Goal: Task Accomplishment & Management: Manage account settings

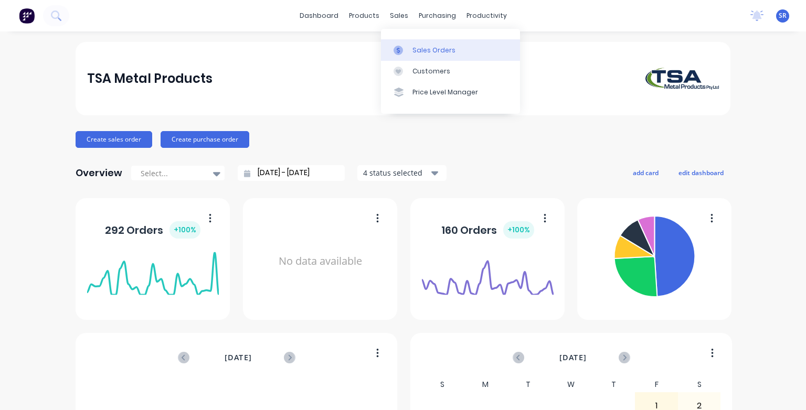
click at [403, 50] on div at bounding box center [402, 50] width 16 height 9
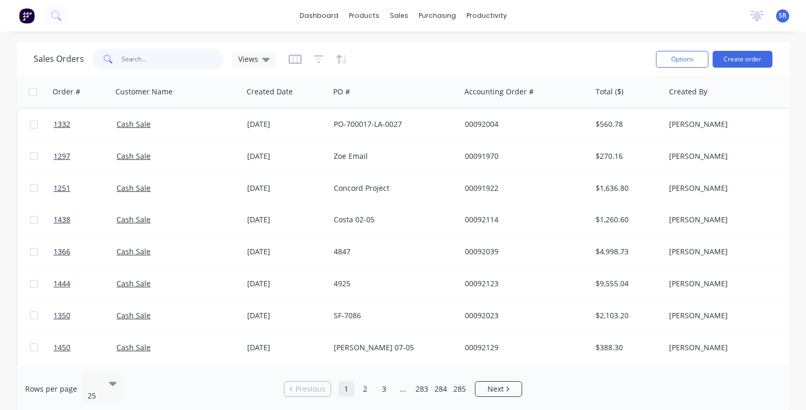
click at [147, 60] on input "text" at bounding box center [173, 59] width 102 height 21
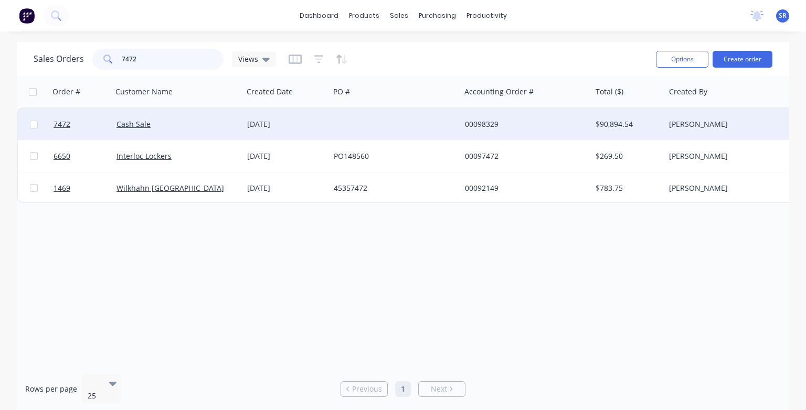
type input "7472"
click at [150, 124] on div "Cash Sale" at bounding box center [174, 124] width 116 height 10
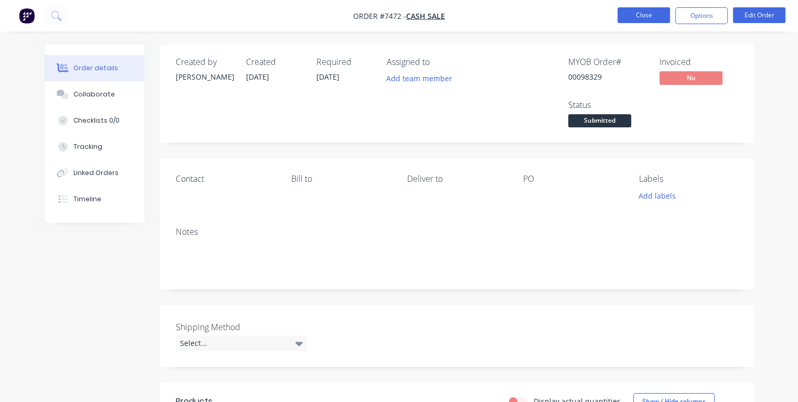
click at [657, 14] on button "Close" at bounding box center [644, 15] width 52 height 16
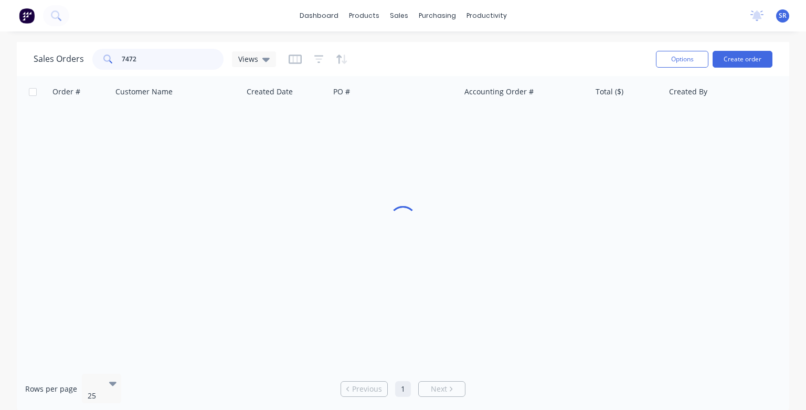
click at [159, 60] on input "7472" at bounding box center [173, 59] width 102 height 21
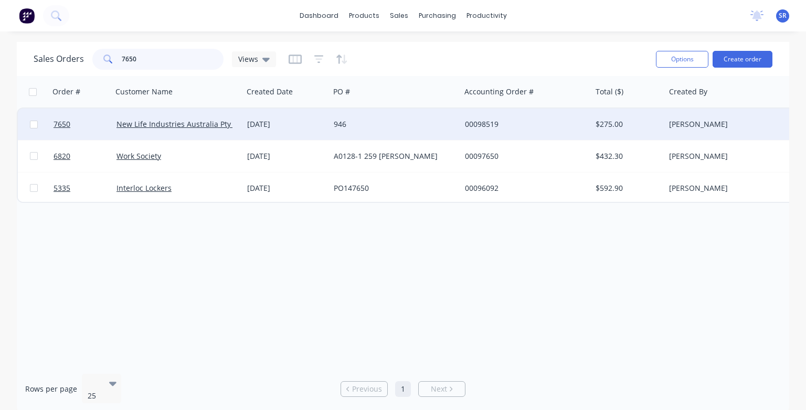
type input "7650"
click at [143, 131] on div "New Life Industries Australia Pty Ltd" at bounding box center [177, 124] width 131 height 31
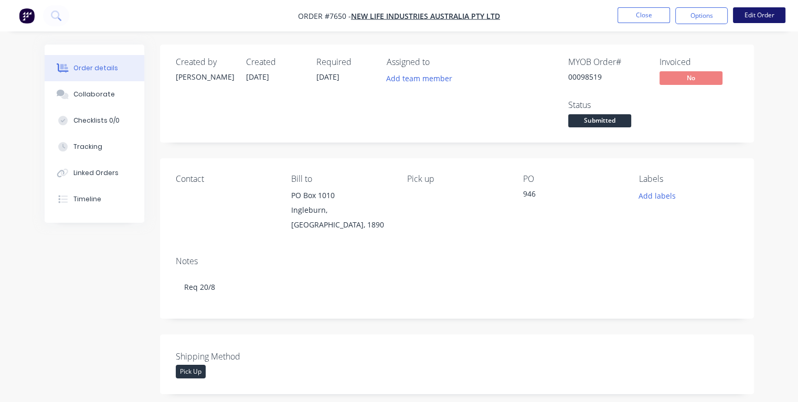
click at [753, 16] on button "Edit Order" at bounding box center [759, 15] width 52 height 16
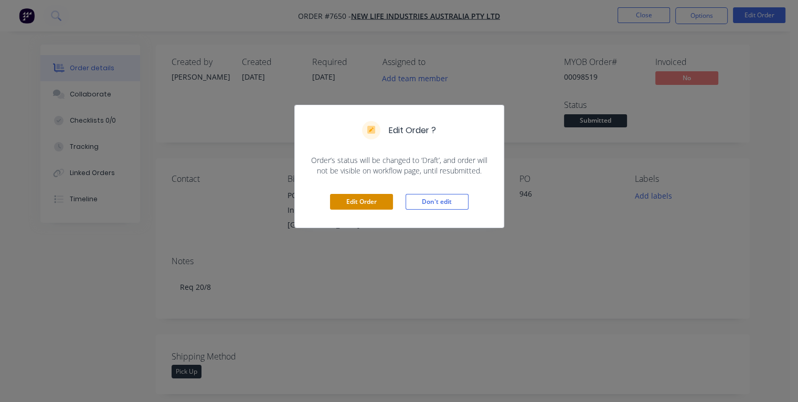
click at [361, 200] on button "Edit Order" at bounding box center [361, 202] width 63 height 16
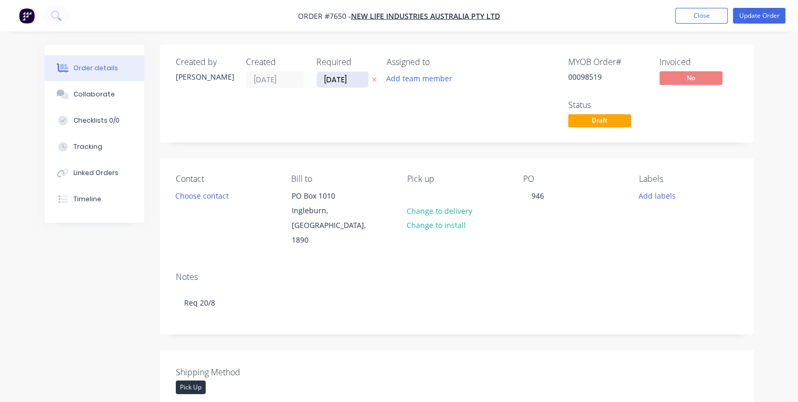
drag, startPoint x: 353, startPoint y: 79, endPoint x: 320, endPoint y: 82, distance: 33.2
click at [320, 82] on input "[DATE]" at bounding box center [342, 80] width 51 height 16
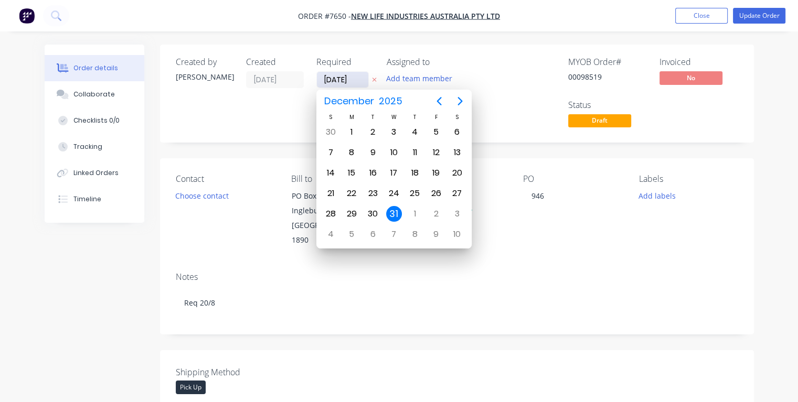
type input "19/08/25"
click at [371, 190] on div "19" at bounding box center [373, 194] width 16 height 16
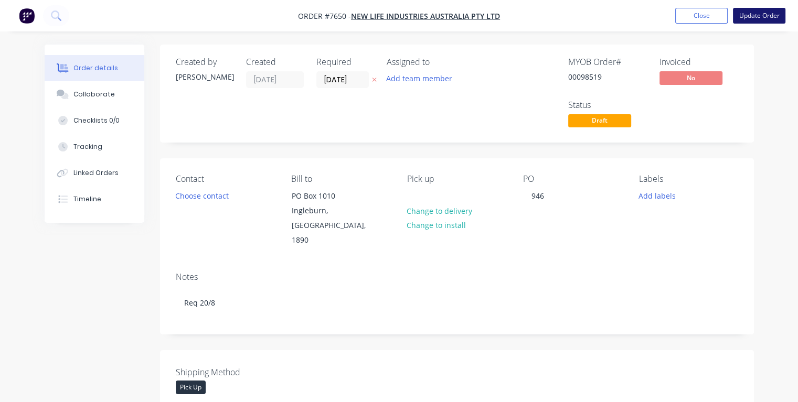
click at [754, 18] on button "Update Order" at bounding box center [759, 16] width 52 height 16
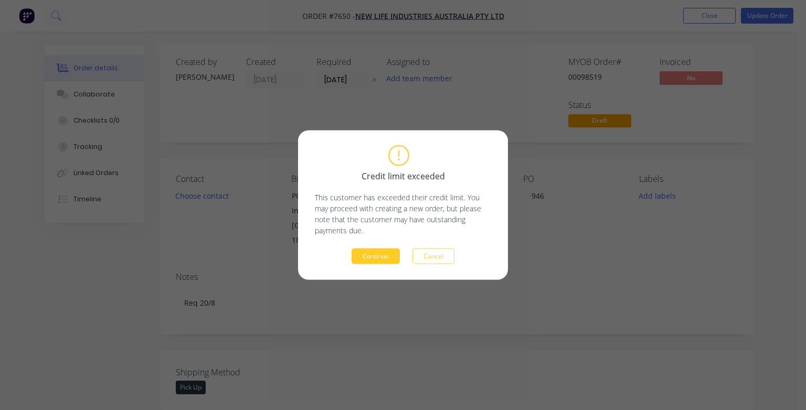
click at [387, 256] on button "Continue" at bounding box center [376, 257] width 48 height 16
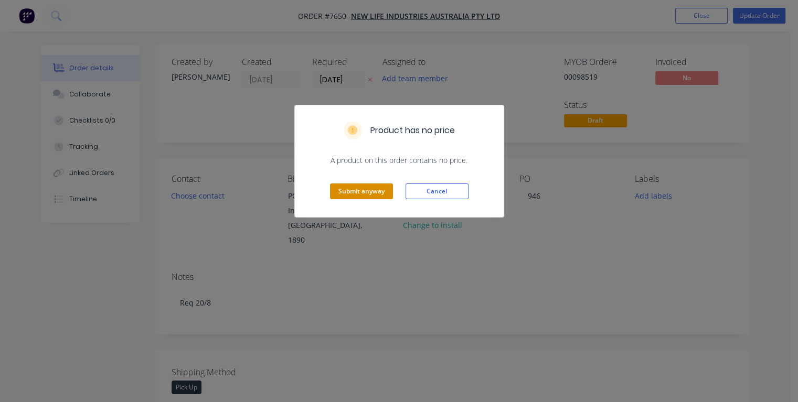
click at [376, 187] on button "Submit anyway" at bounding box center [361, 192] width 63 height 16
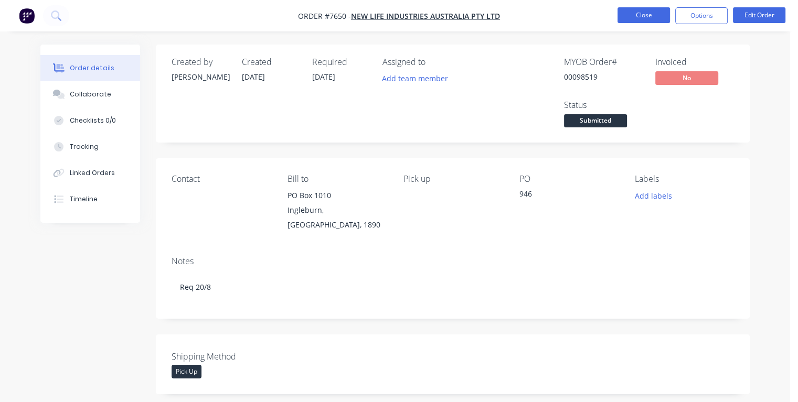
click at [637, 15] on button "Close" at bounding box center [644, 15] width 52 height 16
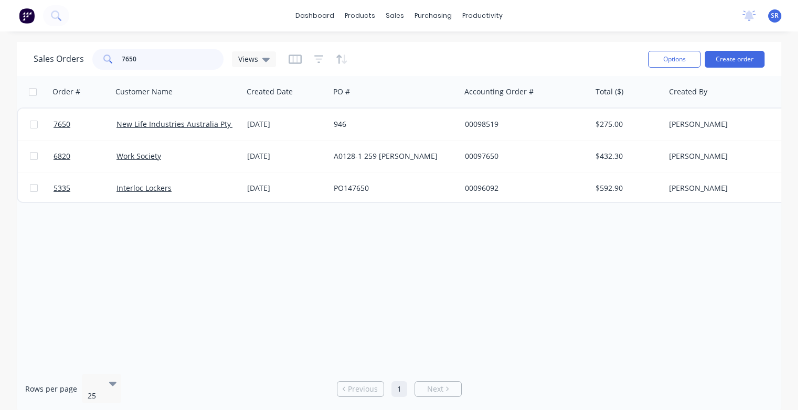
click at [149, 56] on input "7650" at bounding box center [173, 59] width 102 height 21
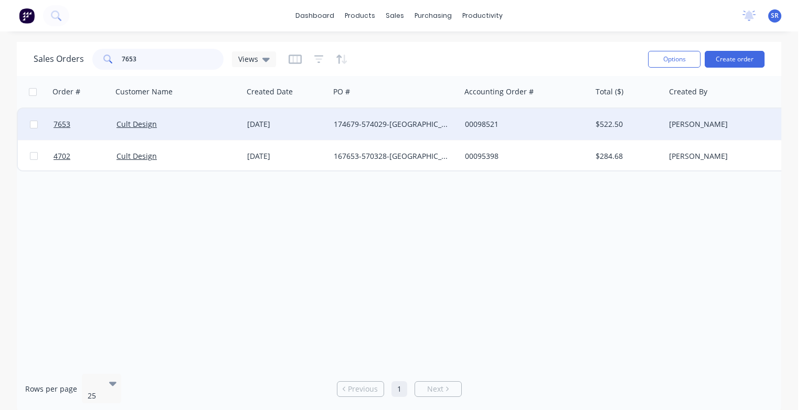
type input "7653"
click at [166, 125] on div "Cult Design" at bounding box center [174, 124] width 116 height 10
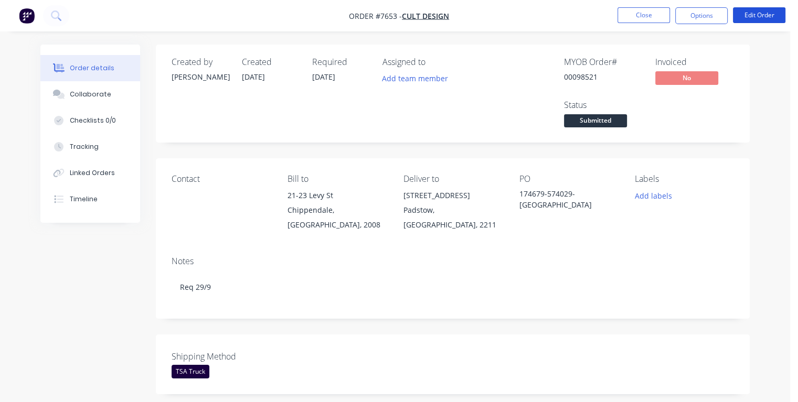
click at [764, 17] on button "Edit Order" at bounding box center [759, 15] width 52 height 16
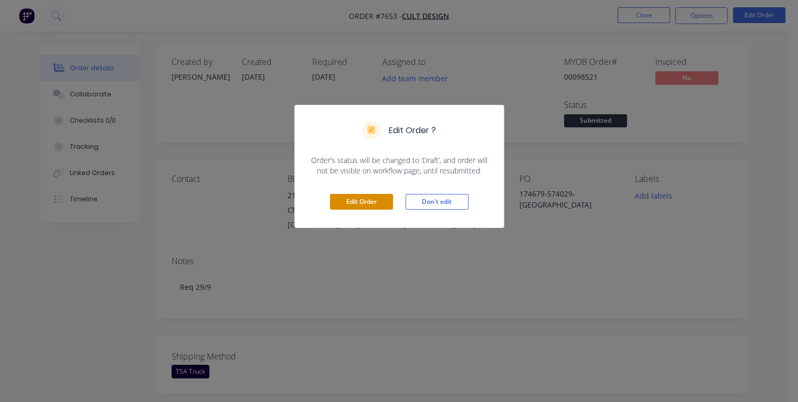
click at [374, 200] on button "Edit Order" at bounding box center [361, 202] width 63 height 16
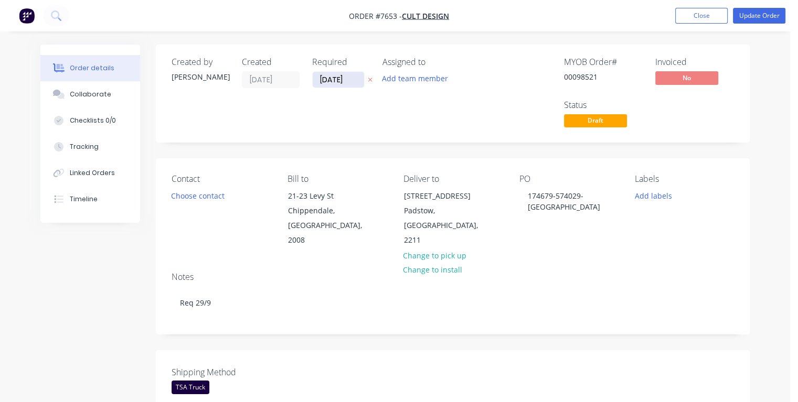
drag, startPoint x: 348, startPoint y: 79, endPoint x: 321, endPoint y: 82, distance: 26.9
click at [321, 82] on input "[DATE]" at bounding box center [338, 80] width 51 height 16
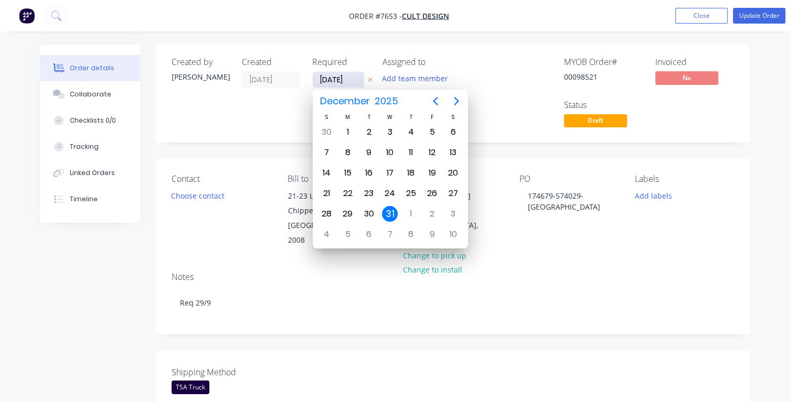
type input "25/09/25"
click at [409, 190] on div "25" at bounding box center [411, 194] width 16 height 16
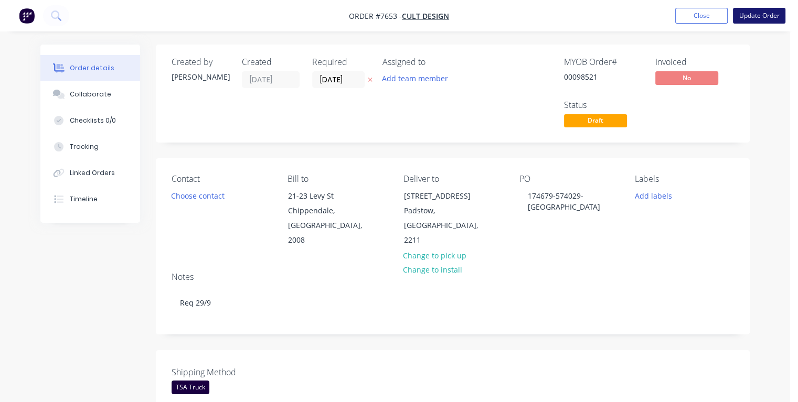
click at [752, 18] on button "Update Order" at bounding box center [759, 16] width 52 height 16
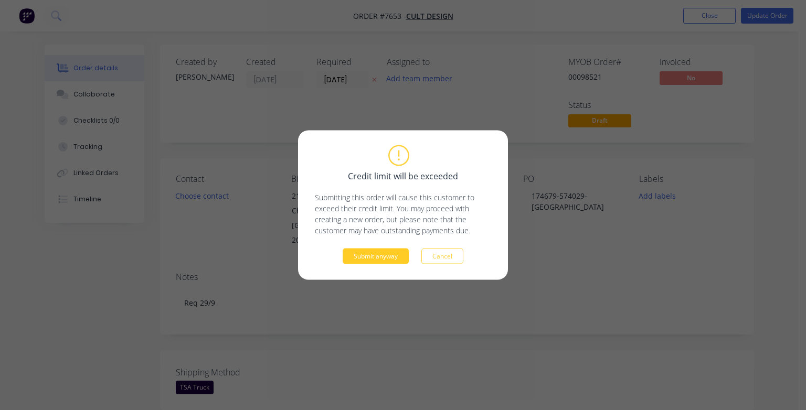
click at [393, 257] on button "Submit anyway" at bounding box center [376, 257] width 66 height 16
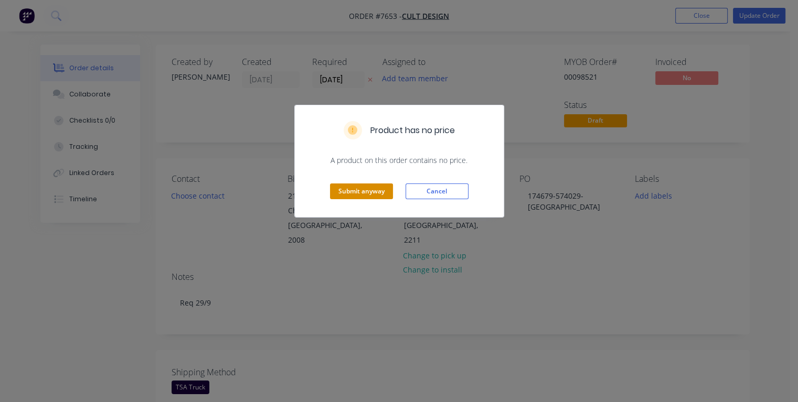
click at [383, 190] on button "Submit anyway" at bounding box center [361, 192] width 63 height 16
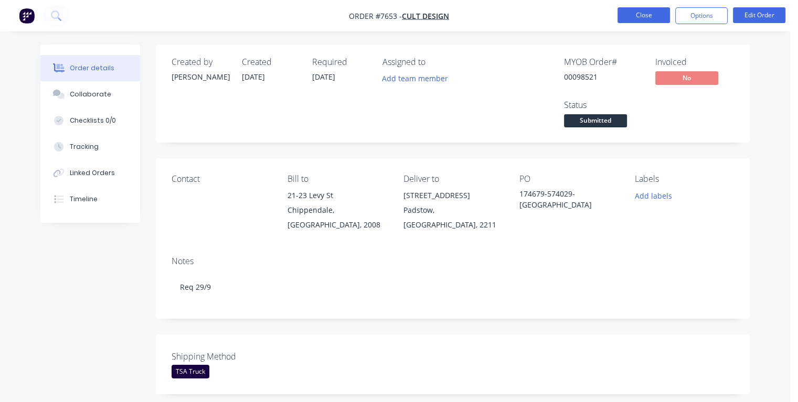
click at [649, 14] on button "Close" at bounding box center [644, 15] width 52 height 16
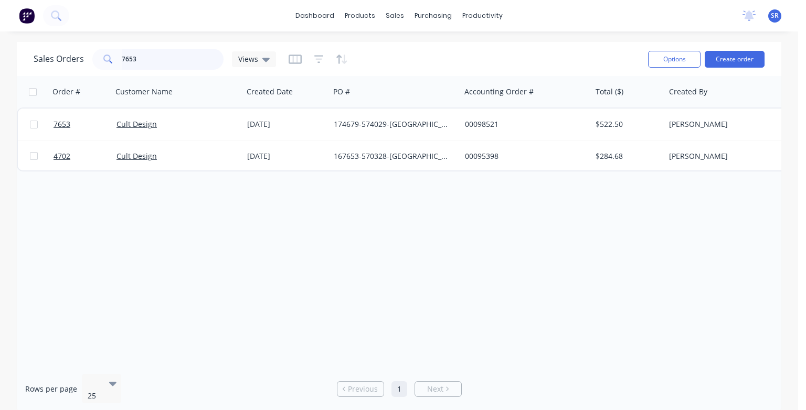
click at [185, 60] on input "7653" at bounding box center [173, 59] width 102 height 21
type input "7654"
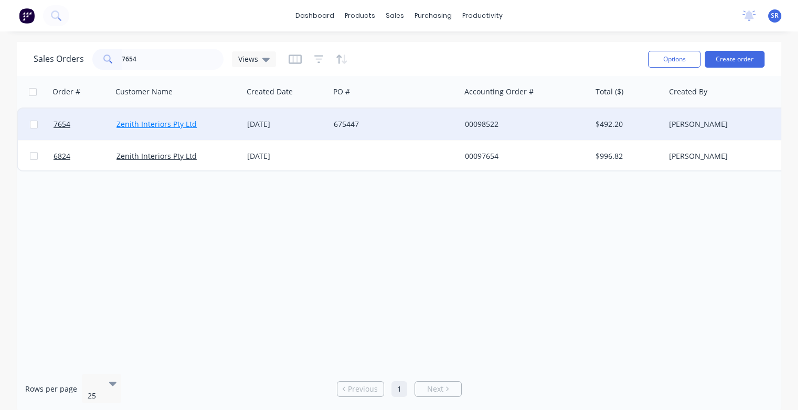
click at [164, 123] on link "Zenith Interiors Pty Ltd" at bounding box center [156, 124] width 80 height 10
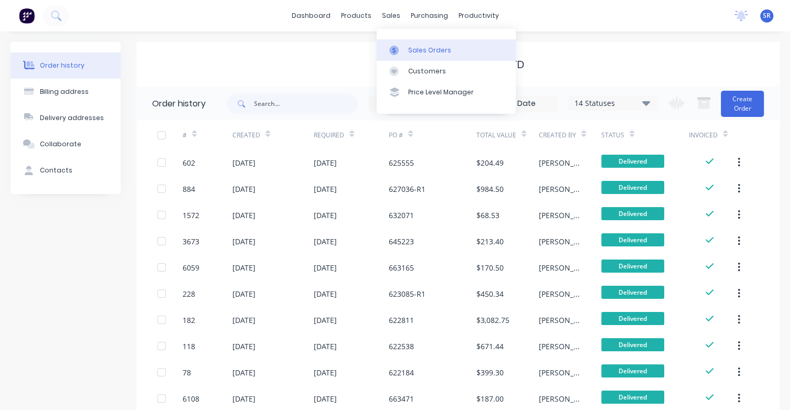
click at [430, 53] on div "Sales Orders" at bounding box center [429, 50] width 43 height 9
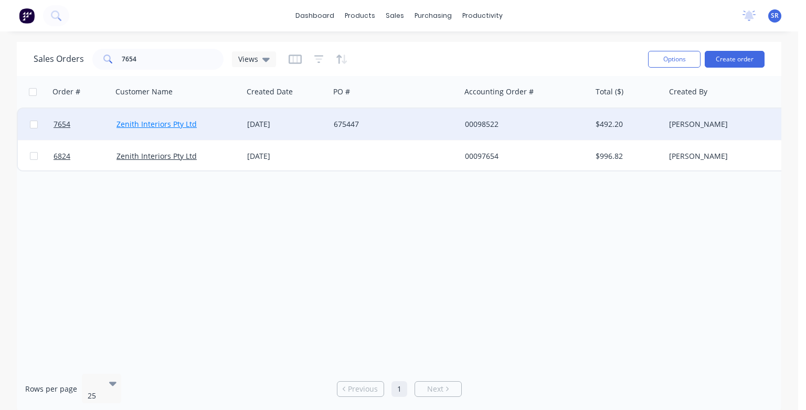
click at [141, 122] on link "Zenith Interiors Pty Ltd" at bounding box center [156, 124] width 80 height 10
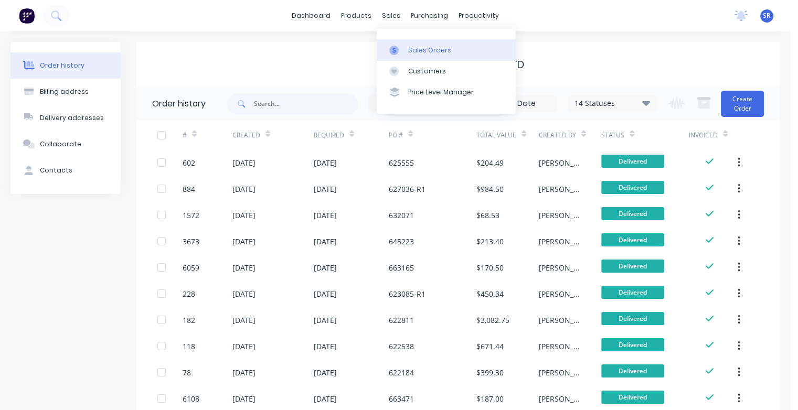
click at [418, 51] on div "Sales Orders" at bounding box center [429, 50] width 43 height 9
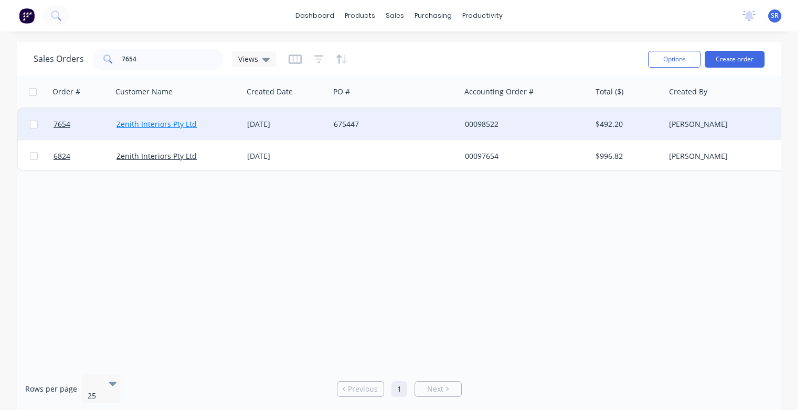
click at [165, 124] on link "Zenith Interiors Pty Ltd" at bounding box center [156, 124] width 80 height 10
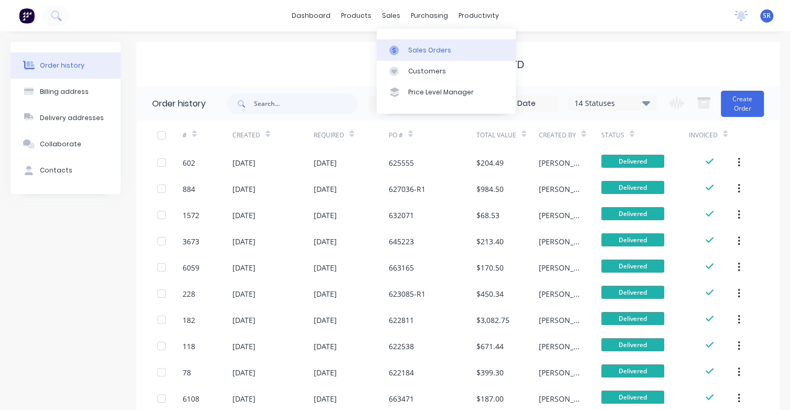
click at [415, 50] on div "Sales Orders" at bounding box center [429, 50] width 43 height 9
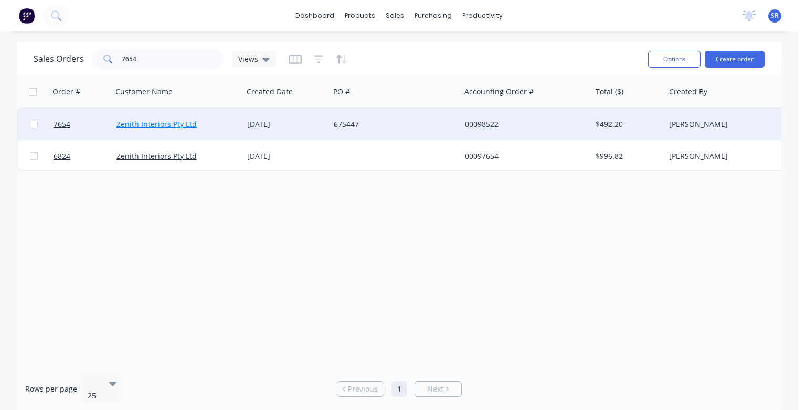
click at [161, 129] on link "Zenith Interiors Pty Ltd" at bounding box center [156, 124] width 80 height 10
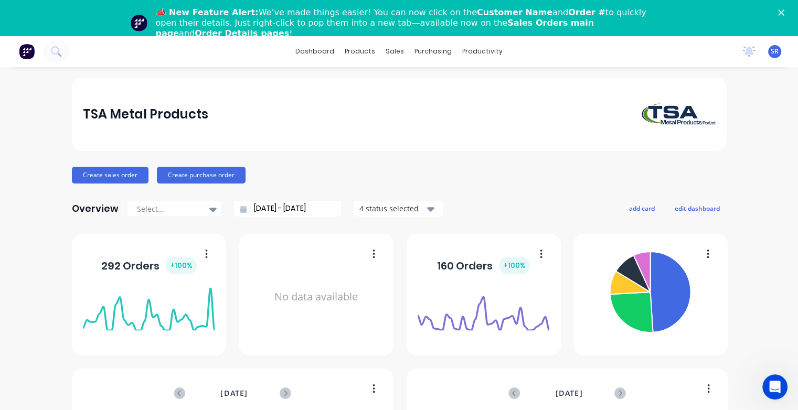
click at [784, 12] on icon "Close" at bounding box center [781, 12] width 6 height 6
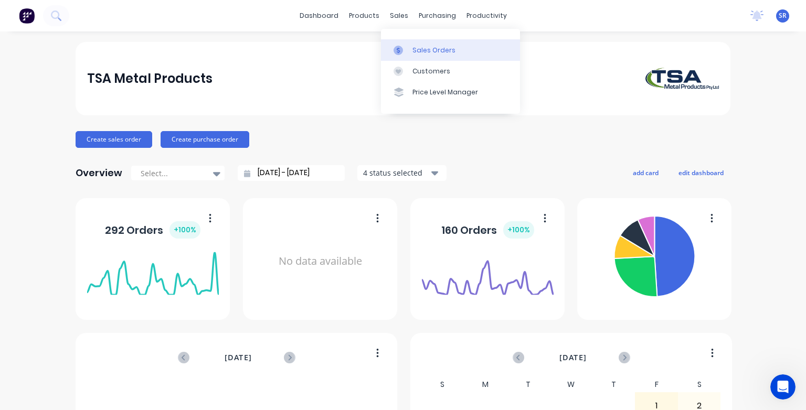
click at [409, 51] on link "Sales Orders" at bounding box center [450, 49] width 139 height 21
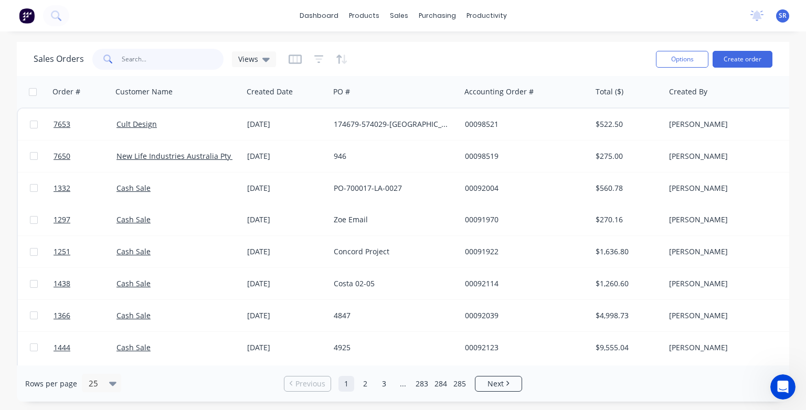
drag, startPoint x: 130, startPoint y: 56, endPoint x: 148, endPoint y: 61, distance: 19.5
click at [130, 56] on input "text" at bounding box center [173, 59] width 102 height 21
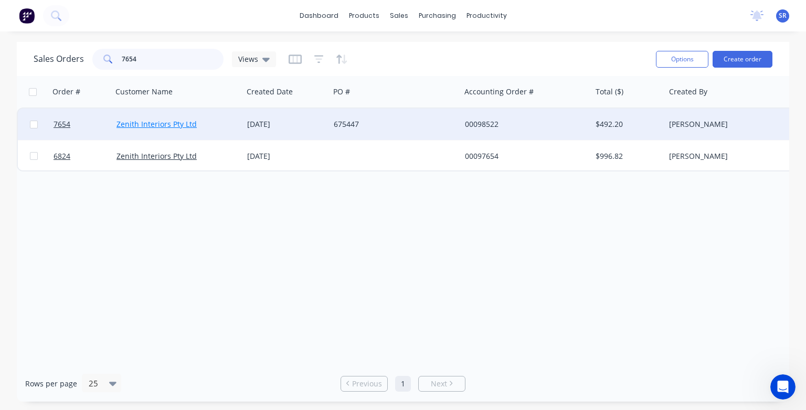
type input "7654"
click at [154, 128] on link "Zenith Interiors Pty Ltd" at bounding box center [156, 124] width 80 height 10
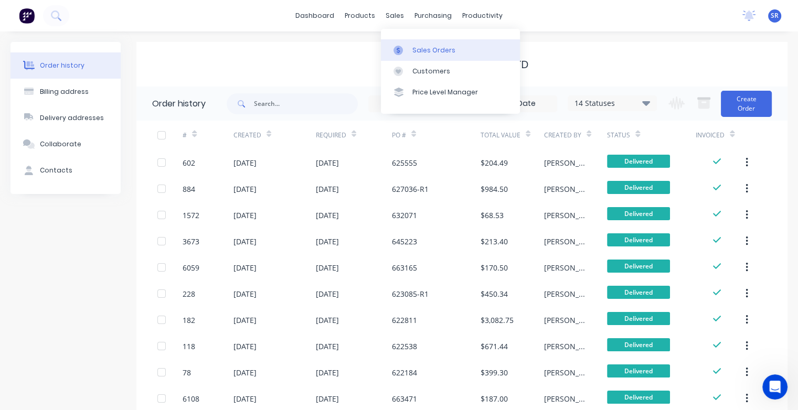
click at [409, 48] on link "Sales Orders" at bounding box center [450, 49] width 139 height 21
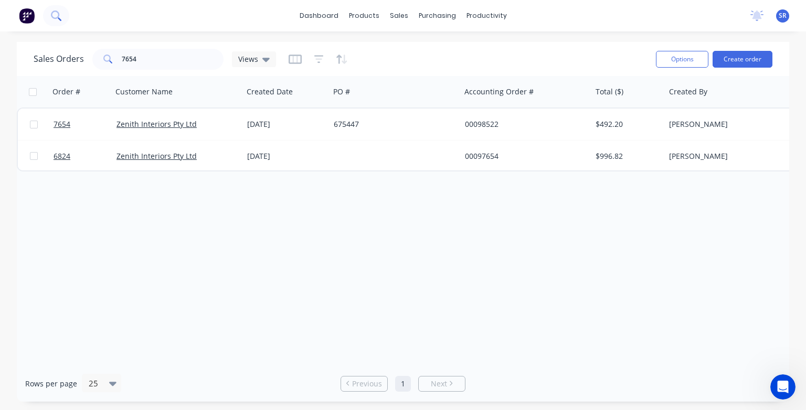
click at [55, 13] on icon at bounding box center [56, 15] width 10 height 10
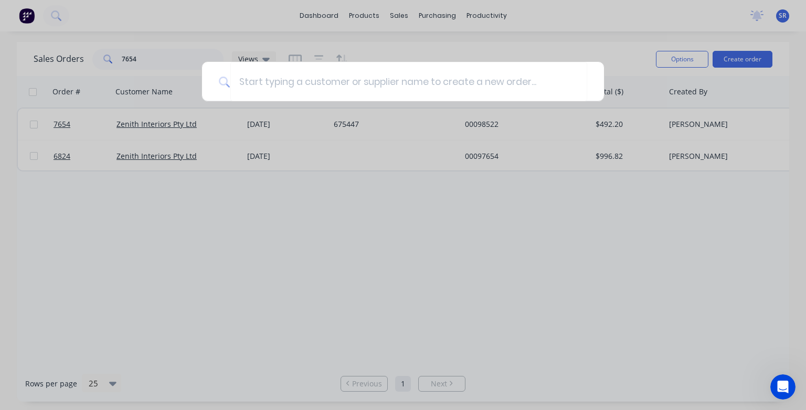
click at [55, 18] on div at bounding box center [403, 205] width 806 height 410
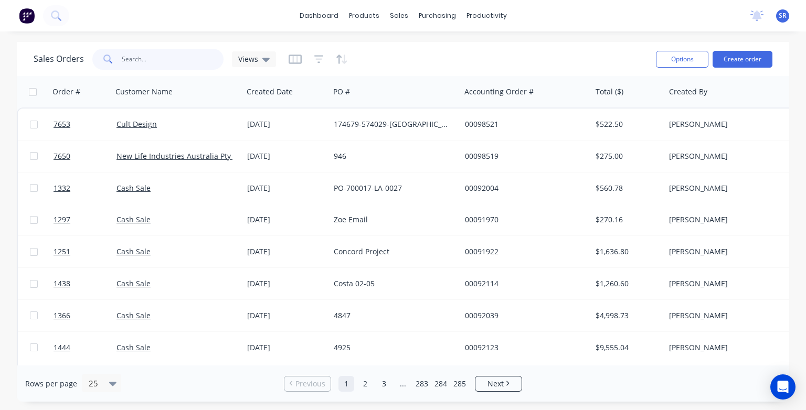
click at [136, 55] on input "text" at bounding box center [173, 59] width 102 height 21
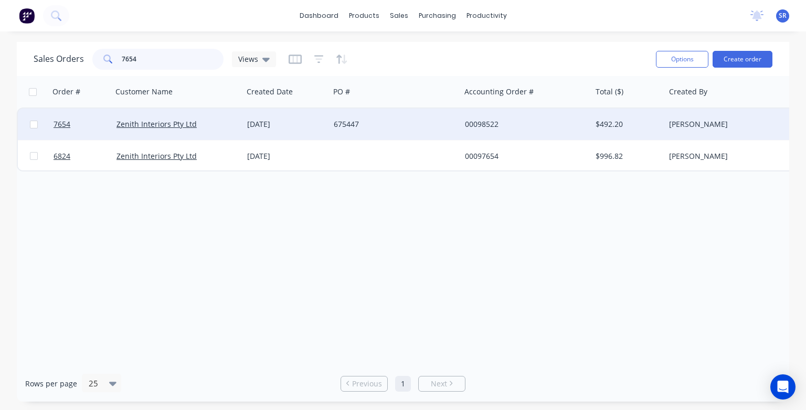
type input "7654"
click at [161, 131] on div "Zenith Interiors Pty Ltd" at bounding box center [177, 124] width 131 height 31
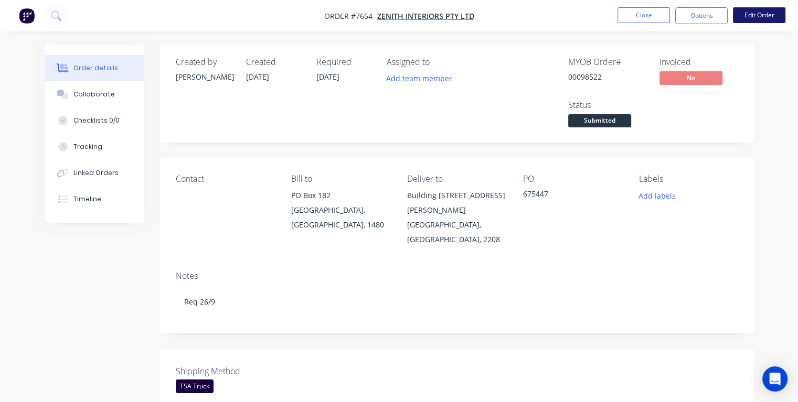
click at [755, 14] on button "Edit Order" at bounding box center [759, 15] width 52 height 16
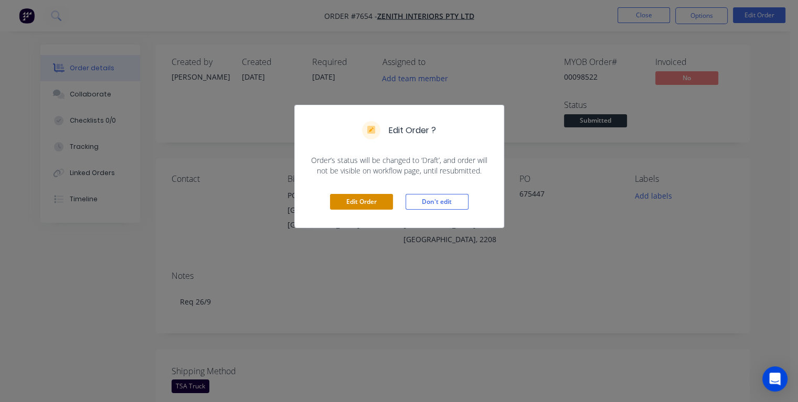
click at [373, 205] on button "Edit Order" at bounding box center [361, 202] width 63 height 16
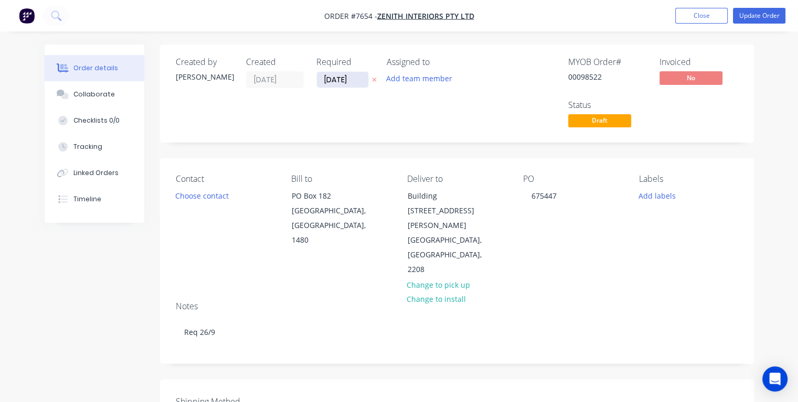
drag, startPoint x: 352, startPoint y: 79, endPoint x: 317, endPoint y: 82, distance: 34.8
click at [317, 82] on input "[DATE]" at bounding box center [342, 80] width 51 height 16
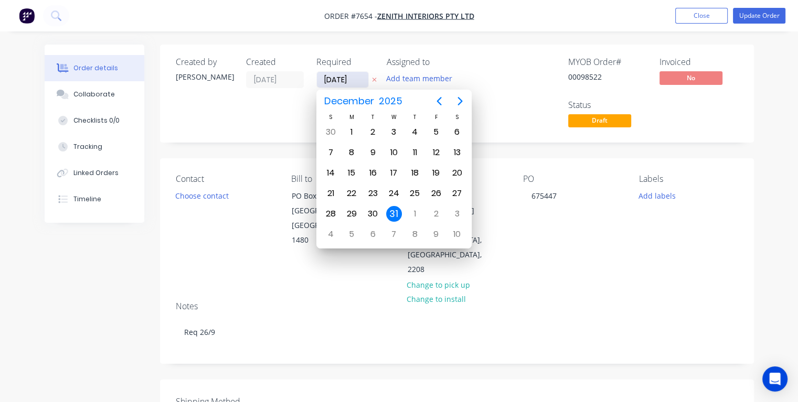
type input "[DATE]"
click at [392, 190] on div "24" at bounding box center [394, 194] width 16 height 16
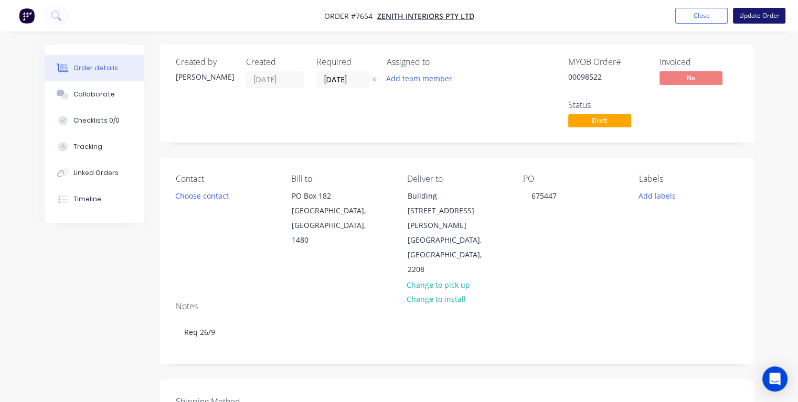
click at [750, 16] on button "Update Order" at bounding box center [759, 16] width 52 height 16
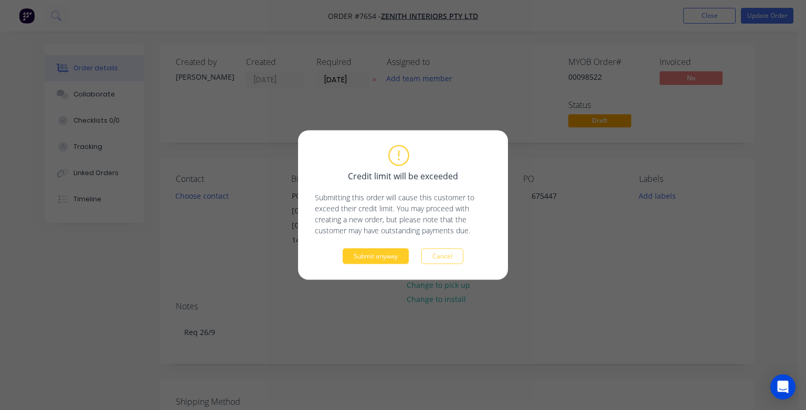
click at [384, 260] on button "Submit anyway" at bounding box center [376, 257] width 66 height 16
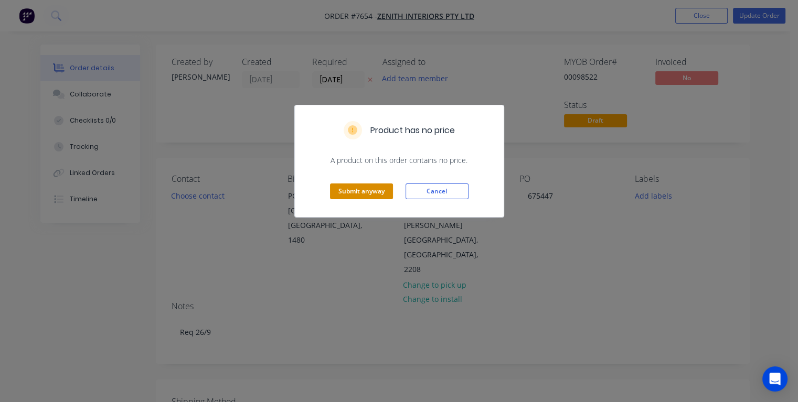
click at [363, 188] on button "Submit anyway" at bounding box center [361, 192] width 63 height 16
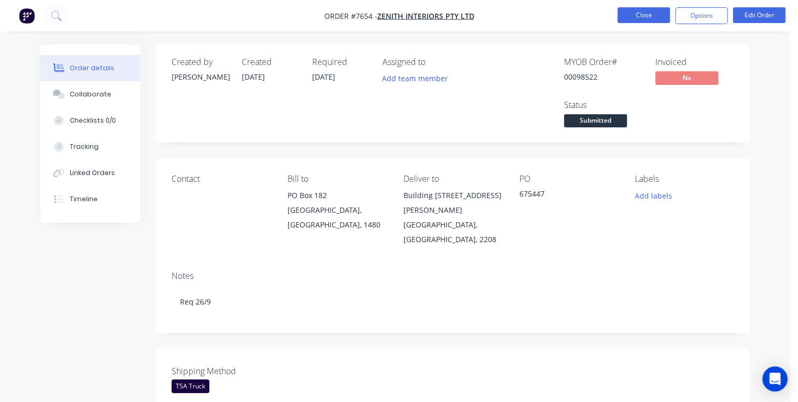
click at [642, 12] on button "Close" at bounding box center [644, 15] width 52 height 16
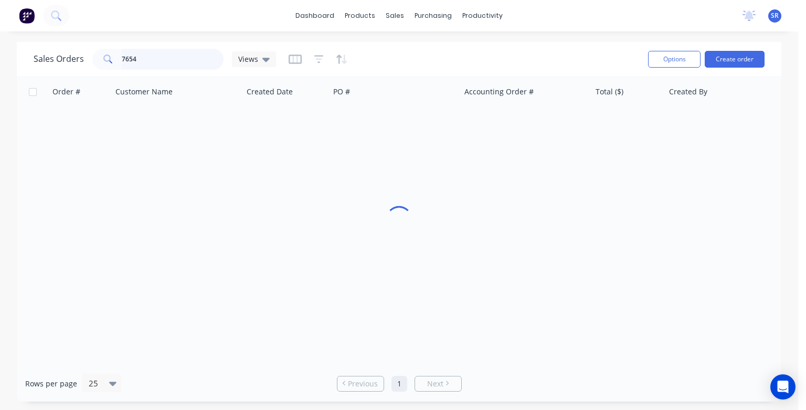
drag, startPoint x: 143, startPoint y: 57, endPoint x: 178, endPoint y: 72, distance: 39.0
click at [144, 57] on input "7654" at bounding box center [173, 59] width 102 height 21
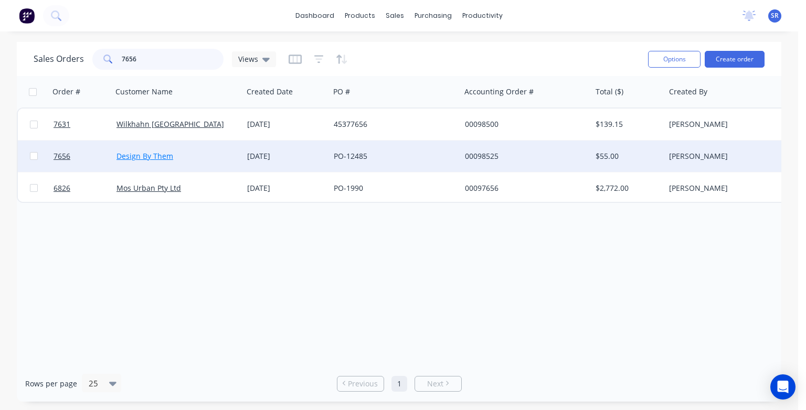
type input "7656"
click at [156, 156] on link "Design By Them" at bounding box center [144, 156] width 57 height 10
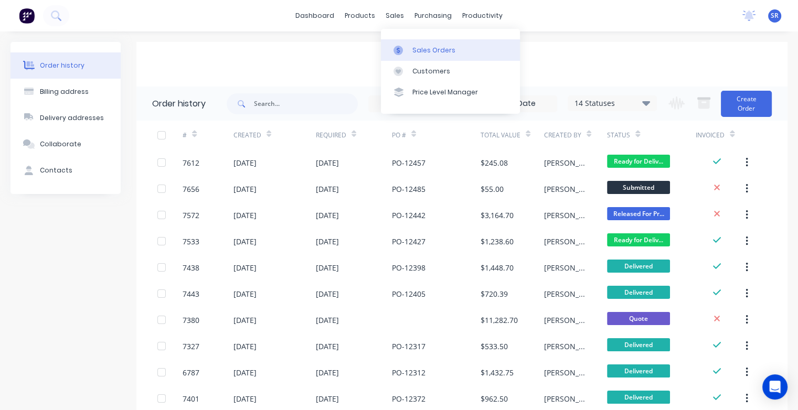
click at [427, 51] on div "Sales Orders" at bounding box center [433, 50] width 43 height 9
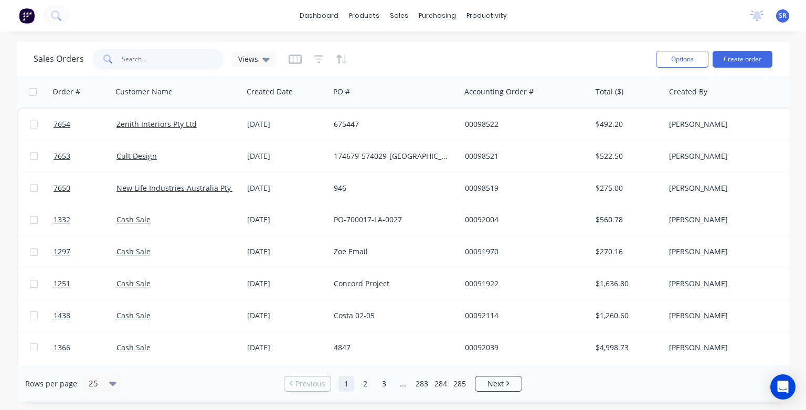
click at [139, 58] on input "text" at bounding box center [173, 59] width 102 height 21
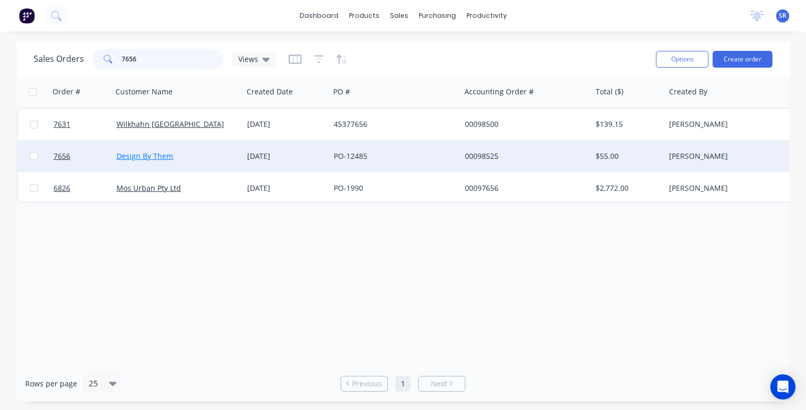
type input "7656"
click at [152, 154] on link "Design By Them" at bounding box center [144, 156] width 57 height 10
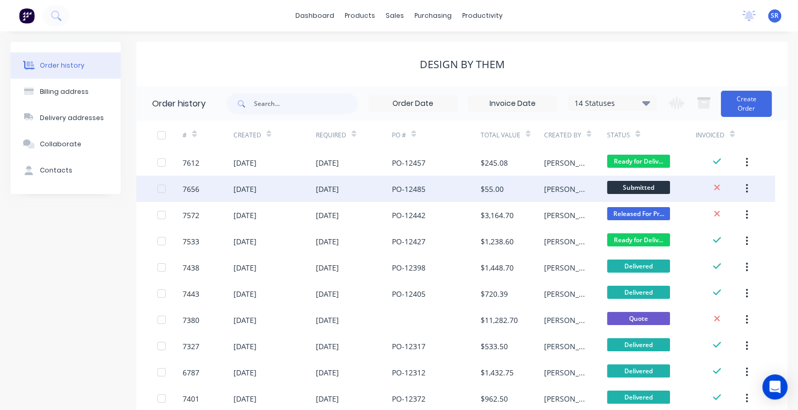
click at [277, 188] on div "[DATE]" at bounding box center [274, 189] width 82 height 26
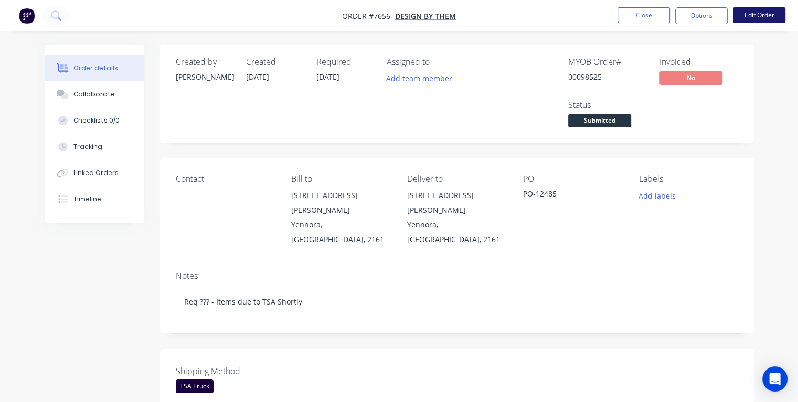
click at [741, 15] on button "Edit Order" at bounding box center [759, 15] width 52 height 16
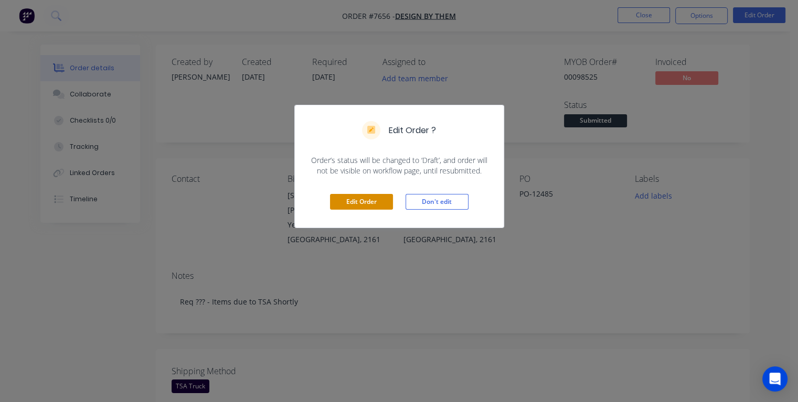
click at [374, 199] on button "Edit Order" at bounding box center [361, 202] width 63 height 16
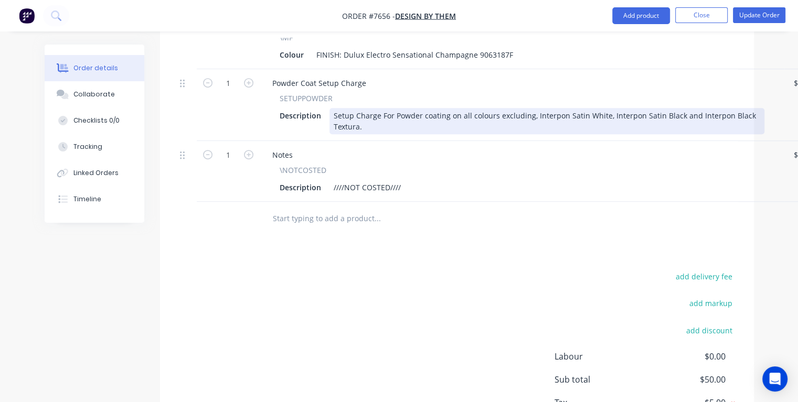
scroll to position [630, 0]
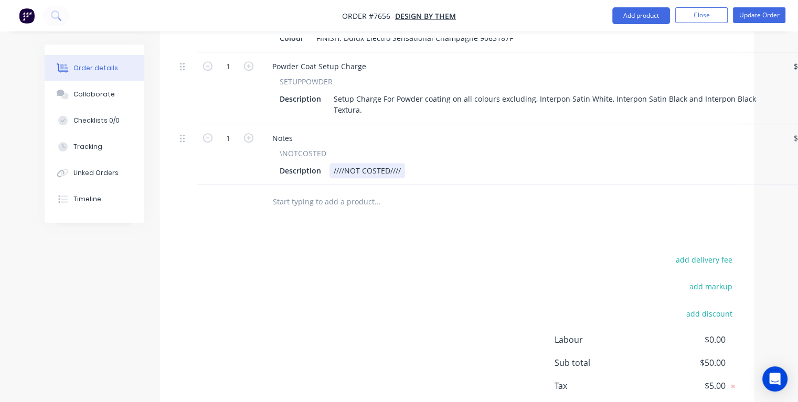
click at [413, 163] on div "Description ////NOT COSTED////" at bounding box center [519, 170] width 489 height 15
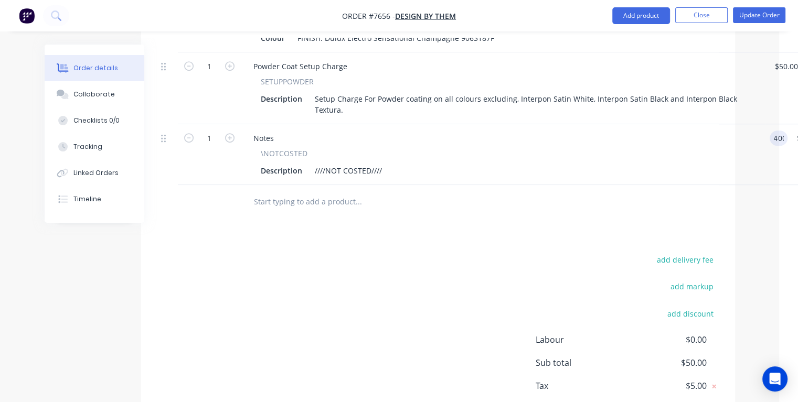
type input "$400.00"
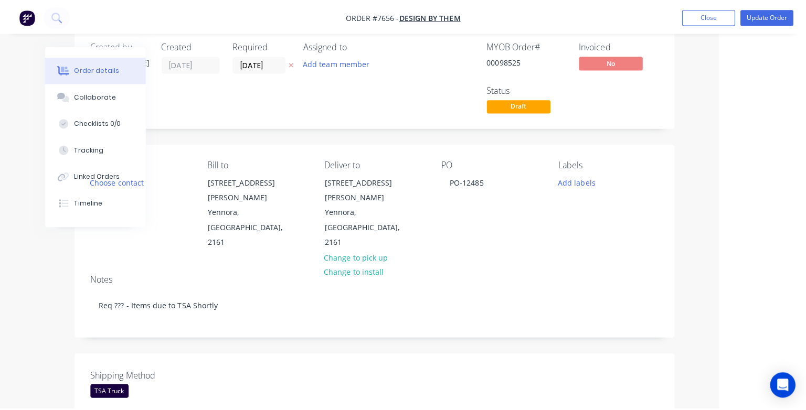
scroll to position [0, 86]
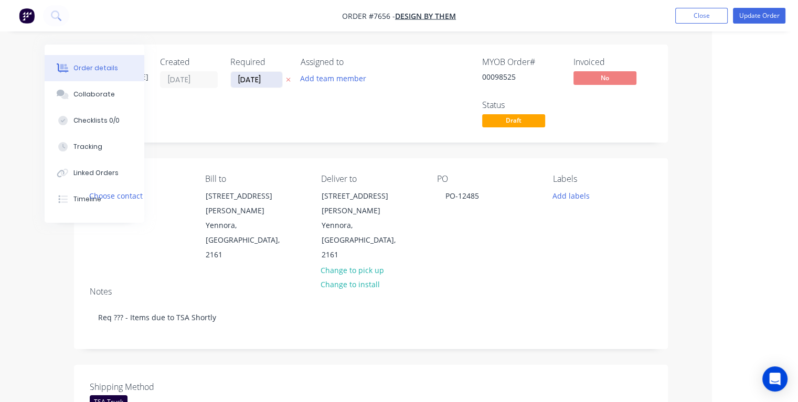
type input "$400.00"
drag, startPoint x: 272, startPoint y: 79, endPoint x: 234, endPoint y: 79, distance: 37.8
click at [234, 79] on input "[DATE]" at bounding box center [256, 80] width 51 height 16
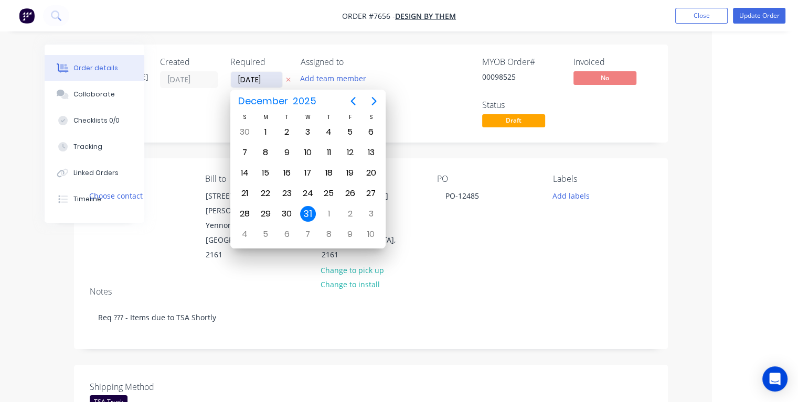
type input "22/08/25"
click at [348, 190] on div "22" at bounding box center [350, 194] width 16 height 16
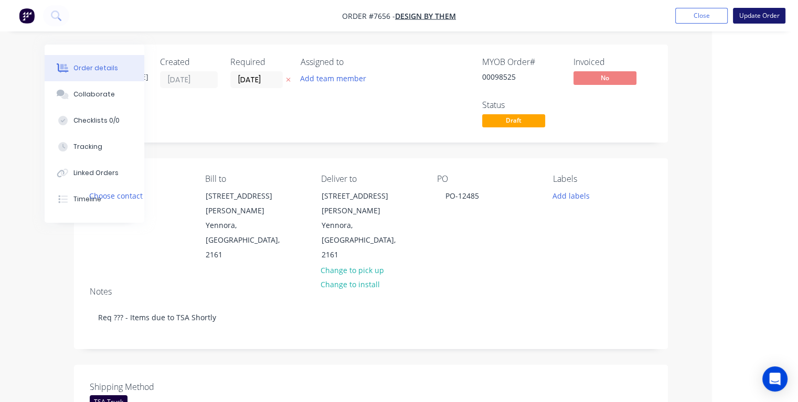
click at [751, 18] on button "Update Order" at bounding box center [759, 16] width 52 height 16
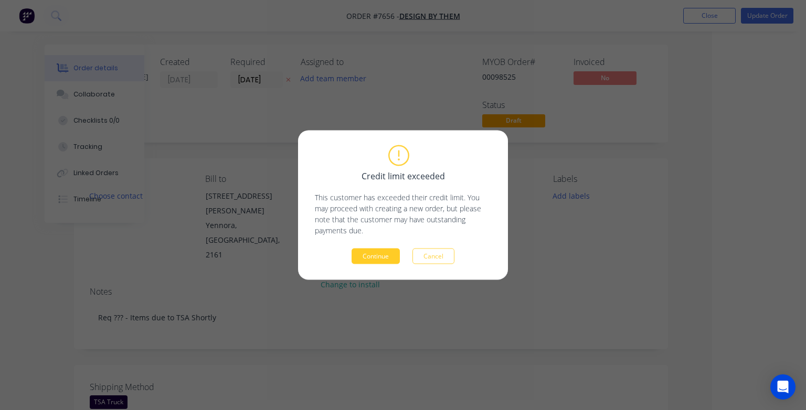
click at [373, 257] on button "Continue" at bounding box center [376, 257] width 48 height 16
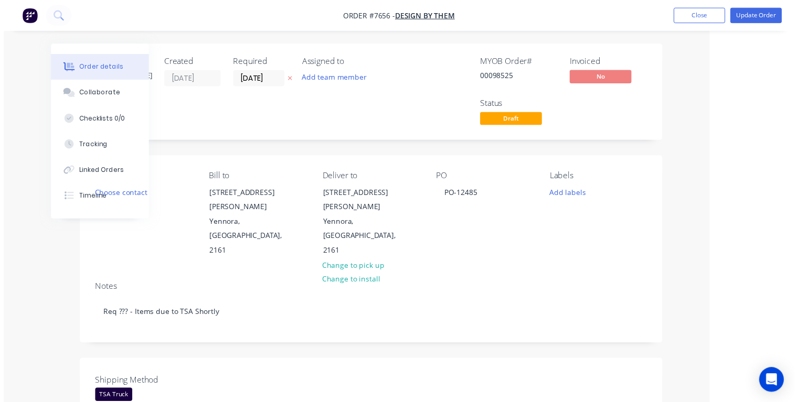
scroll to position [0, 57]
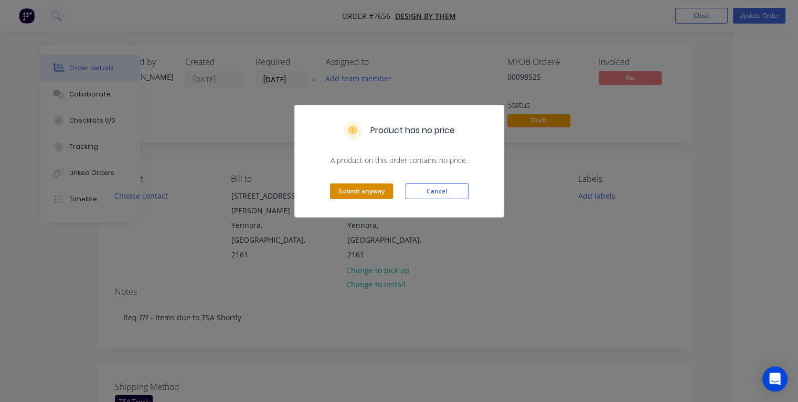
click at [367, 190] on button "Submit anyway" at bounding box center [361, 192] width 63 height 16
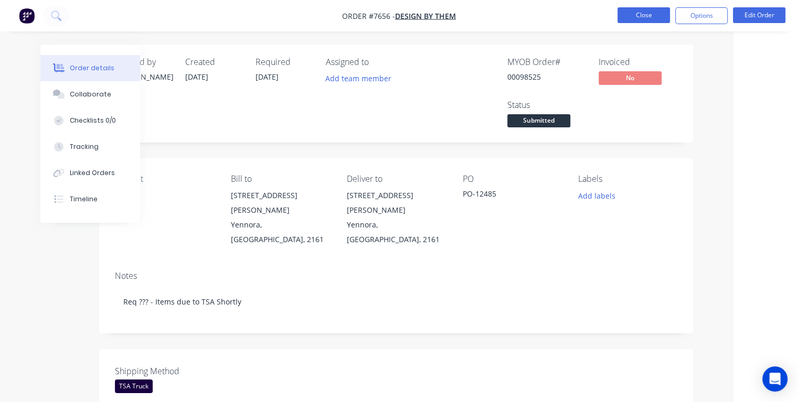
click at [641, 13] on button "Close" at bounding box center [644, 15] width 52 height 16
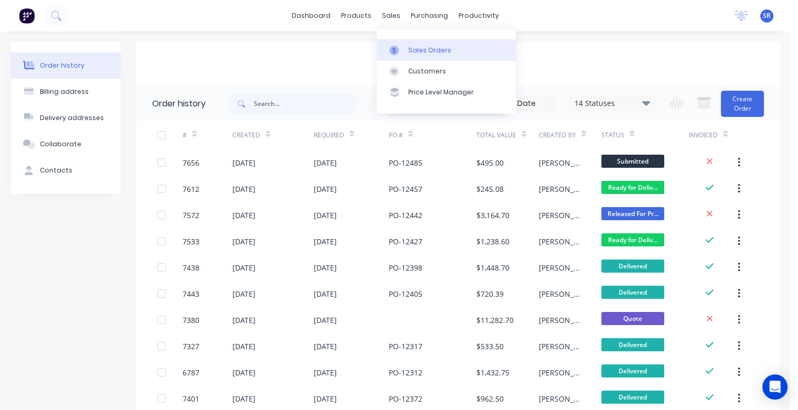
click at [416, 51] on div "Sales Orders" at bounding box center [429, 50] width 43 height 9
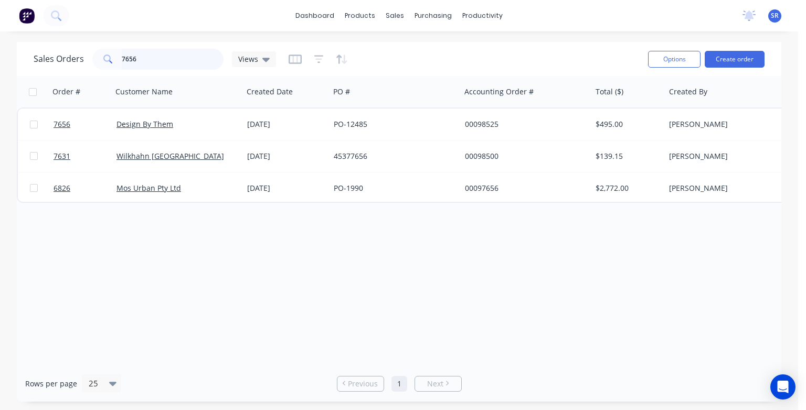
click at [160, 59] on input "7656" at bounding box center [173, 59] width 102 height 21
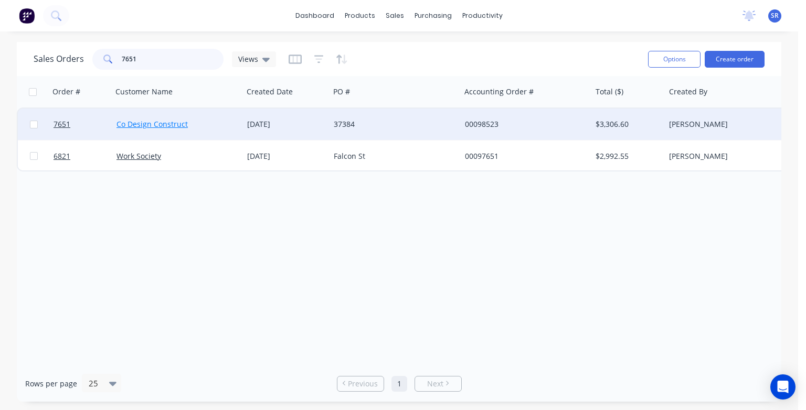
type input "7651"
click at [164, 126] on link "Co Design Construct" at bounding box center [151, 124] width 71 height 10
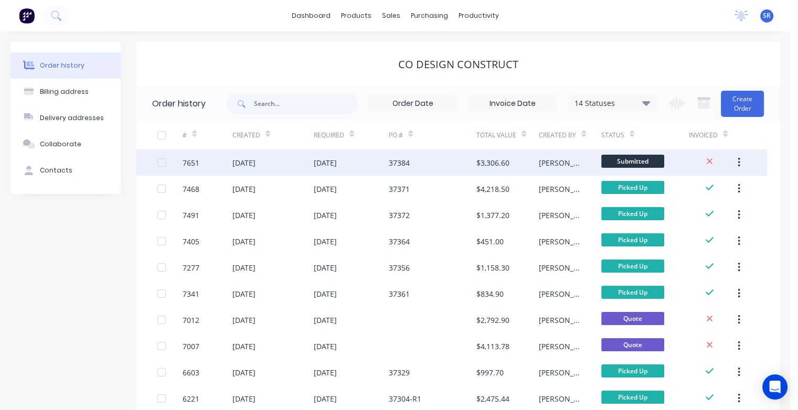
click at [256, 166] on div "[DATE]" at bounding box center [243, 162] width 23 height 11
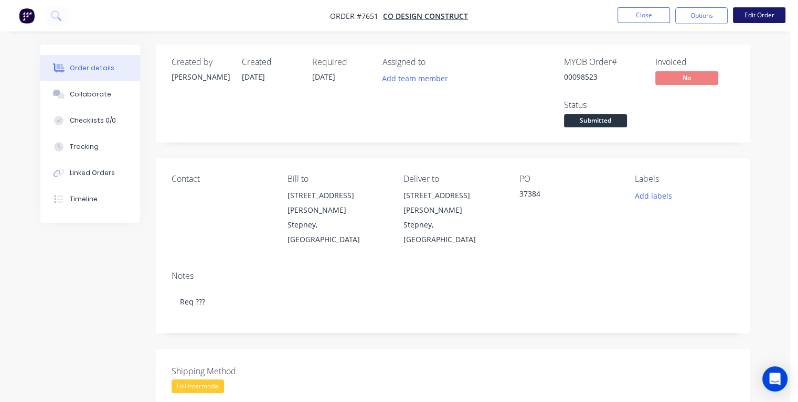
click at [761, 18] on button "Edit Order" at bounding box center [759, 15] width 52 height 16
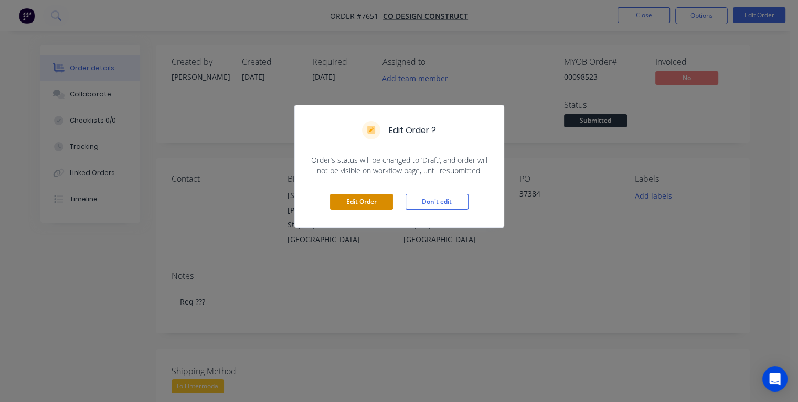
click at [367, 203] on button "Edit Order" at bounding box center [361, 202] width 63 height 16
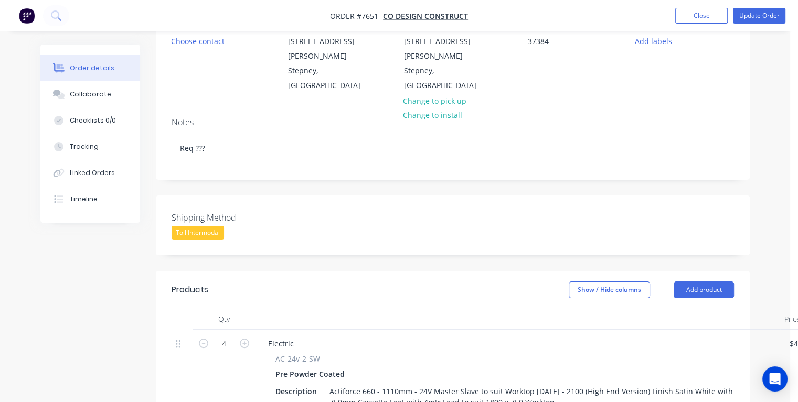
scroll to position [157, 0]
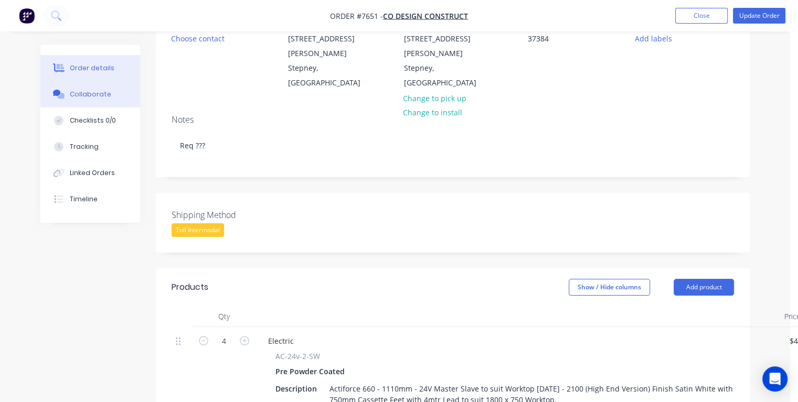
click at [88, 95] on div "Collaborate" at bounding box center [90, 94] width 41 height 9
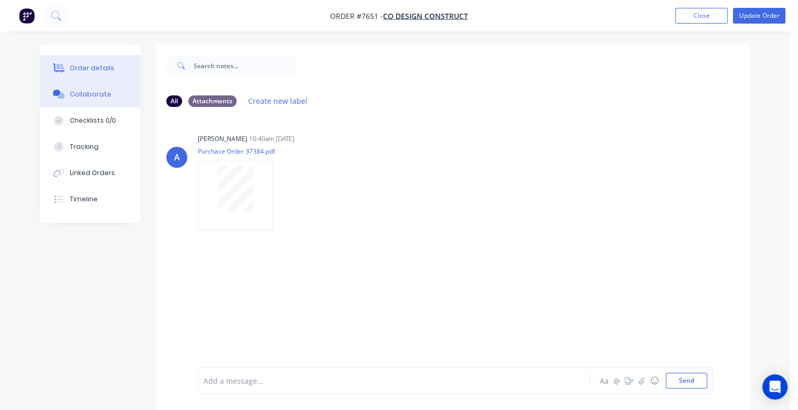
click at [86, 69] on div "Order details" at bounding box center [92, 67] width 45 height 9
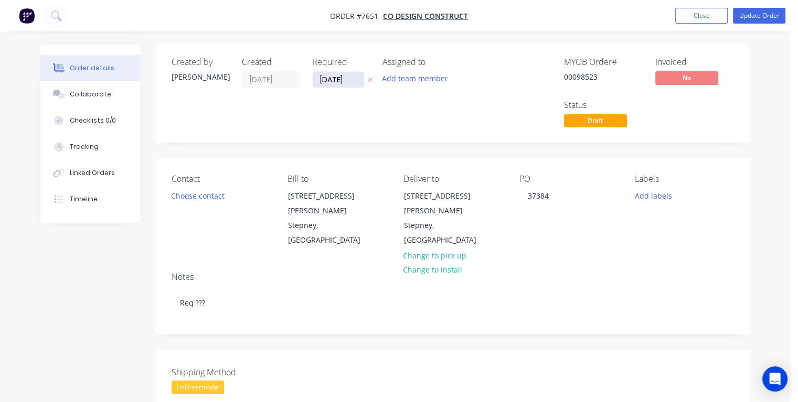
drag, startPoint x: 352, startPoint y: 79, endPoint x: 316, endPoint y: 78, distance: 36.2
click at [316, 78] on input "[DATE]" at bounding box center [338, 80] width 51 height 16
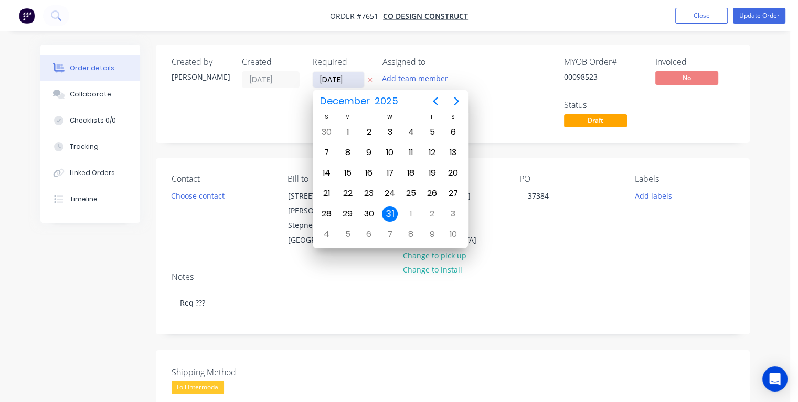
type input "22/08/25"
click at [436, 192] on div "22" at bounding box center [432, 194] width 16 height 16
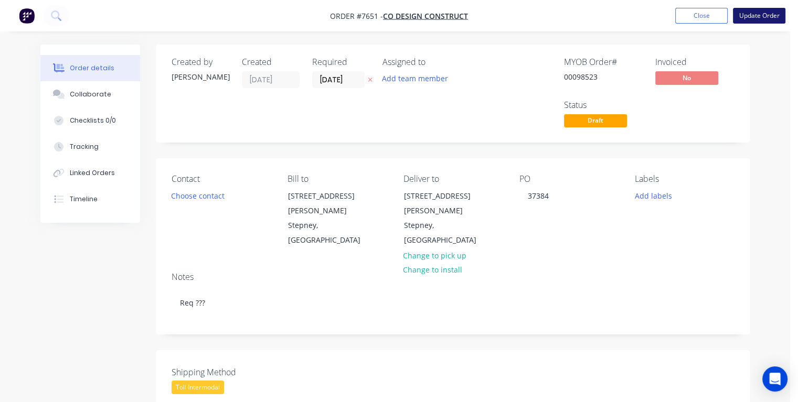
click at [751, 18] on button "Update Order" at bounding box center [759, 16] width 52 height 16
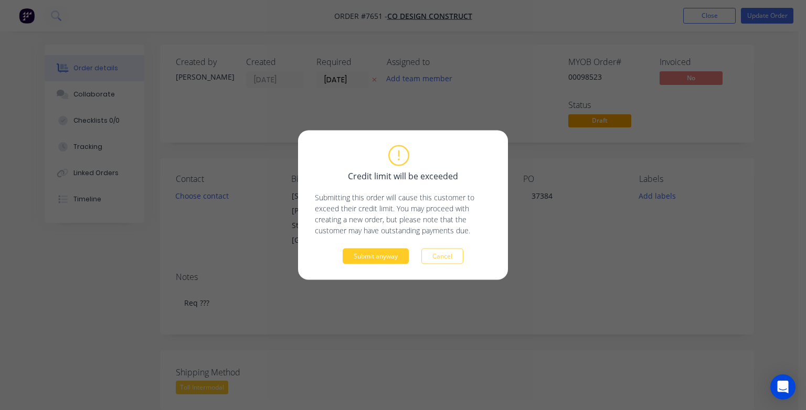
click at [364, 256] on button "Submit anyway" at bounding box center [376, 257] width 66 height 16
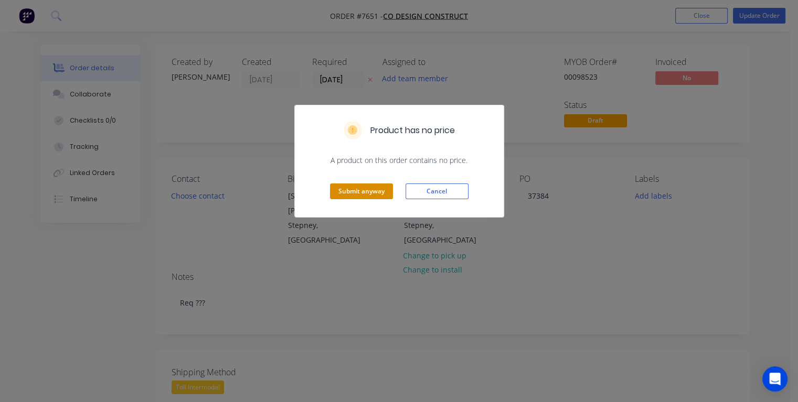
click at [363, 192] on button "Submit anyway" at bounding box center [361, 192] width 63 height 16
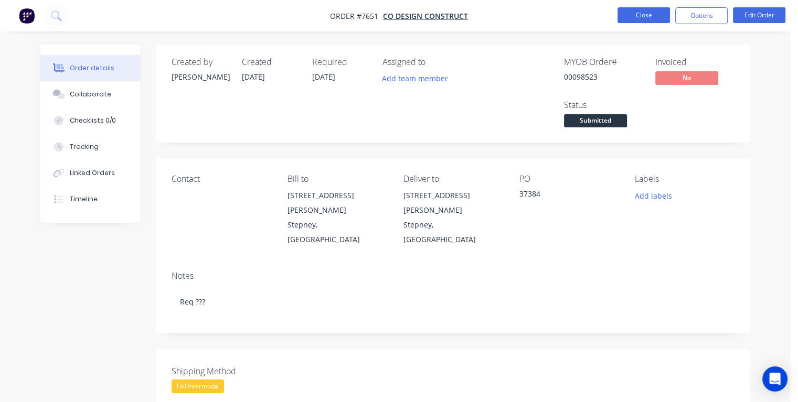
click at [637, 15] on button "Close" at bounding box center [644, 15] width 52 height 16
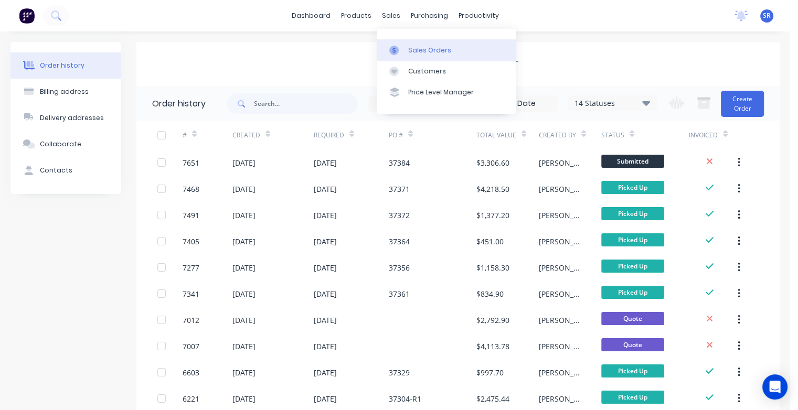
click at [406, 47] on link "Sales Orders" at bounding box center [446, 49] width 139 height 21
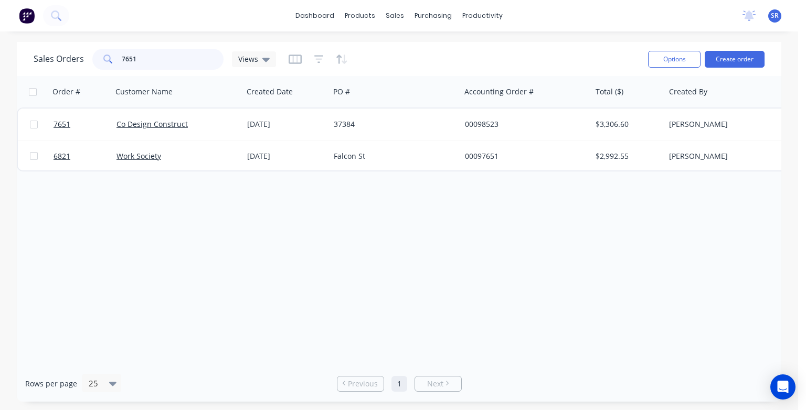
drag, startPoint x: 149, startPoint y: 56, endPoint x: 162, endPoint y: 67, distance: 16.7
click at [149, 57] on input "7651" at bounding box center [173, 59] width 102 height 21
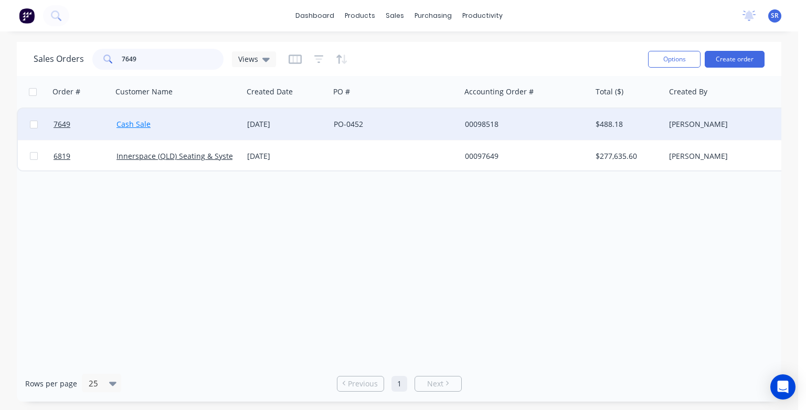
type input "7649"
click at [145, 127] on link "Cash Sale" at bounding box center [133, 124] width 34 height 10
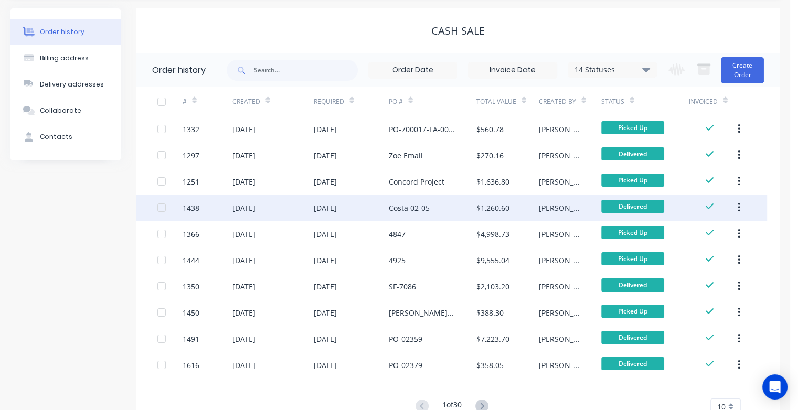
scroll to position [71, 0]
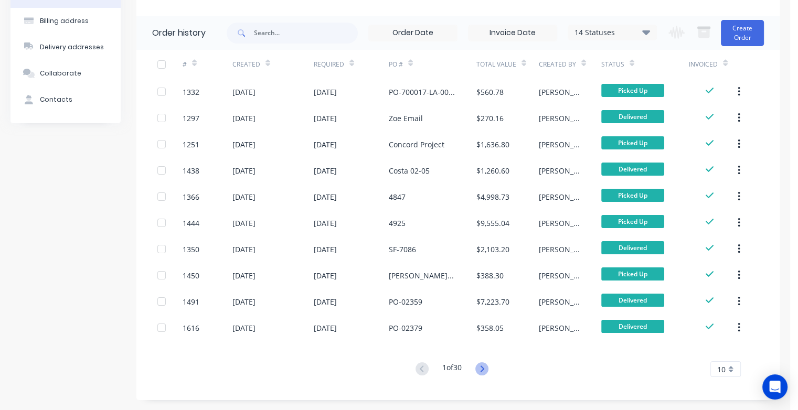
click at [484, 368] on icon at bounding box center [482, 369] width 4 height 6
click at [485, 371] on icon at bounding box center [481, 369] width 13 height 13
click at [483, 369] on icon at bounding box center [481, 369] width 13 height 13
click at [484, 368] on icon at bounding box center [482, 369] width 4 height 6
click at [485, 370] on icon at bounding box center [481, 369] width 13 height 13
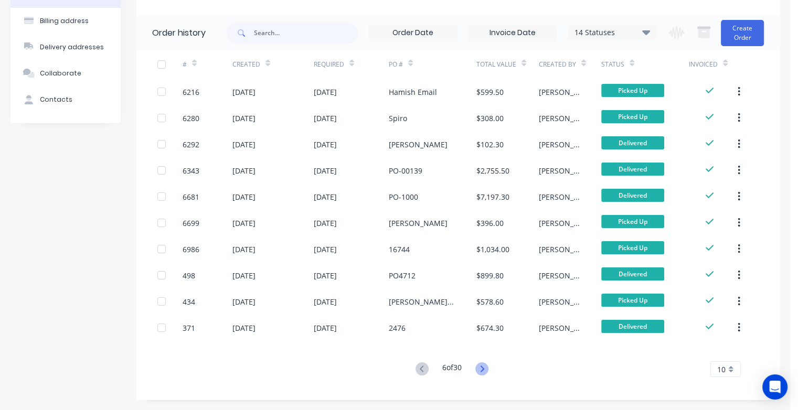
click at [484, 366] on icon at bounding box center [481, 369] width 13 height 13
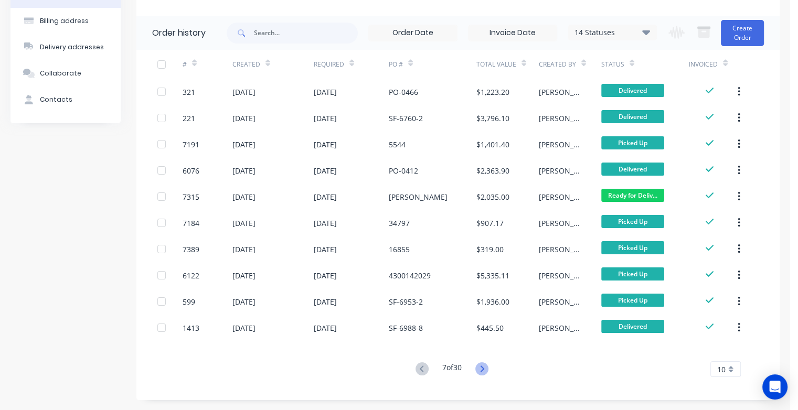
click at [483, 368] on icon at bounding box center [481, 369] width 13 height 13
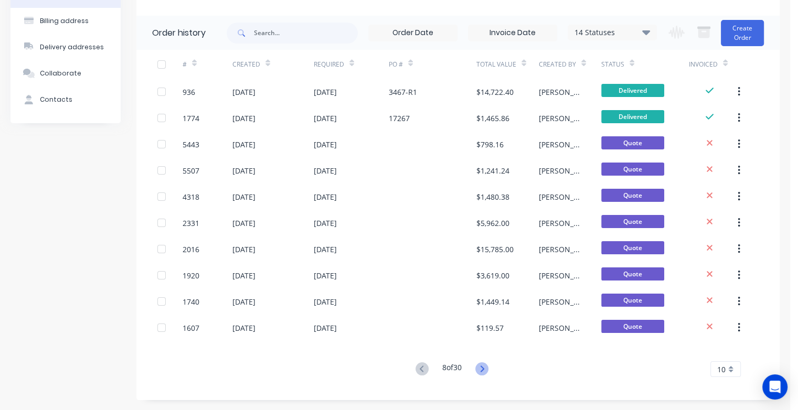
click at [484, 369] on icon at bounding box center [481, 369] width 13 height 13
click at [484, 368] on icon at bounding box center [482, 369] width 4 height 6
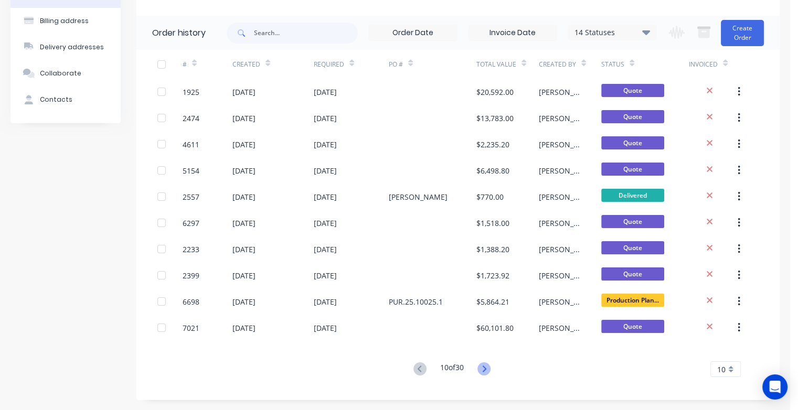
click at [485, 373] on icon at bounding box center [483, 369] width 13 height 13
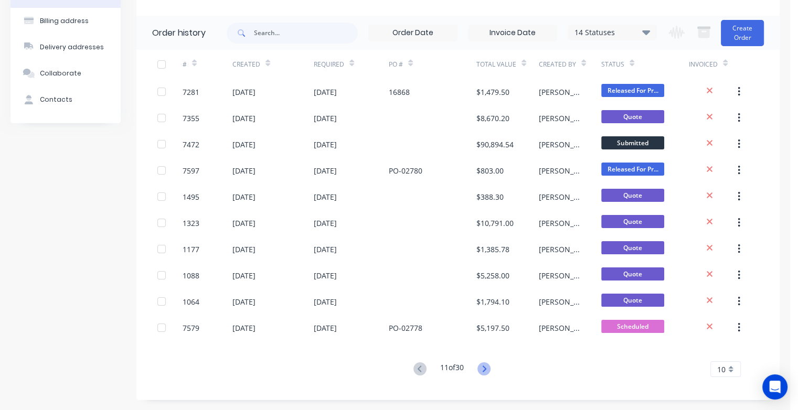
click at [486, 368] on icon at bounding box center [484, 369] width 4 height 6
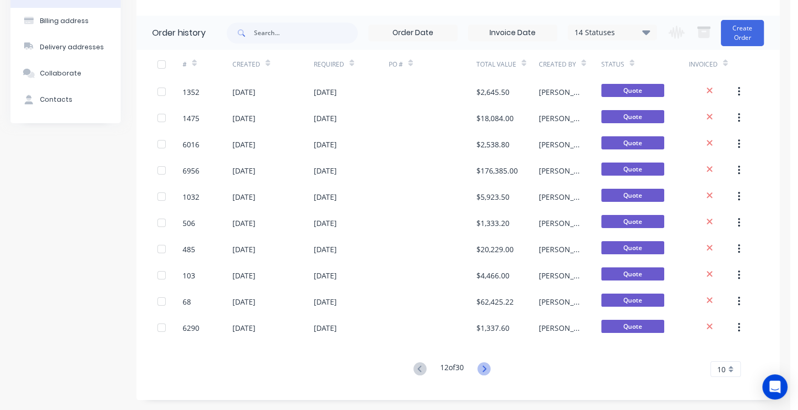
click at [484, 370] on icon at bounding box center [483, 369] width 13 height 13
click at [484, 371] on icon at bounding box center [483, 369] width 13 height 13
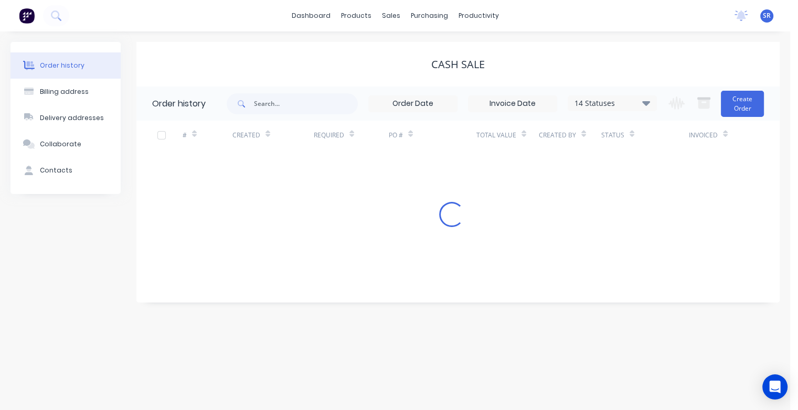
scroll to position [0, 0]
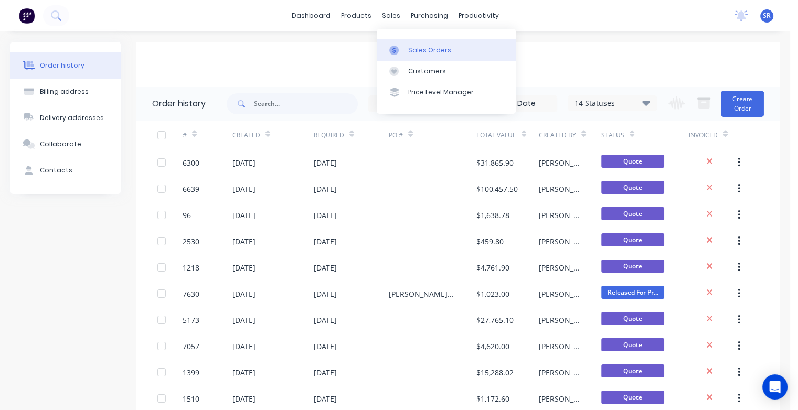
click at [419, 45] on link "Sales Orders" at bounding box center [446, 49] width 139 height 21
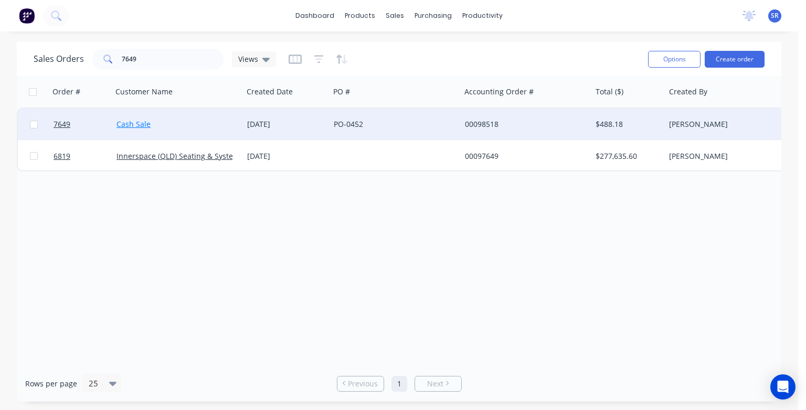
click at [140, 122] on link "Cash Sale" at bounding box center [133, 124] width 34 height 10
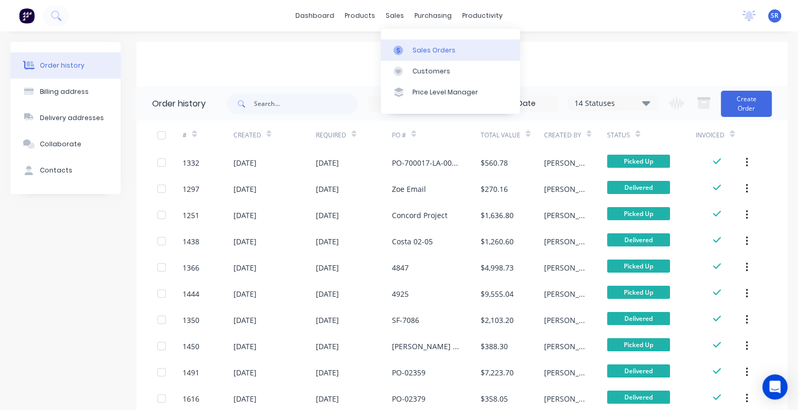
click at [438, 52] on div "Sales Orders" at bounding box center [433, 50] width 43 height 9
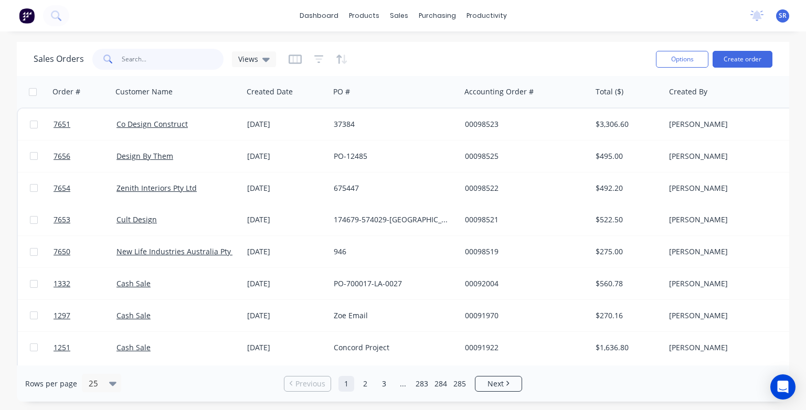
click at [156, 59] on input "text" at bounding box center [173, 59] width 102 height 21
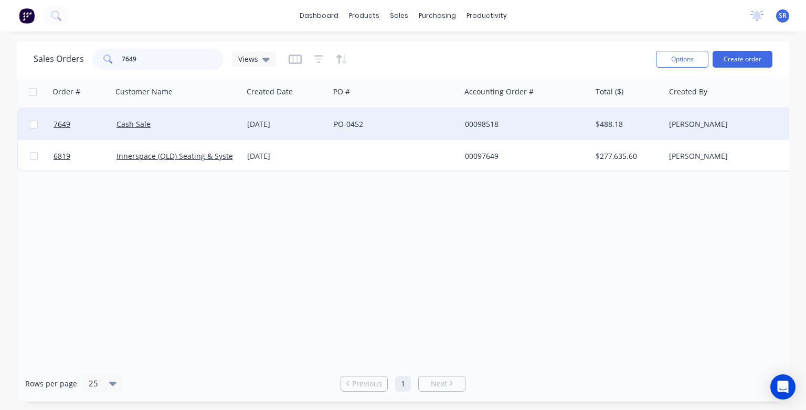
type input "7649"
click at [154, 137] on div "Cash Sale" at bounding box center [177, 124] width 131 height 31
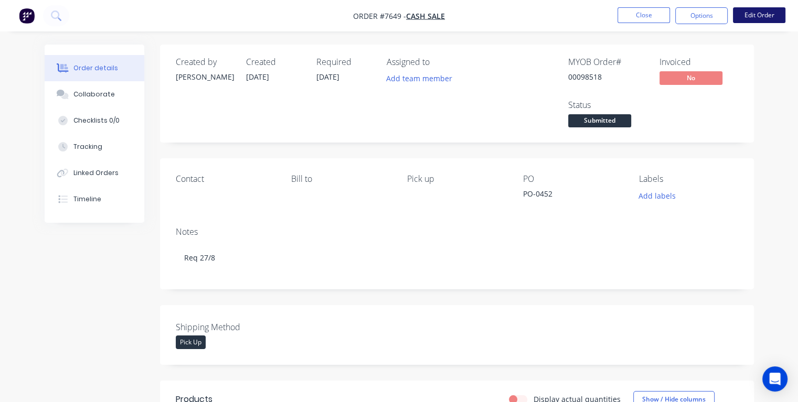
click at [759, 16] on button "Edit Order" at bounding box center [759, 15] width 52 height 16
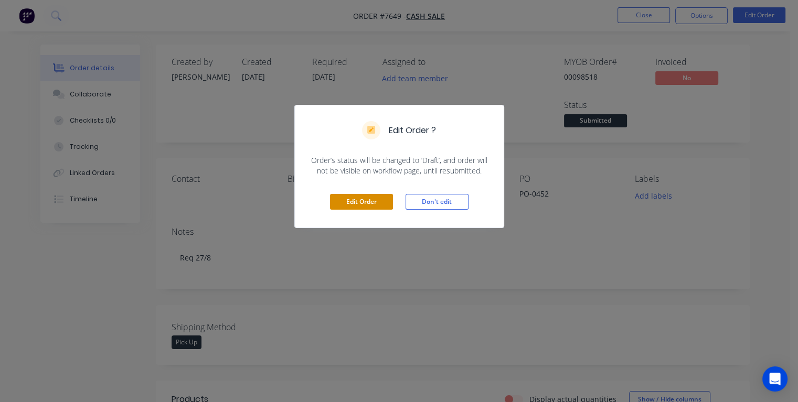
click at [359, 196] on button "Edit Order" at bounding box center [361, 202] width 63 height 16
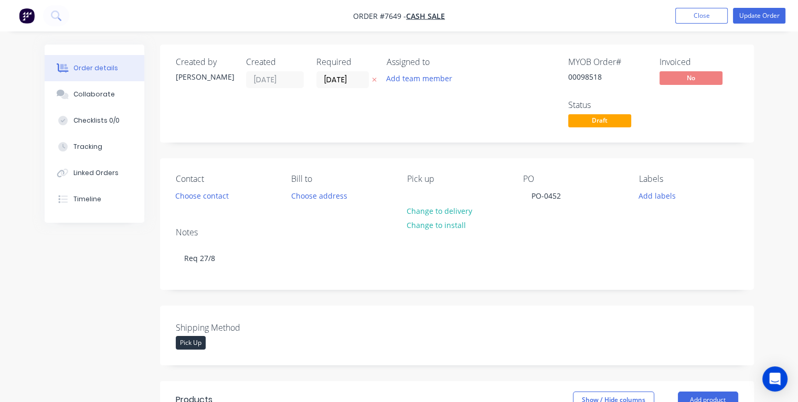
drag, startPoint x: 355, startPoint y: 77, endPoint x: 313, endPoint y: 80, distance: 42.1
click at [313, 80] on div "Created by Damon Created 13/08/25 Required 31/12/25 Assigned to Add team member" at bounding box center [334, 93] width 316 height 73
type input "28/08/25"
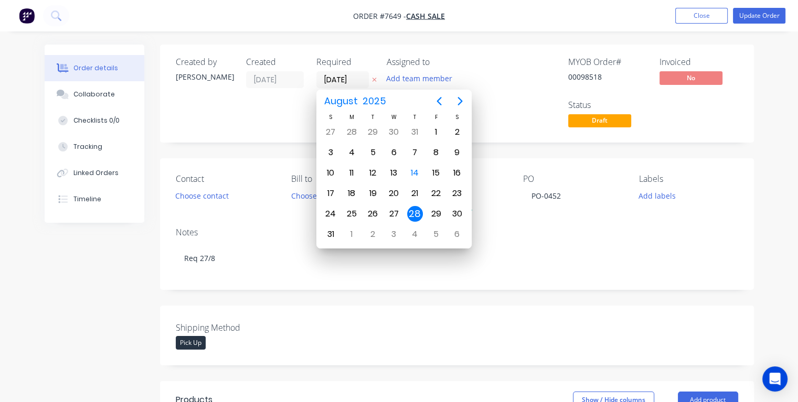
click at [418, 213] on div "28" at bounding box center [415, 214] width 16 height 16
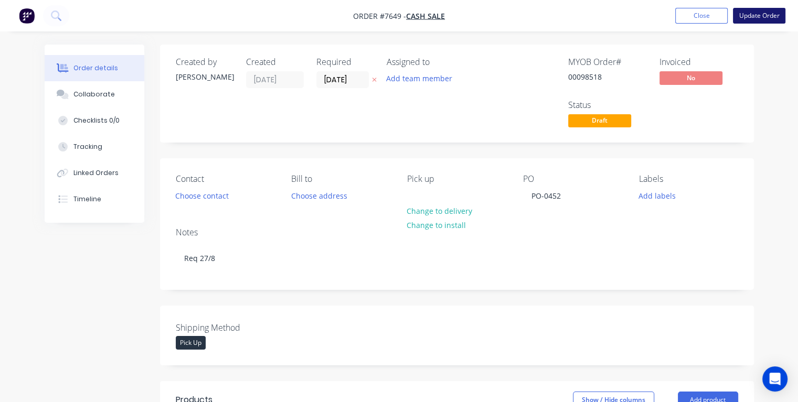
click at [753, 12] on button "Update Order" at bounding box center [759, 16] width 52 height 16
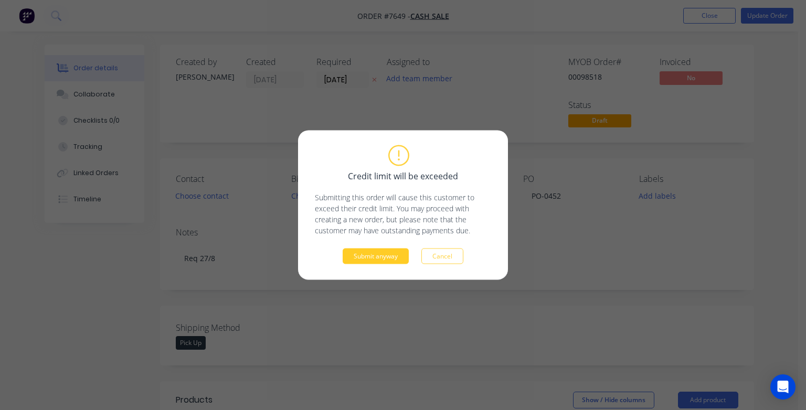
click at [382, 261] on button "Submit anyway" at bounding box center [376, 257] width 66 height 16
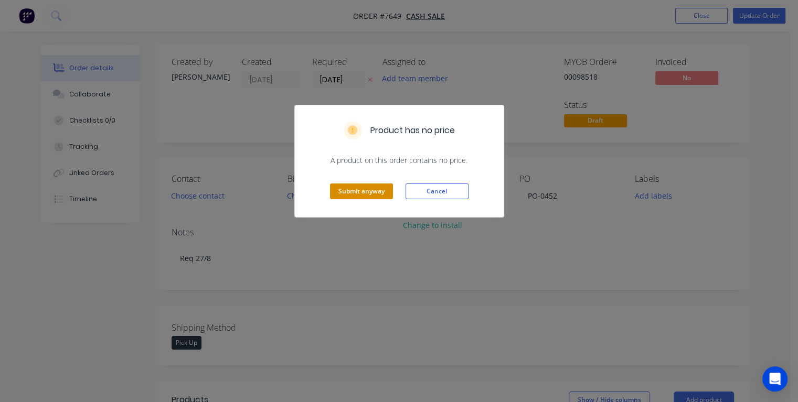
click at [371, 189] on button "Submit anyway" at bounding box center [361, 192] width 63 height 16
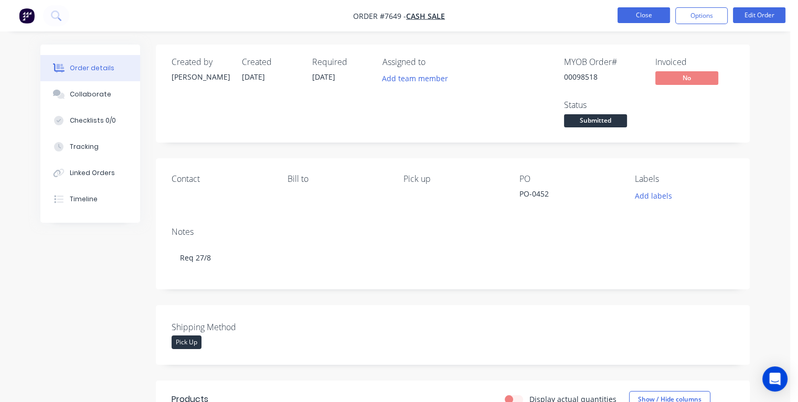
click at [640, 16] on button "Close" at bounding box center [644, 15] width 52 height 16
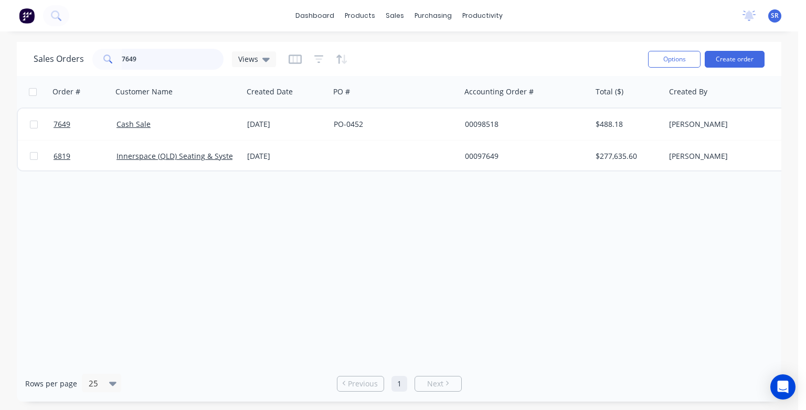
drag, startPoint x: 139, startPoint y: 57, endPoint x: 145, endPoint y: 60, distance: 7.0
click at [139, 58] on input "7649" at bounding box center [173, 59] width 102 height 21
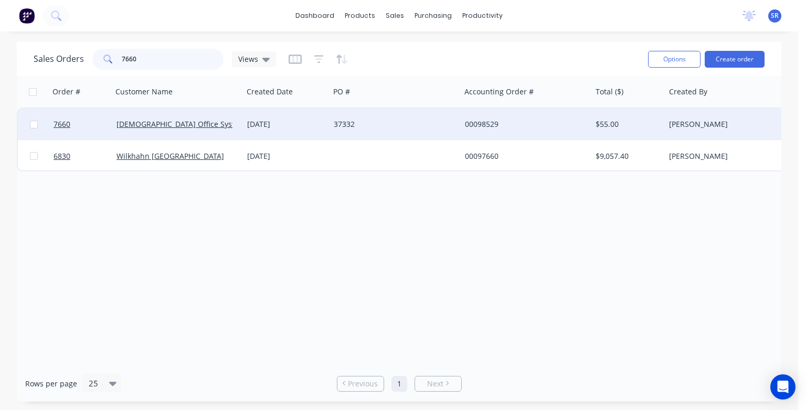
type input "7660"
click at [197, 123] on div "[DEMOGRAPHIC_DATA] Office Systems" at bounding box center [174, 124] width 116 height 10
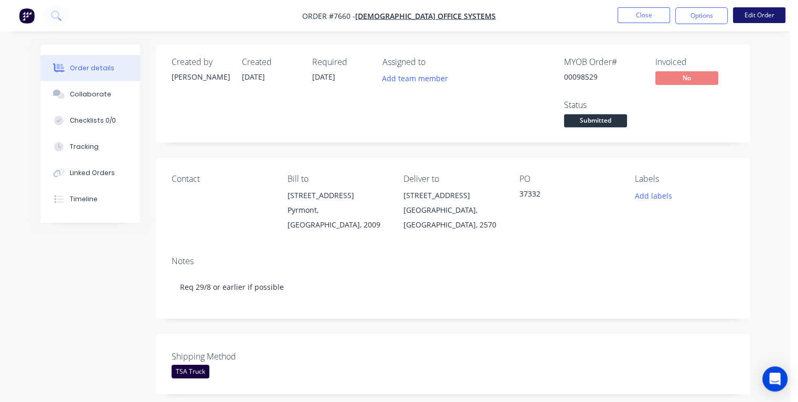
click at [758, 14] on button "Edit Order" at bounding box center [759, 15] width 52 height 16
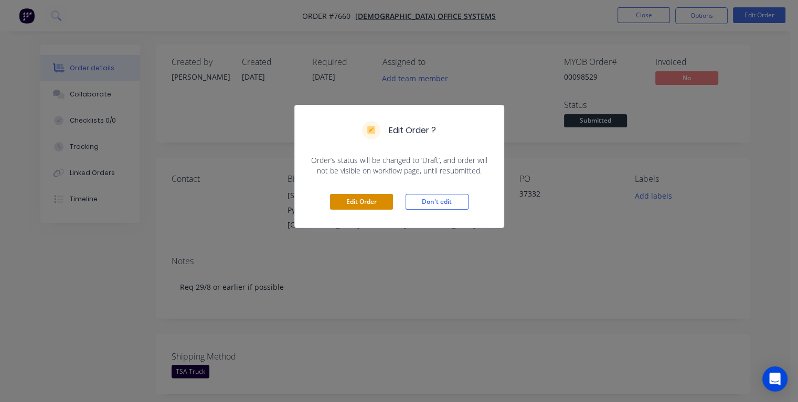
click at [375, 200] on button "Edit Order" at bounding box center [361, 202] width 63 height 16
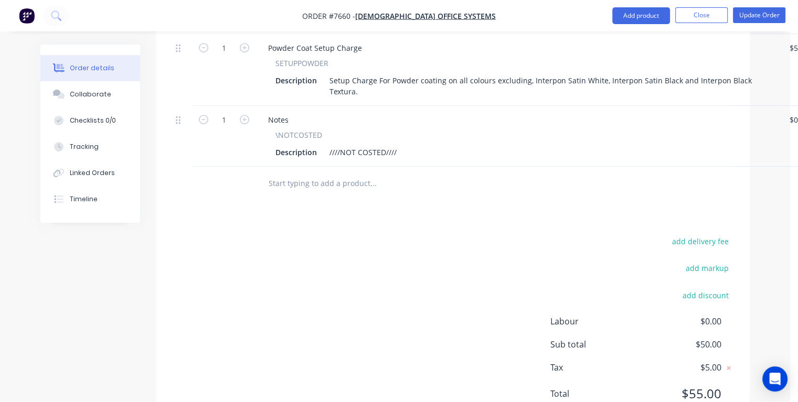
scroll to position [600, 0]
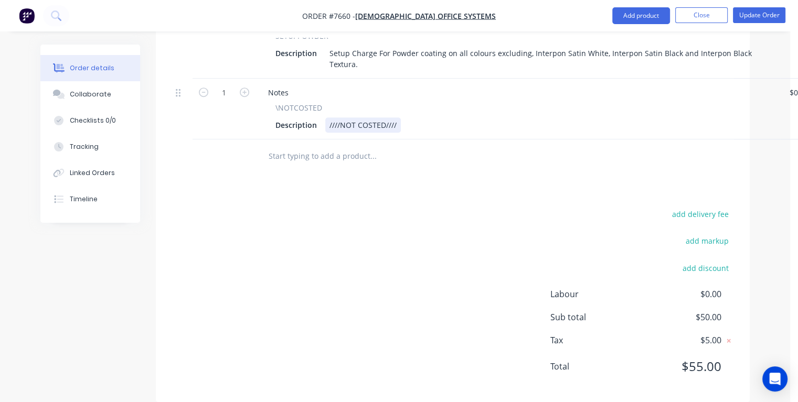
click at [417, 118] on div "Description ////NOT COSTED////" at bounding box center [515, 125] width 489 height 15
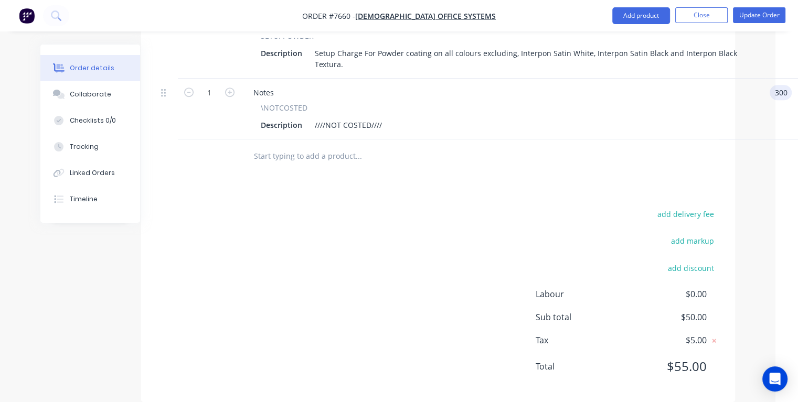
type input "$300.00"
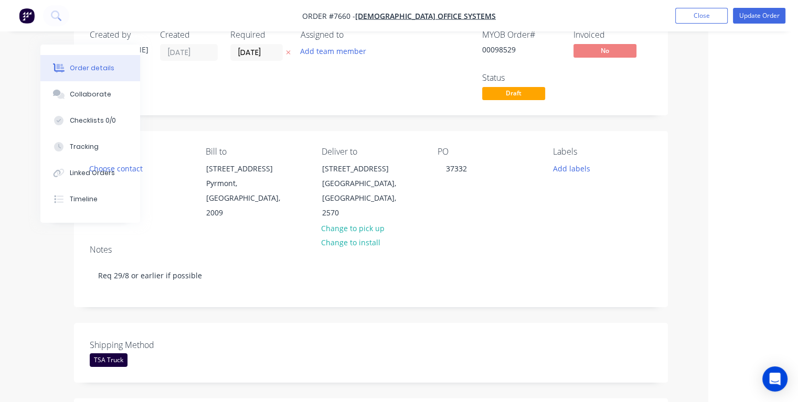
scroll to position [0, 82]
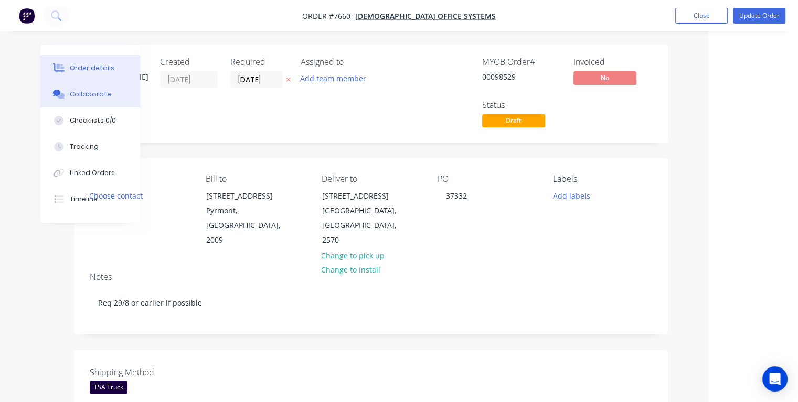
type input "$300.00"
click at [78, 98] on div "Collaborate" at bounding box center [90, 94] width 41 height 9
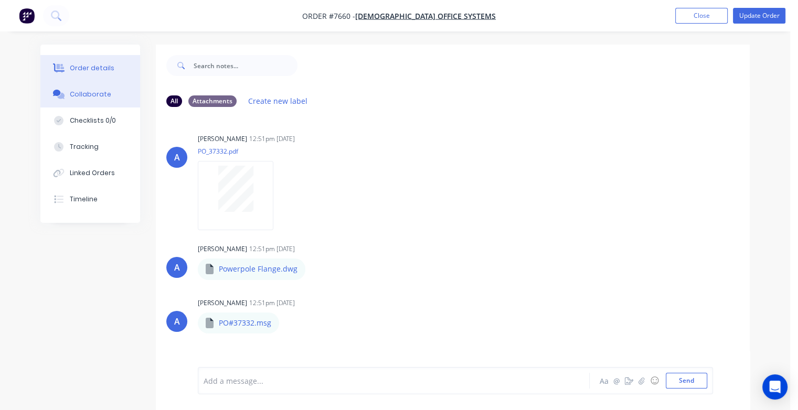
click at [83, 71] on div "Order details" at bounding box center [92, 67] width 45 height 9
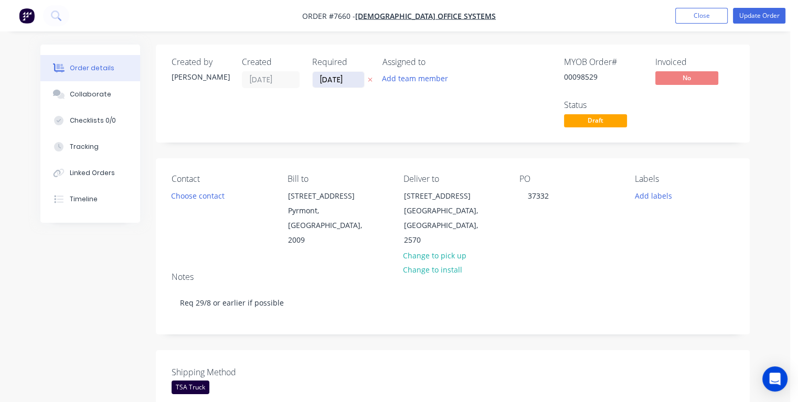
drag, startPoint x: 350, startPoint y: 78, endPoint x: 320, endPoint y: 79, distance: 30.4
click at [320, 79] on input "31/12/25" at bounding box center [338, 80] width 51 height 16
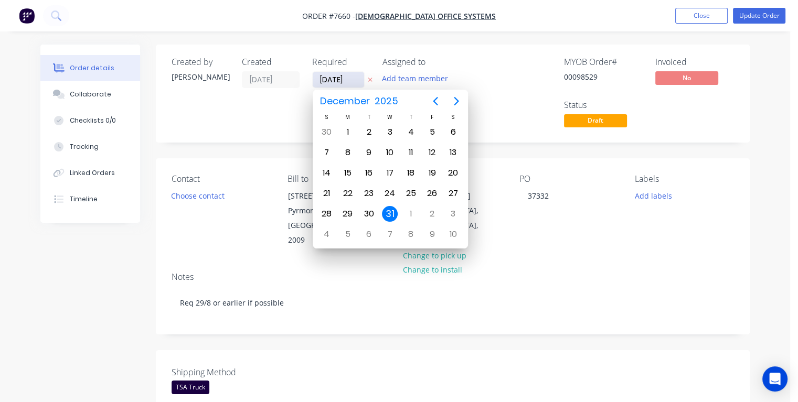
type input "20/08/25"
click at [392, 188] on div "20" at bounding box center [390, 194] width 16 height 16
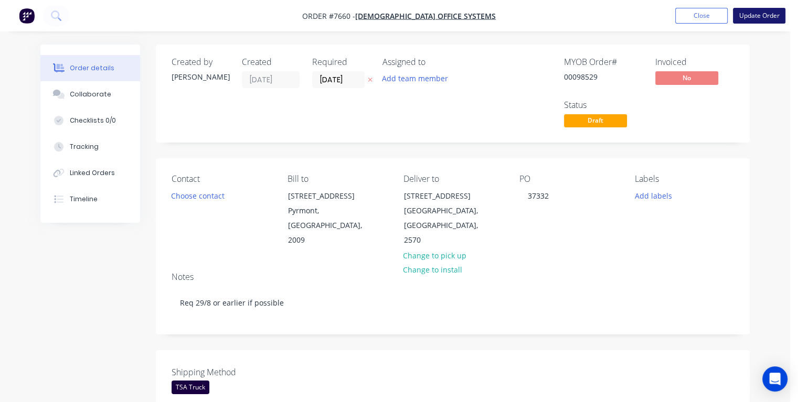
click at [763, 19] on button "Update Order" at bounding box center [759, 16] width 52 height 16
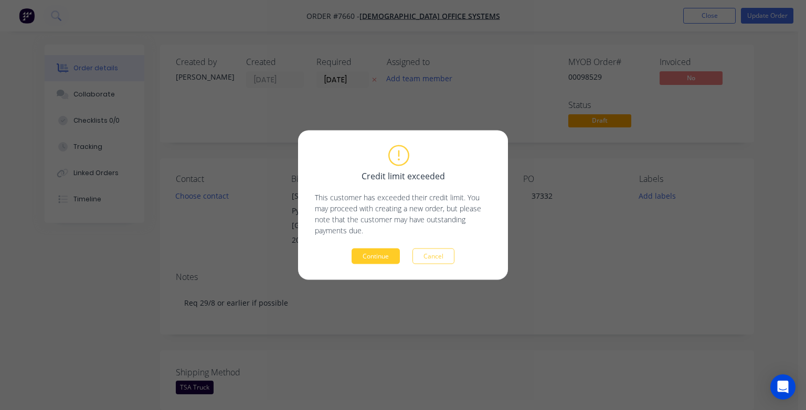
click at [376, 257] on button "Continue" at bounding box center [376, 257] width 48 height 16
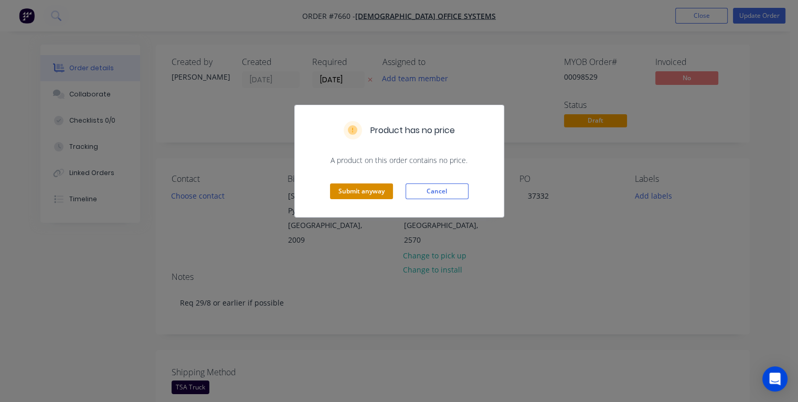
click at [367, 186] on button "Submit anyway" at bounding box center [361, 192] width 63 height 16
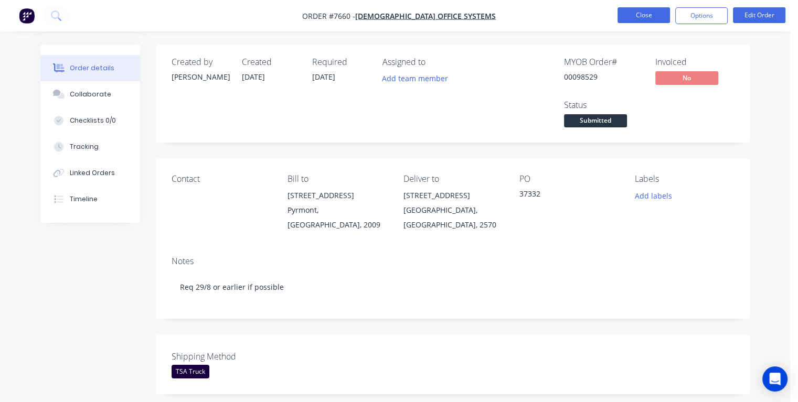
click at [653, 15] on button "Close" at bounding box center [644, 15] width 52 height 16
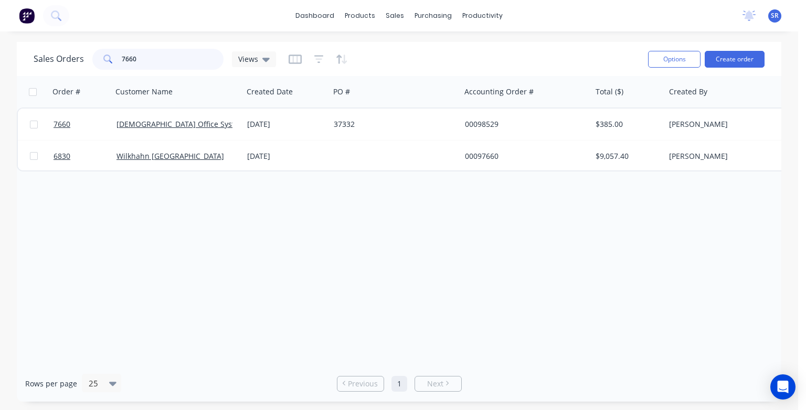
click at [142, 60] on input "7660" at bounding box center [173, 59] width 102 height 21
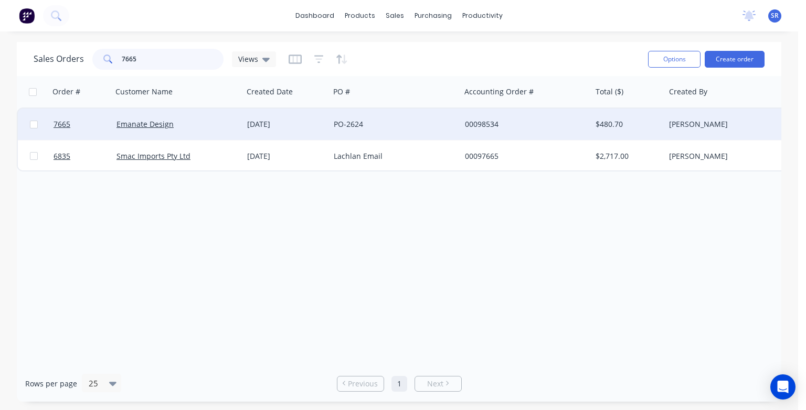
type input "7665"
click at [180, 125] on div "Emanate Design" at bounding box center [174, 124] width 116 height 10
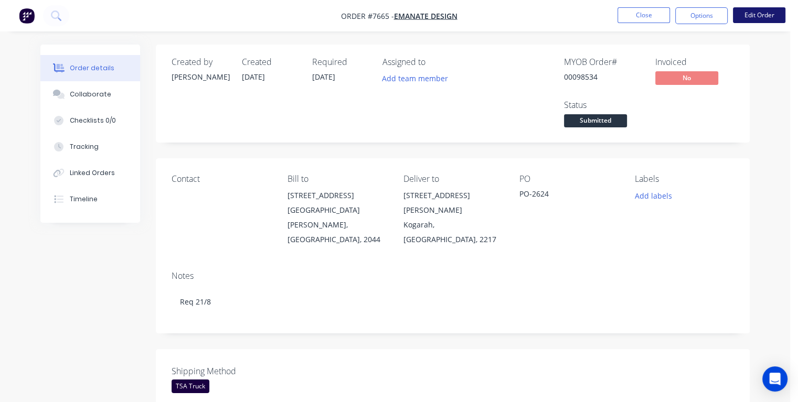
click at [743, 14] on button "Edit Order" at bounding box center [759, 15] width 52 height 16
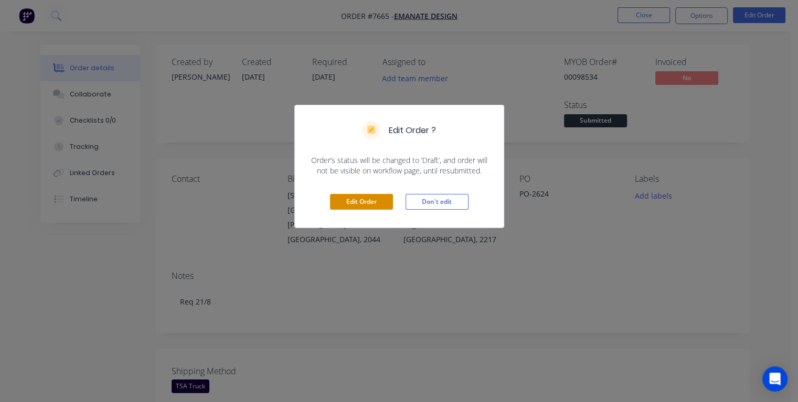
click at [342, 196] on button "Edit Order" at bounding box center [361, 202] width 63 height 16
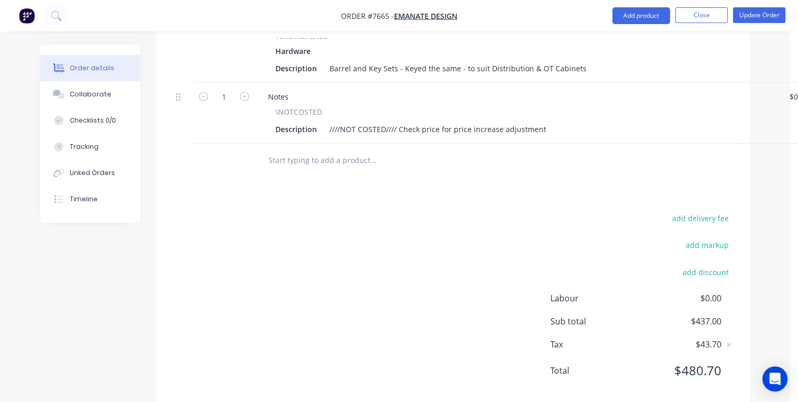
scroll to position [497, 0]
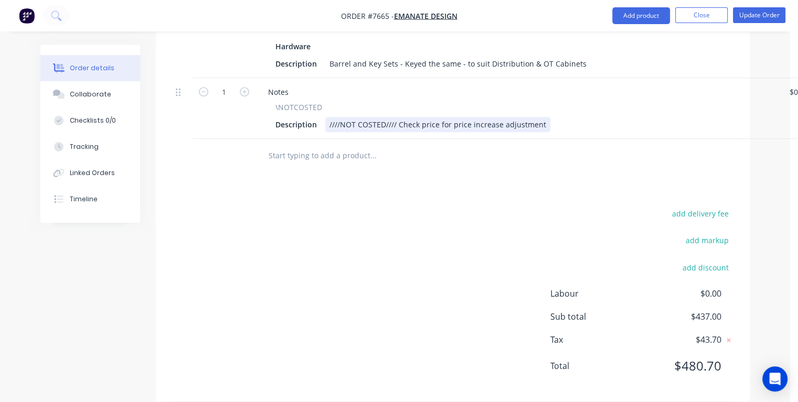
click at [560, 117] on div "Description ////NOT COSTED//// Check price for price increase adjustment" at bounding box center [515, 124] width 489 height 15
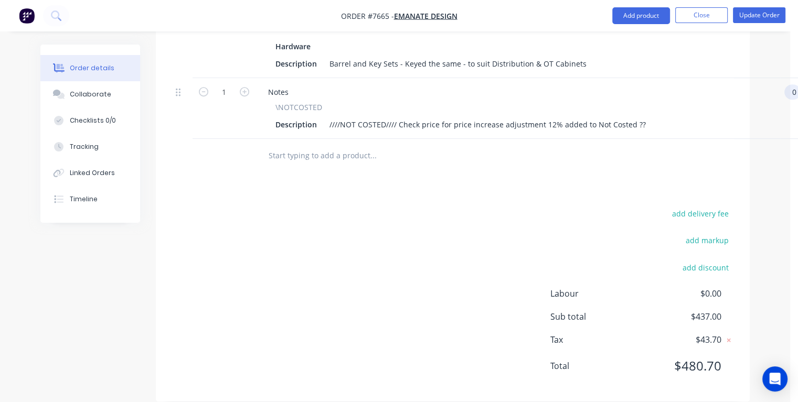
scroll to position [497, 15]
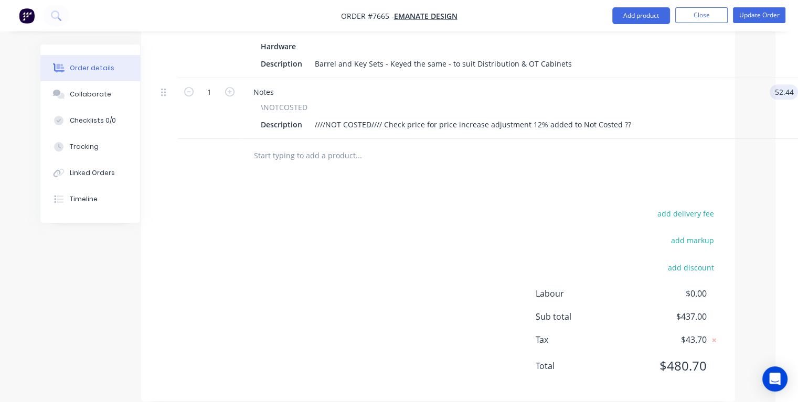
type input "$52.44"
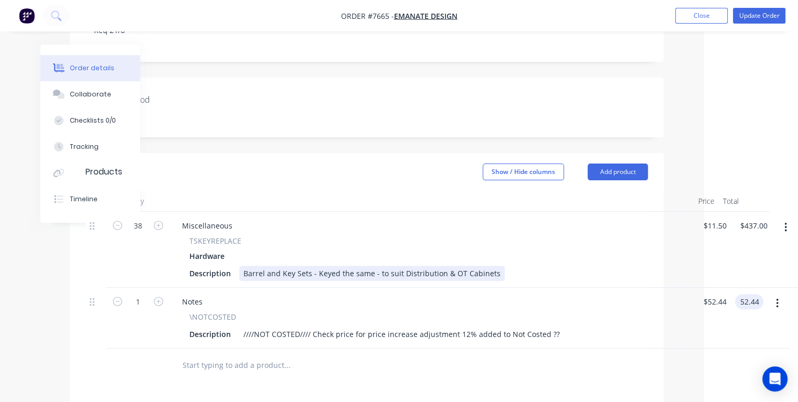
scroll to position [0, 86]
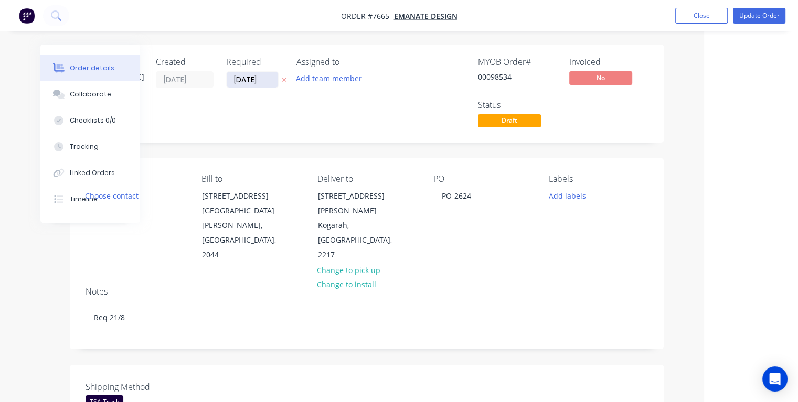
type input "$52.44"
drag, startPoint x: 265, startPoint y: 79, endPoint x: 232, endPoint y: 85, distance: 33.6
click at [232, 85] on input "31/12/25" at bounding box center [252, 80] width 51 height 16
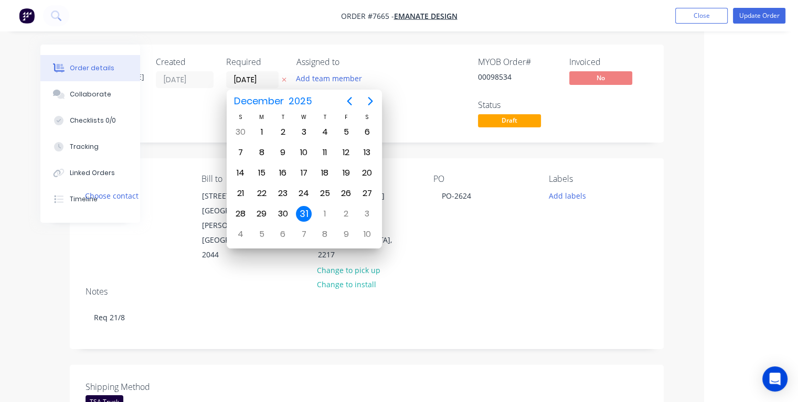
type input "21/08/25"
click at [328, 194] on div "21" at bounding box center [325, 194] width 16 height 16
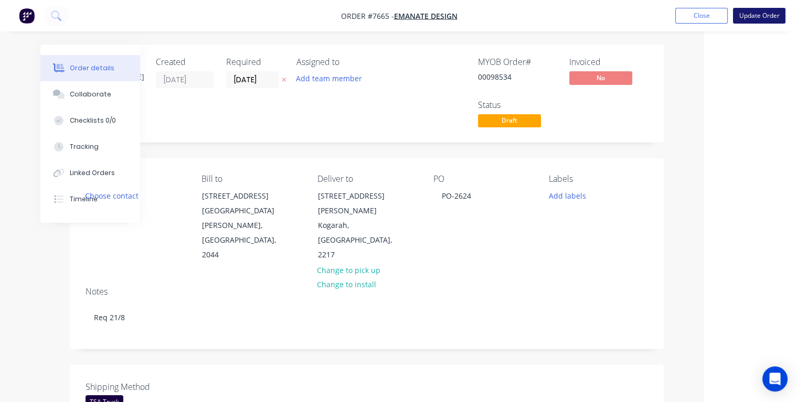
click at [753, 19] on button "Update Order" at bounding box center [759, 16] width 52 height 16
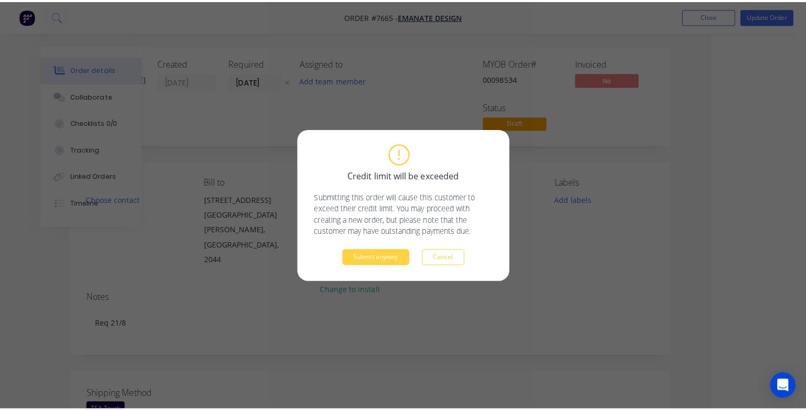
scroll to position [0, 82]
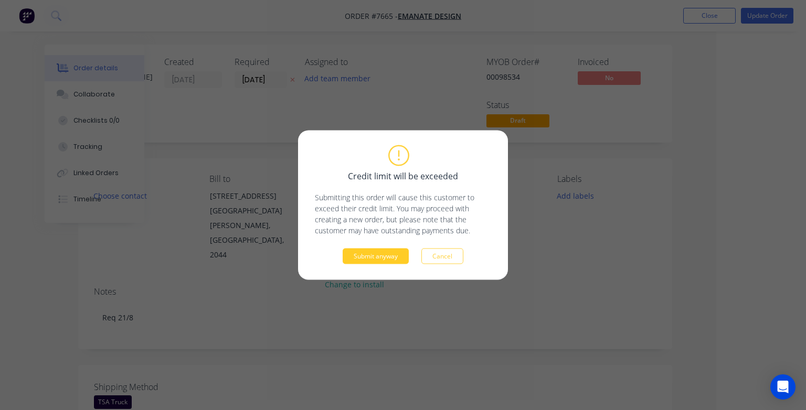
click at [369, 256] on button "Submit anyway" at bounding box center [376, 257] width 66 height 16
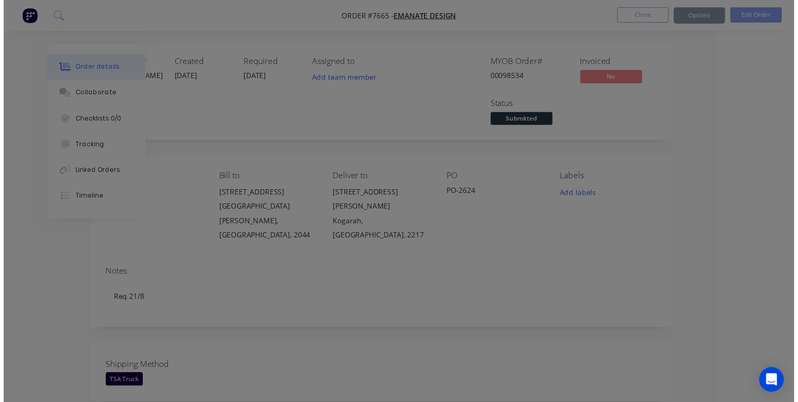
scroll to position [0, 71]
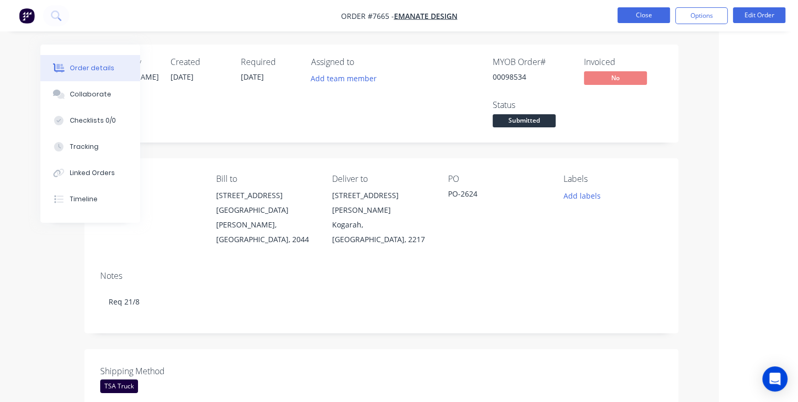
click at [628, 15] on button "Close" at bounding box center [644, 15] width 52 height 16
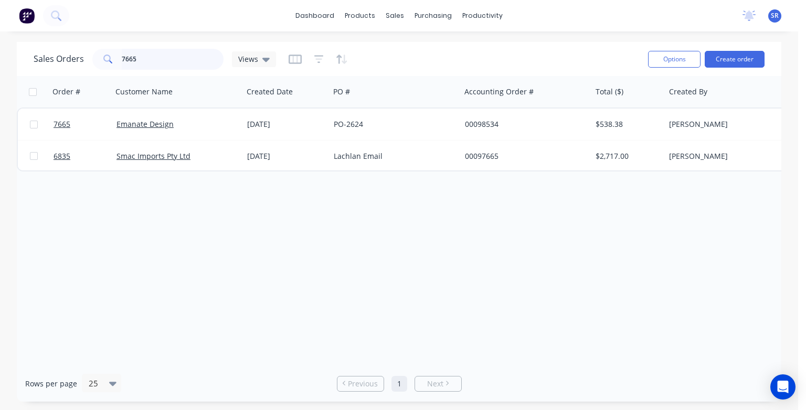
click at [183, 61] on input "7665" at bounding box center [173, 59] width 102 height 21
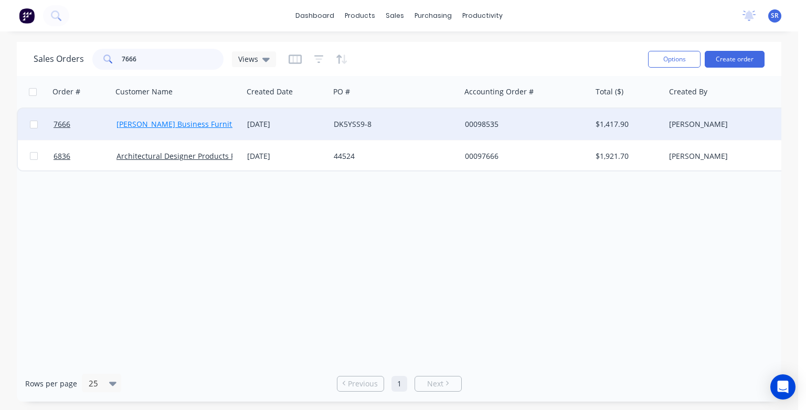
type input "7666"
click at [171, 125] on link "[PERSON_NAME] Business Furniture Centre Pty Ltd" at bounding box center [205, 124] width 179 height 10
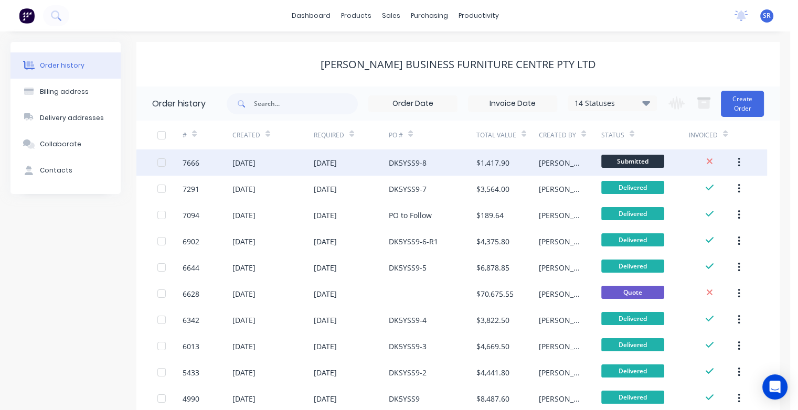
click at [302, 162] on div "[DATE]" at bounding box center [272, 163] width 81 height 26
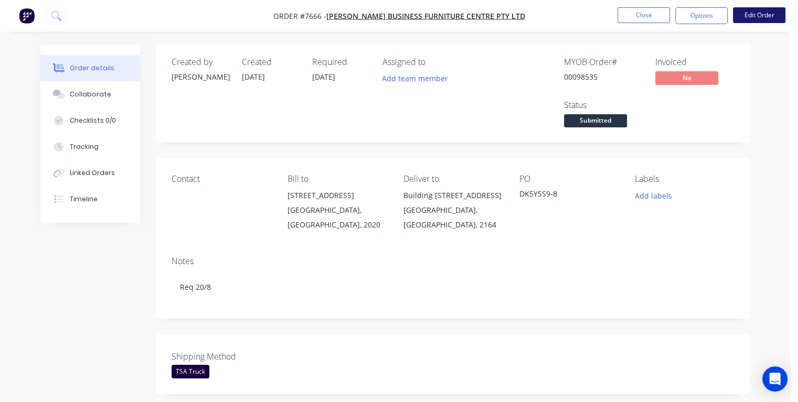
click at [783, 16] on button "Edit Order" at bounding box center [759, 15] width 52 height 16
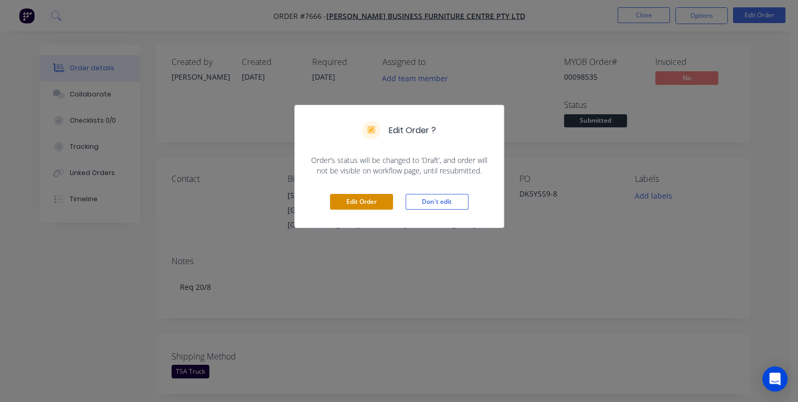
click at [375, 200] on button "Edit Order" at bounding box center [361, 202] width 63 height 16
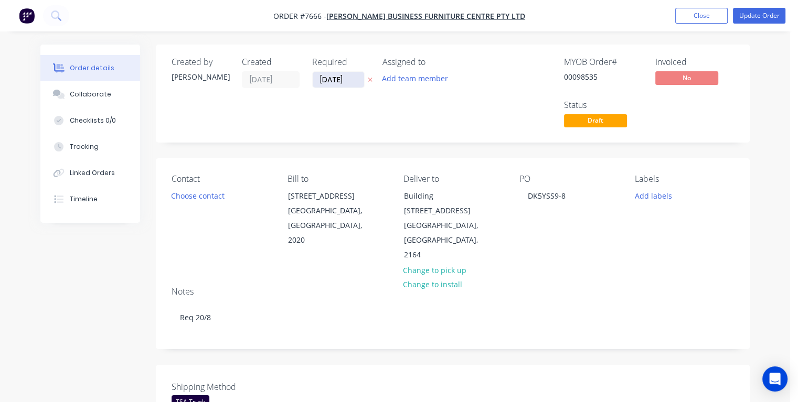
drag, startPoint x: 354, startPoint y: 79, endPoint x: 317, endPoint y: 81, distance: 37.3
click at [317, 81] on input "31/12/25" at bounding box center [338, 80] width 51 height 16
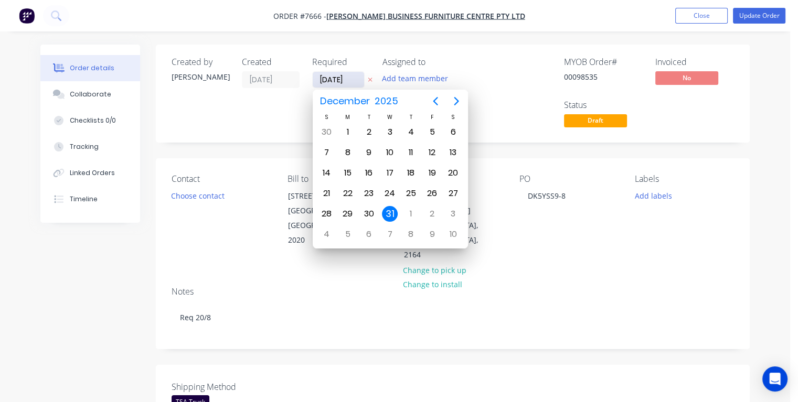
type input "[DATE]"
click at [428, 188] on div "22" at bounding box center [432, 194] width 16 height 16
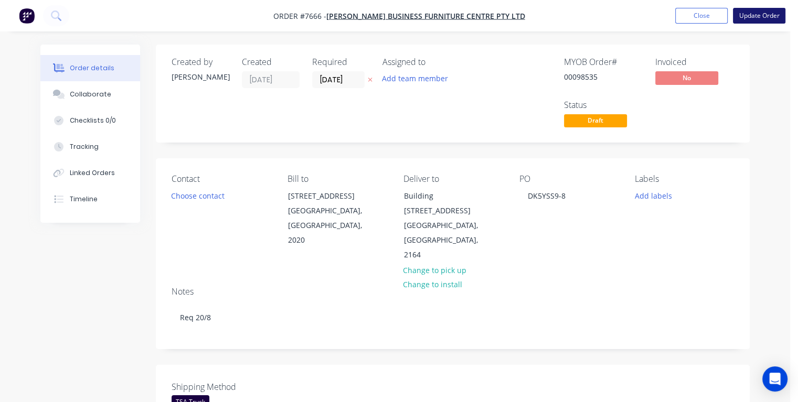
click at [751, 16] on button "Update Order" at bounding box center [759, 16] width 52 height 16
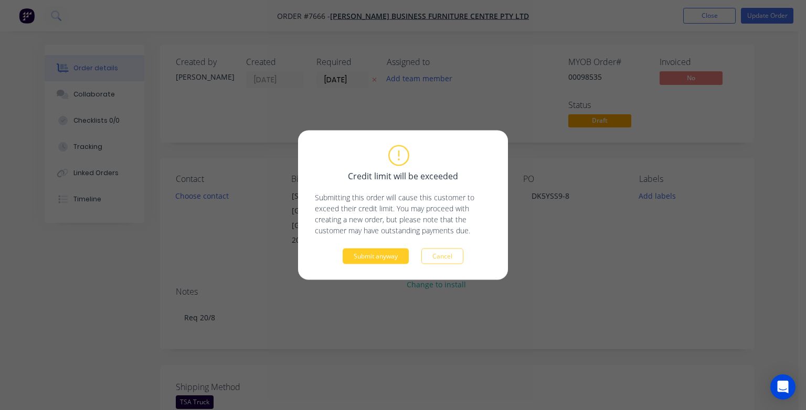
click at [390, 256] on button "Submit anyway" at bounding box center [376, 257] width 66 height 16
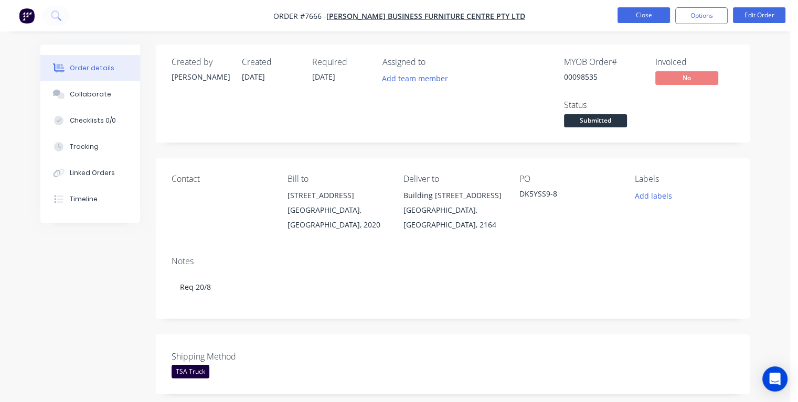
click at [645, 18] on button "Close" at bounding box center [644, 15] width 52 height 16
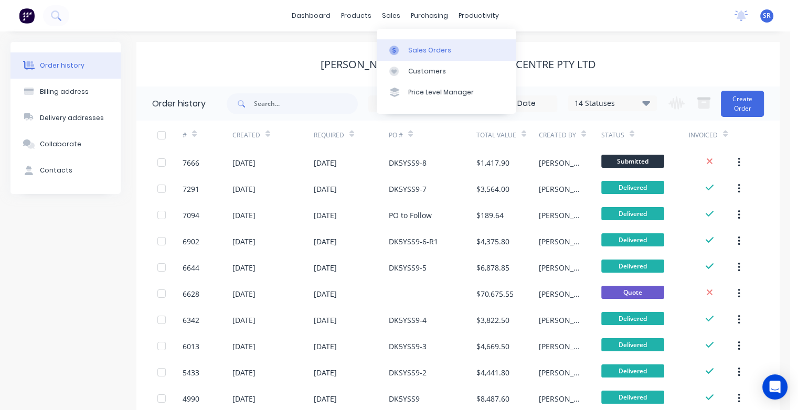
click at [405, 51] on link "Sales Orders" at bounding box center [446, 49] width 139 height 21
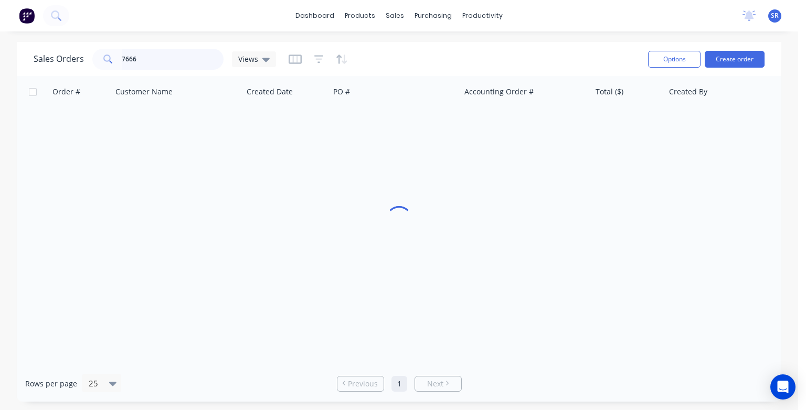
click at [158, 62] on input "7666" at bounding box center [173, 59] width 102 height 21
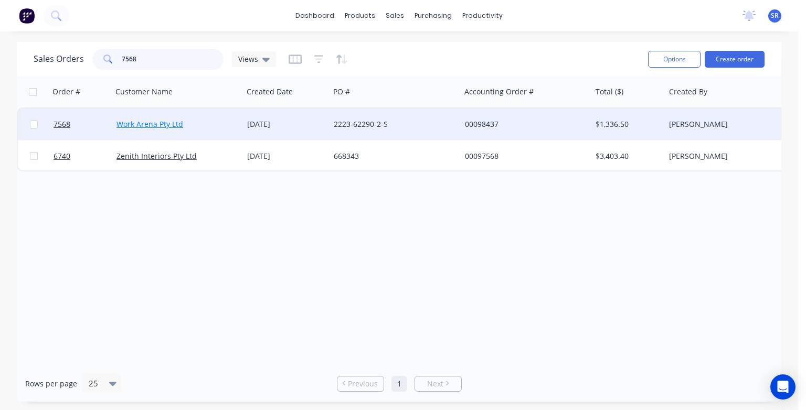
type input "7568"
click at [163, 126] on link "Work Arena Pty Ltd" at bounding box center [149, 124] width 67 height 10
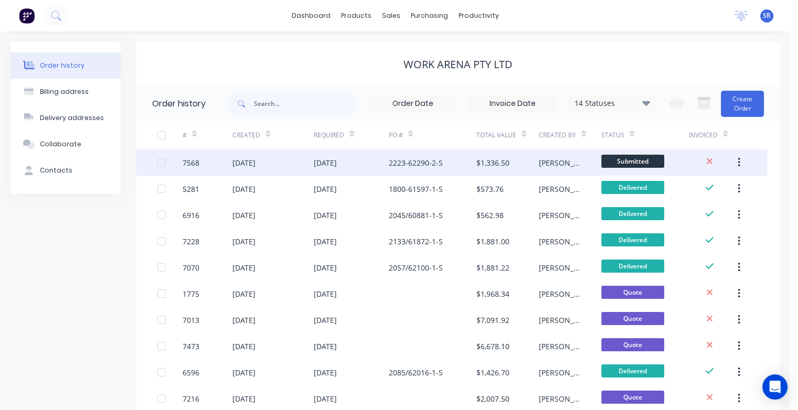
click at [256, 166] on div "[DATE]" at bounding box center [243, 162] width 23 height 11
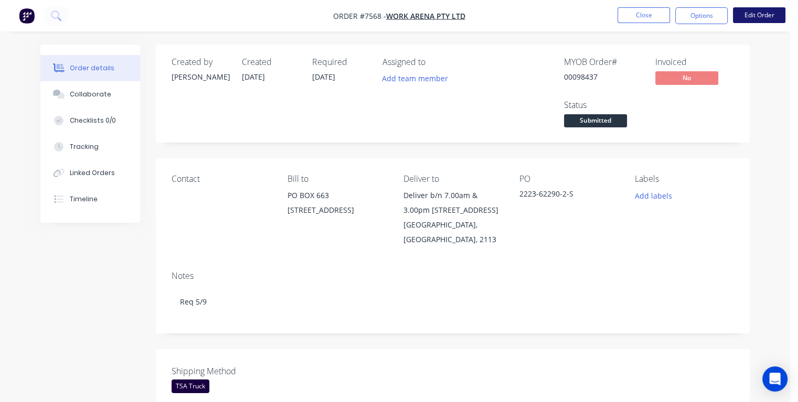
click at [771, 15] on button "Edit Order" at bounding box center [759, 15] width 52 height 16
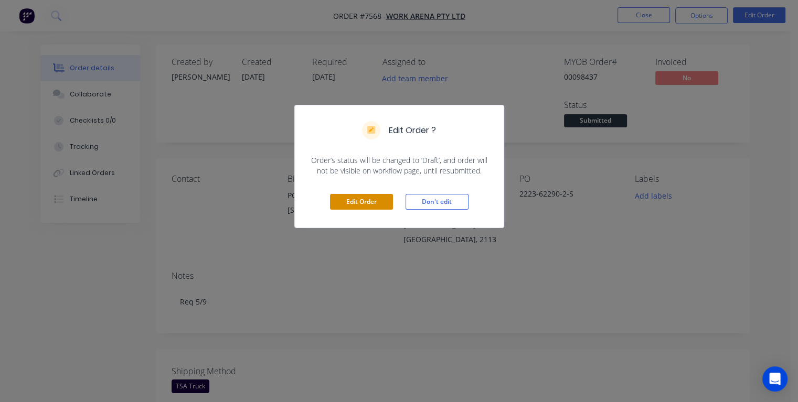
click at [377, 199] on button "Edit Order" at bounding box center [361, 202] width 63 height 16
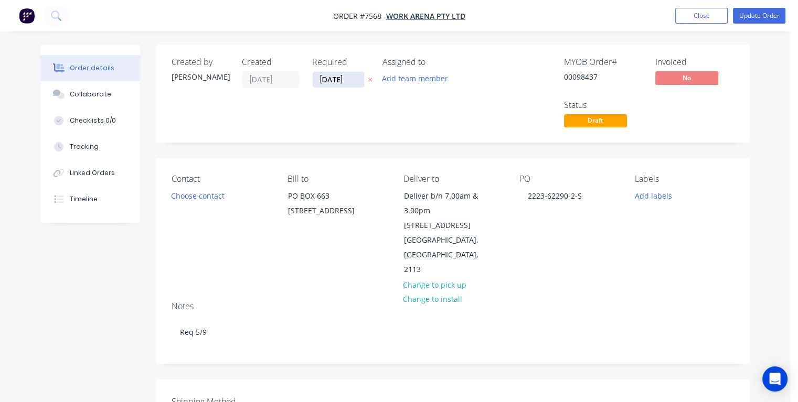
click at [355, 79] on input "31/12/25" at bounding box center [338, 80] width 51 height 16
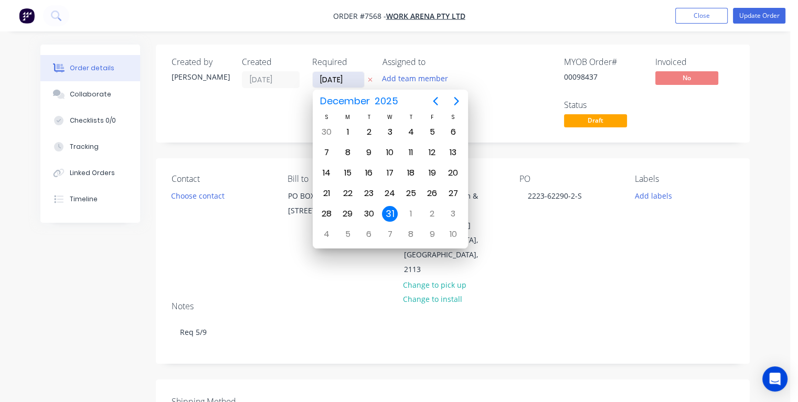
drag, startPoint x: 346, startPoint y: 81, endPoint x: 318, endPoint y: 86, distance: 28.7
click at [318, 86] on input "31/12/25" at bounding box center [338, 80] width 51 height 16
type input "03/09/25"
click at [389, 133] on div "3" at bounding box center [390, 132] width 16 height 16
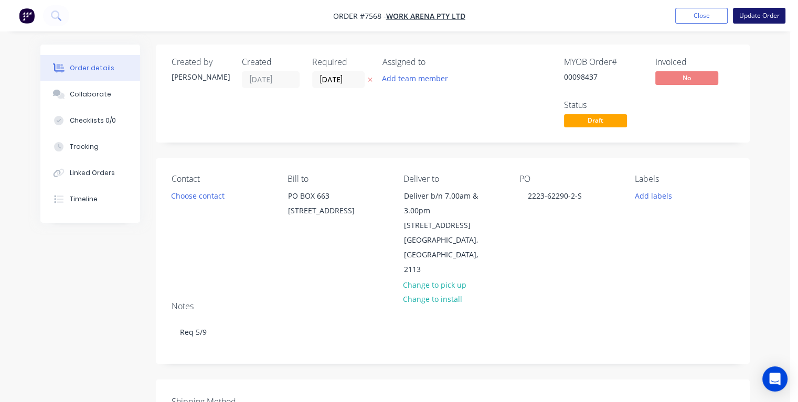
click at [745, 17] on button "Update Order" at bounding box center [759, 16] width 52 height 16
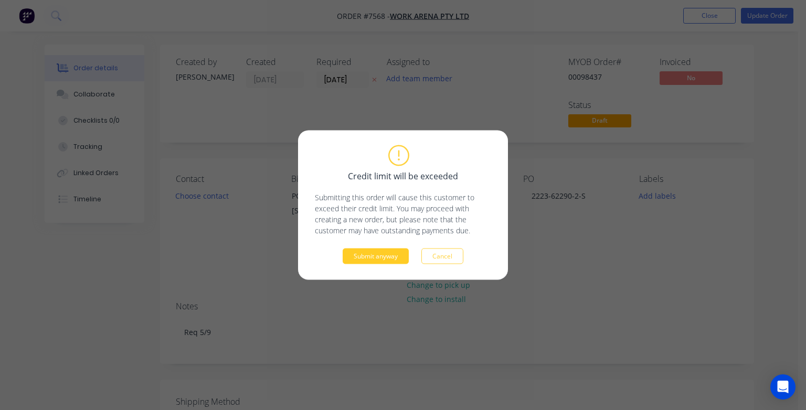
click at [371, 258] on button "Submit anyway" at bounding box center [376, 257] width 66 height 16
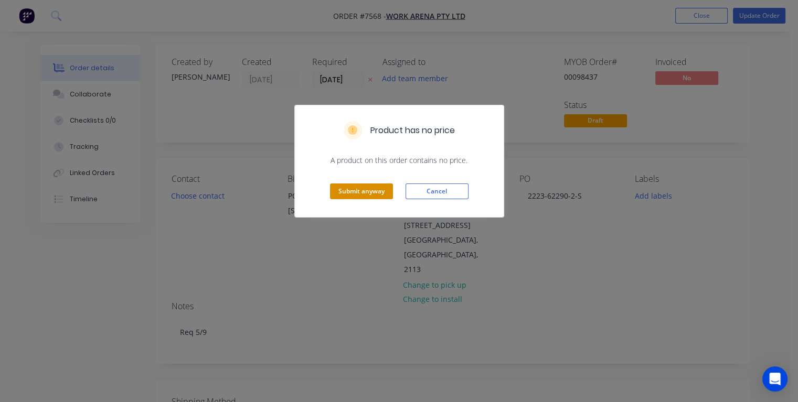
click at [371, 189] on button "Submit anyway" at bounding box center [361, 192] width 63 height 16
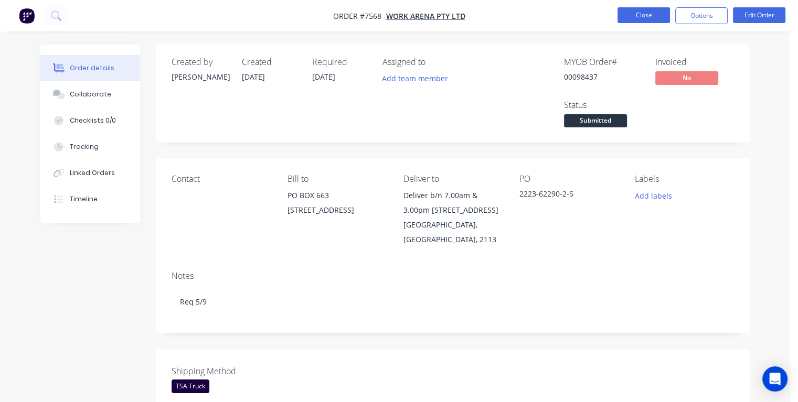
click at [640, 16] on button "Close" at bounding box center [644, 15] width 52 height 16
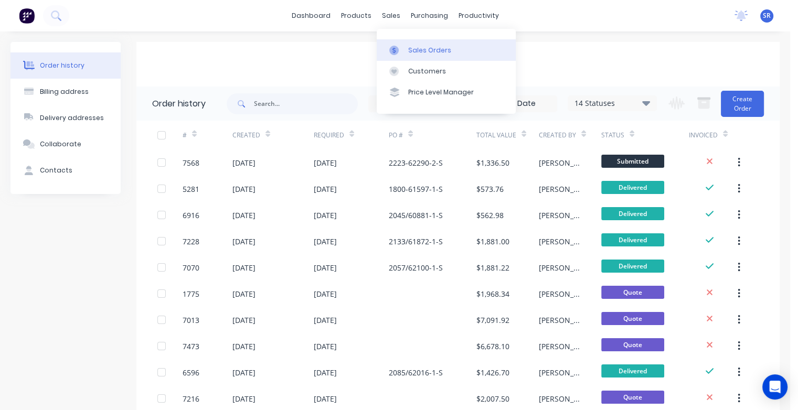
click at [413, 51] on div "Sales Orders" at bounding box center [429, 50] width 43 height 9
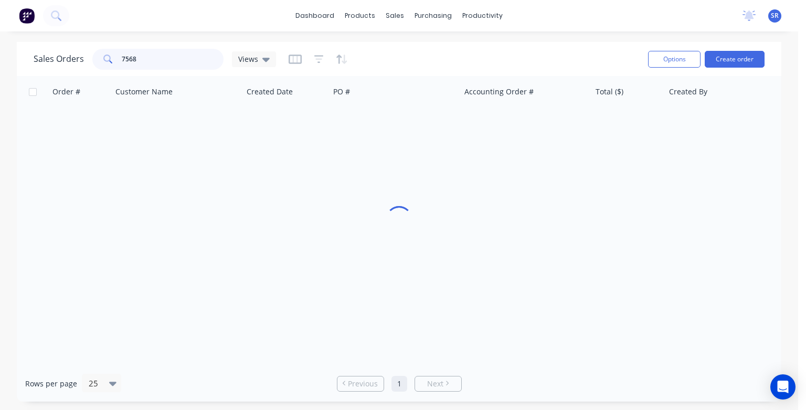
click at [155, 59] on input "7568" at bounding box center [173, 59] width 102 height 21
type input "7744"
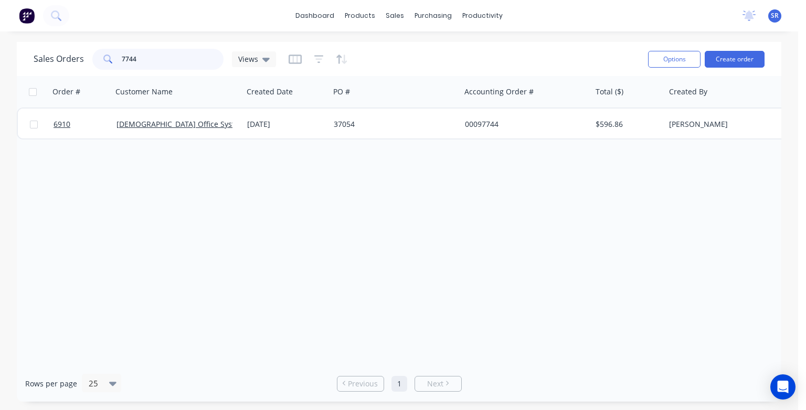
drag, startPoint x: 140, startPoint y: 60, endPoint x: 111, endPoint y: 58, distance: 29.0
click at [111, 58] on div "7744" at bounding box center [157, 59] width 131 height 21
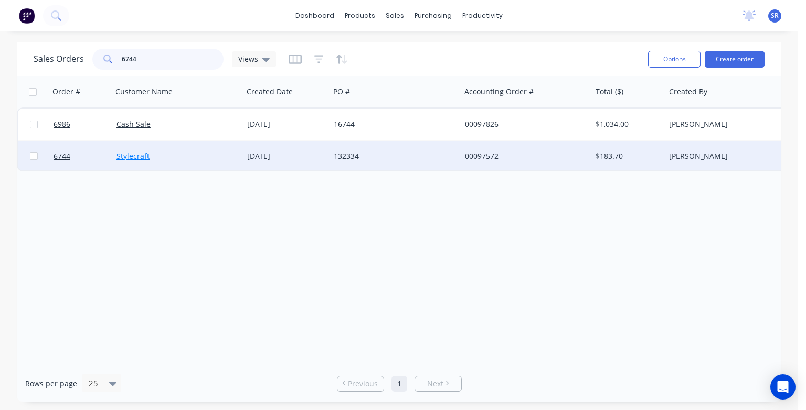
type input "6744"
click at [141, 153] on link "Stylecraft" at bounding box center [132, 156] width 33 height 10
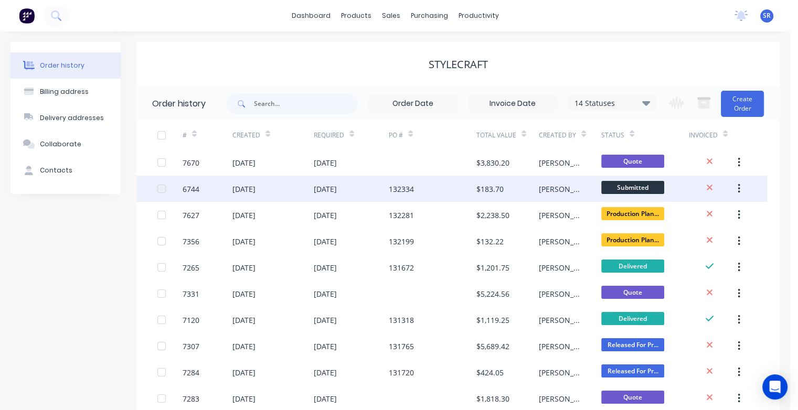
click at [256, 187] on div "[DATE]" at bounding box center [243, 189] width 23 height 11
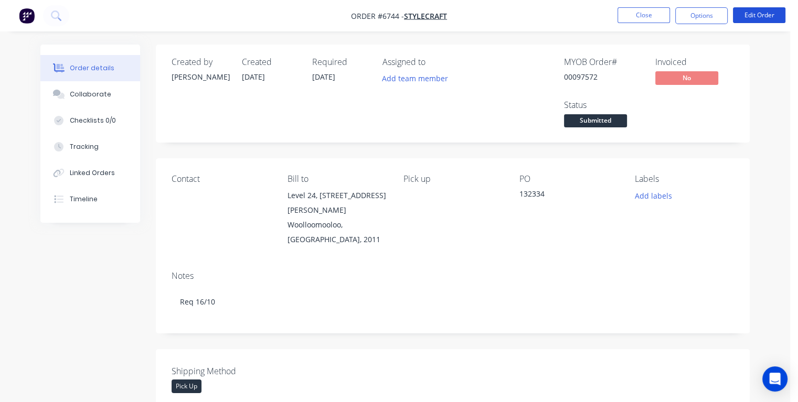
click at [768, 16] on button "Edit Order" at bounding box center [759, 15] width 52 height 16
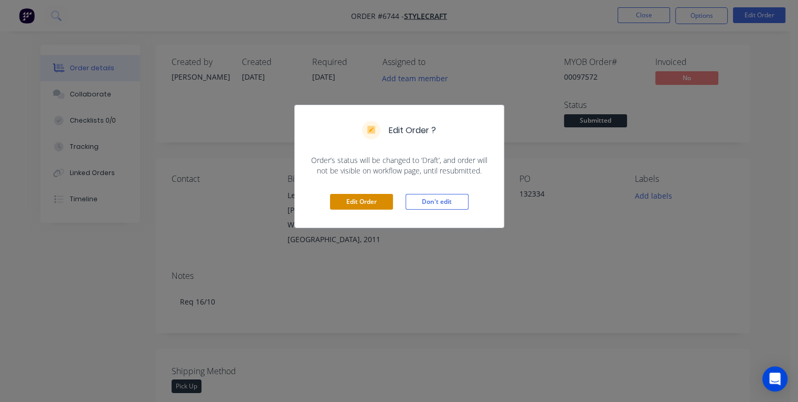
click at [383, 205] on button "Edit Order" at bounding box center [361, 202] width 63 height 16
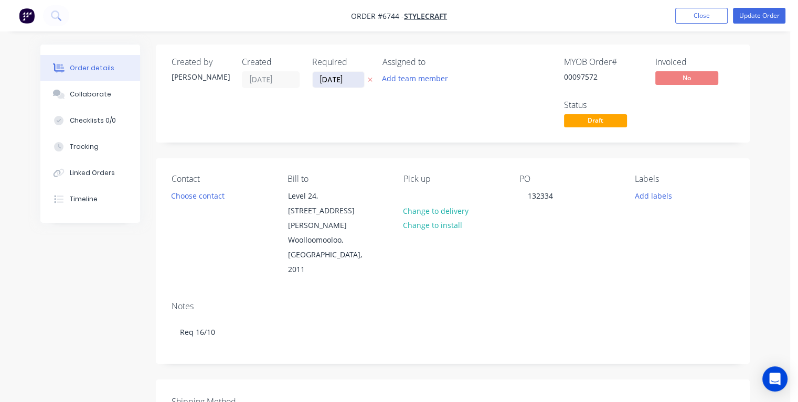
drag, startPoint x: 356, startPoint y: 77, endPoint x: 315, endPoint y: 79, distance: 41.5
click at [315, 79] on input "31/12/25" at bounding box center [338, 80] width 51 height 16
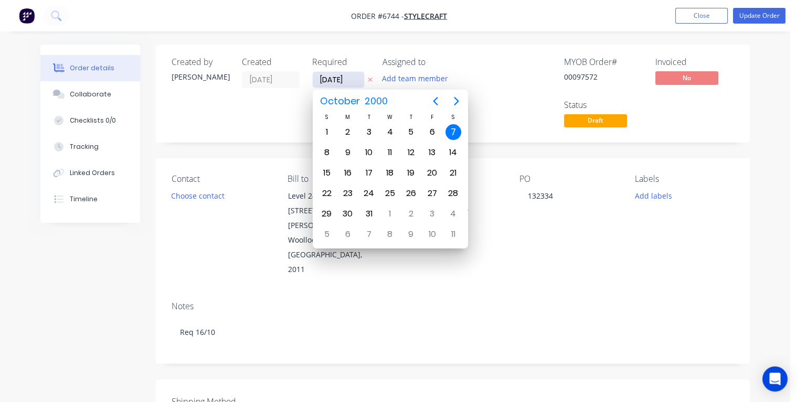
click at [353, 80] on input "07/10/00" at bounding box center [338, 80] width 51 height 16
type input "07/10/25"
click at [367, 150] on div "7" at bounding box center [369, 153] width 16 height 16
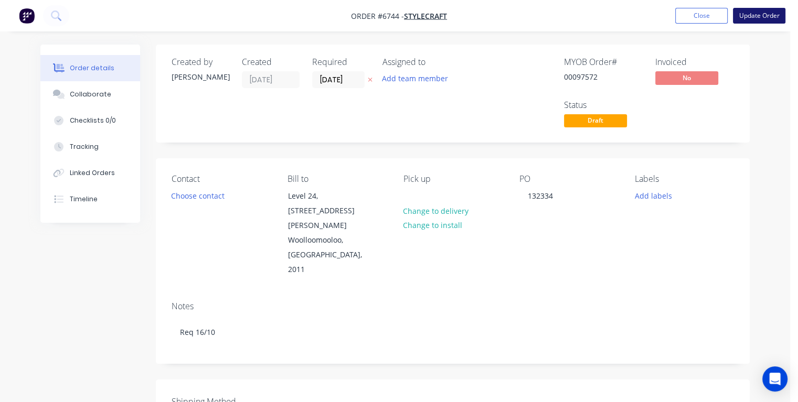
click at [751, 19] on button "Update Order" at bounding box center [759, 16] width 52 height 16
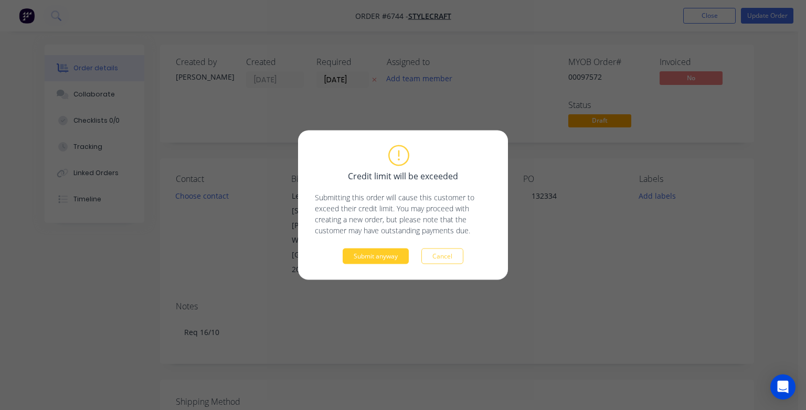
click at [360, 262] on button "Submit anyway" at bounding box center [376, 257] width 66 height 16
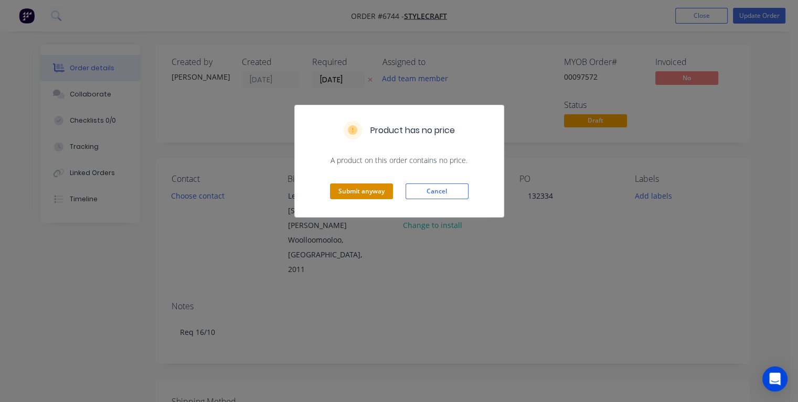
click at [363, 187] on button "Submit anyway" at bounding box center [361, 192] width 63 height 16
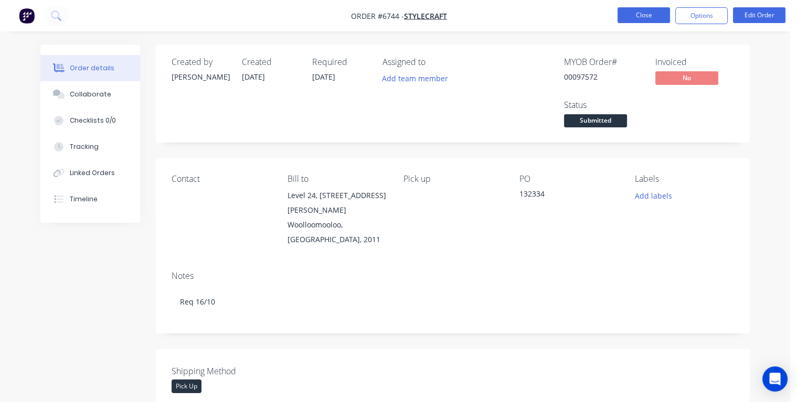
click at [650, 13] on button "Close" at bounding box center [644, 15] width 52 height 16
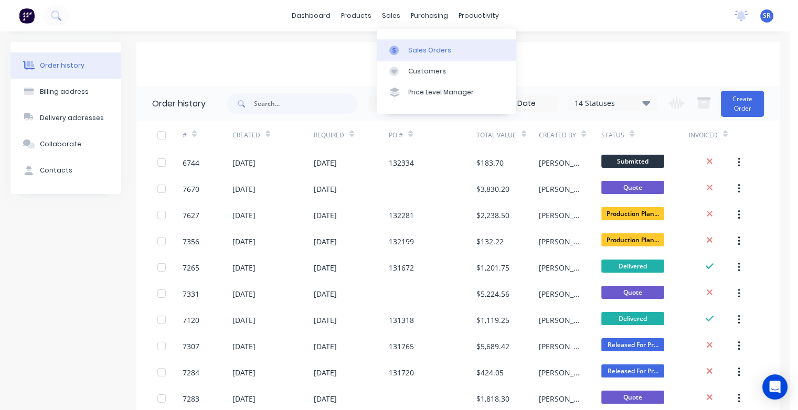
click at [408, 47] on div "Sales Orders" at bounding box center [429, 50] width 43 height 9
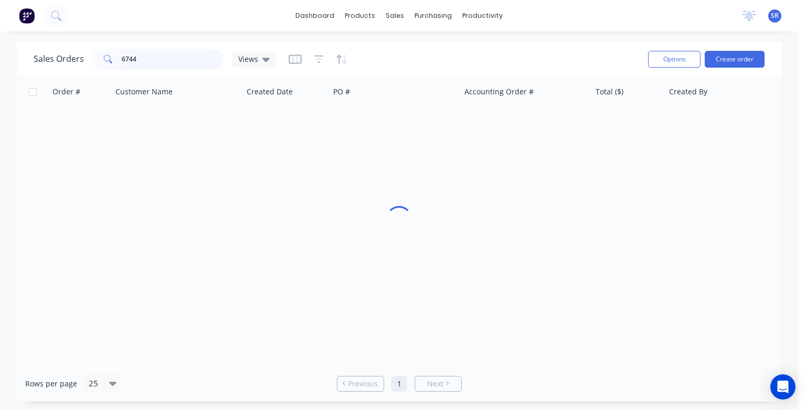
click at [157, 54] on input "6744" at bounding box center [173, 59] width 102 height 21
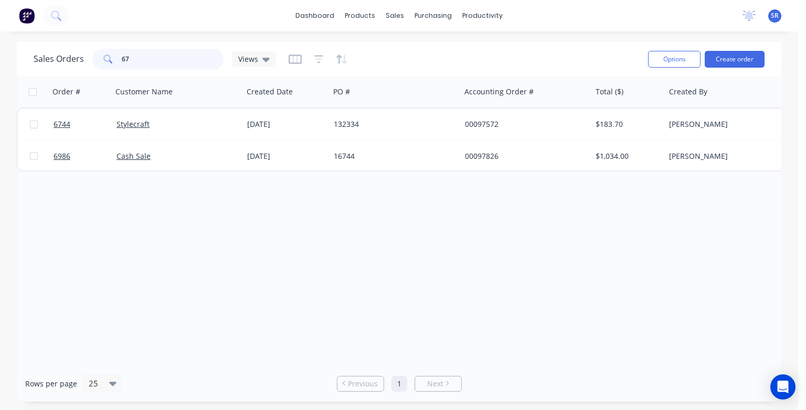
type input "6"
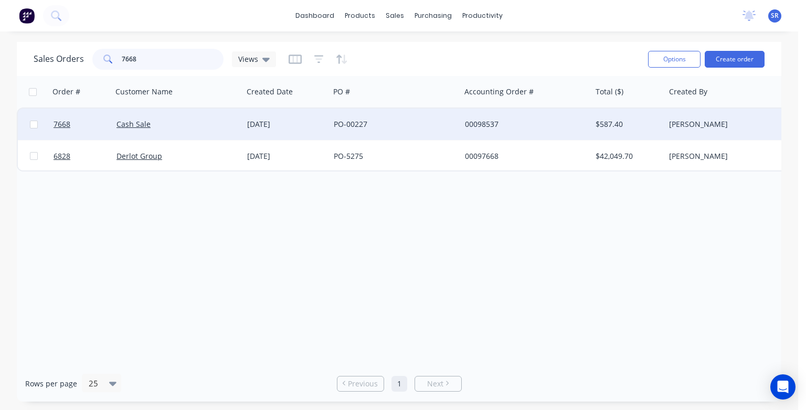
type input "7668"
click at [162, 130] on div "Cash Sale" at bounding box center [177, 124] width 131 height 31
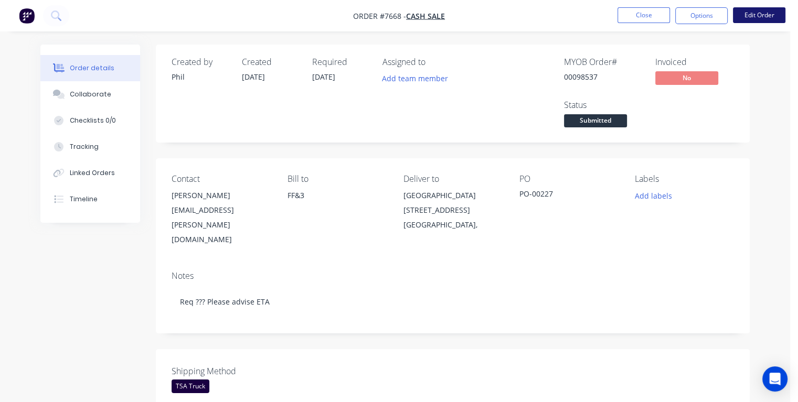
click at [753, 17] on button "Edit Order" at bounding box center [759, 15] width 52 height 16
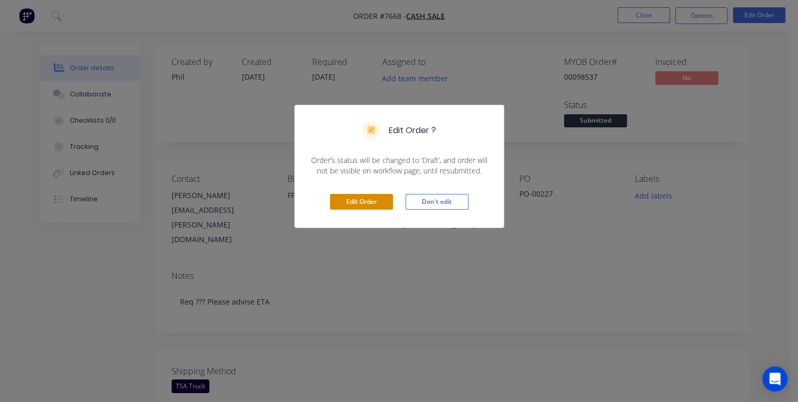
click at [370, 205] on button "Edit Order" at bounding box center [361, 202] width 63 height 16
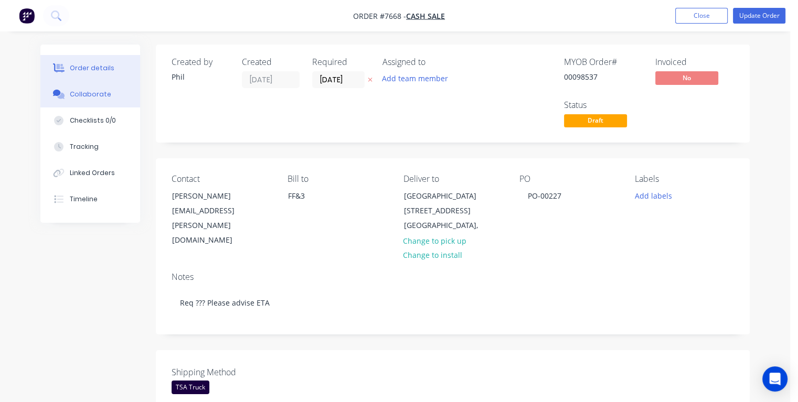
click at [94, 95] on div "Collaborate" at bounding box center [90, 94] width 41 height 9
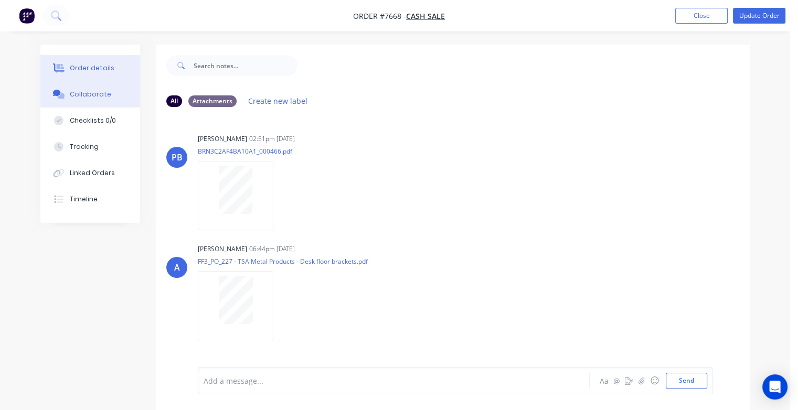
click at [72, 68] on div "Order details" at bounding box center [92, 67] width 45 height 9
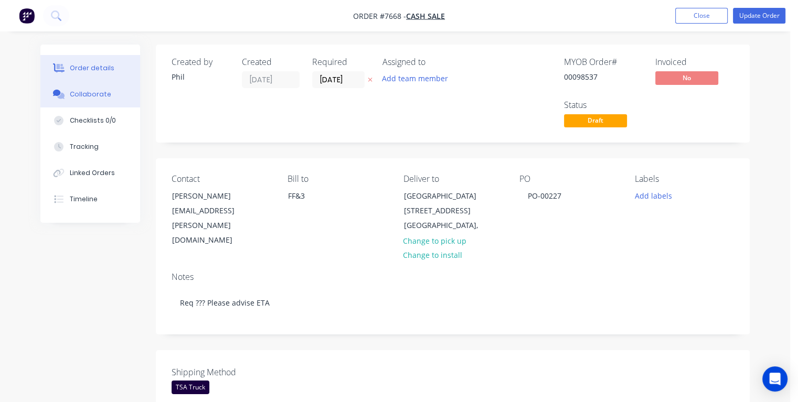
click at [103, 91] on div "Collaborate" at bounding box center [90, 94] width 41 height 9
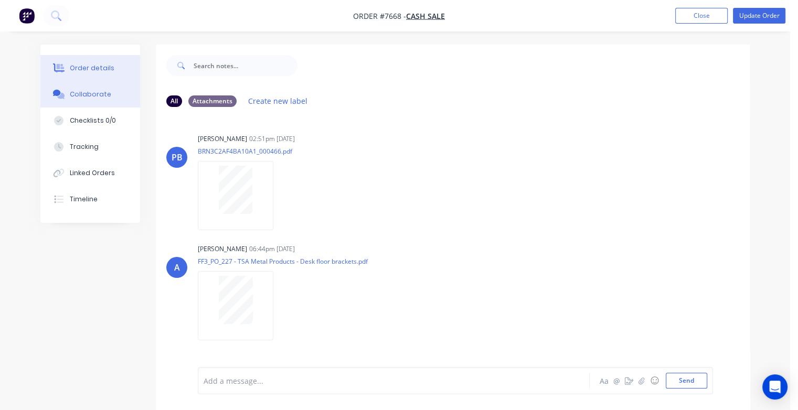
click at [66, 62] on button "Order details" at bounding box center [90, 68] width 100 height 26
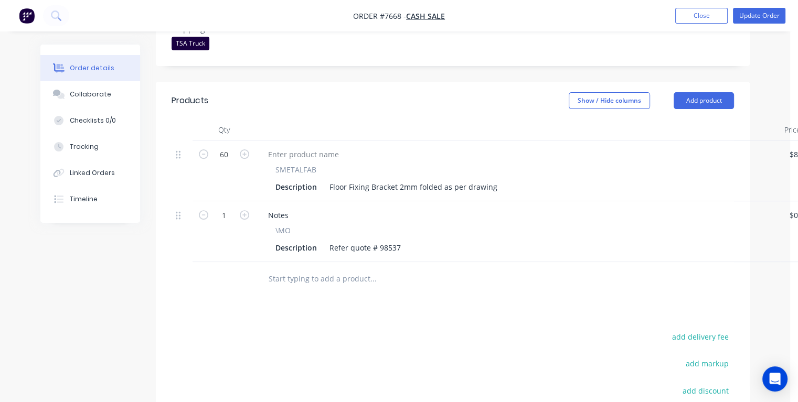
scroll to position [367, 0]
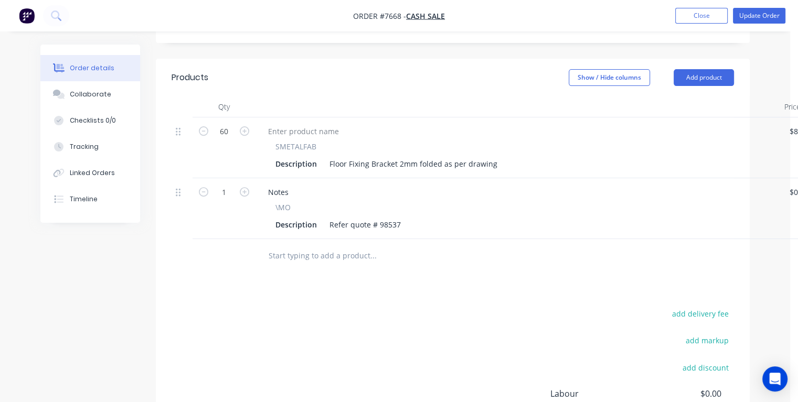
click at [309, 246] on input "text" at bounding box center [373, 256] width 210 height 21
type input "\mo"
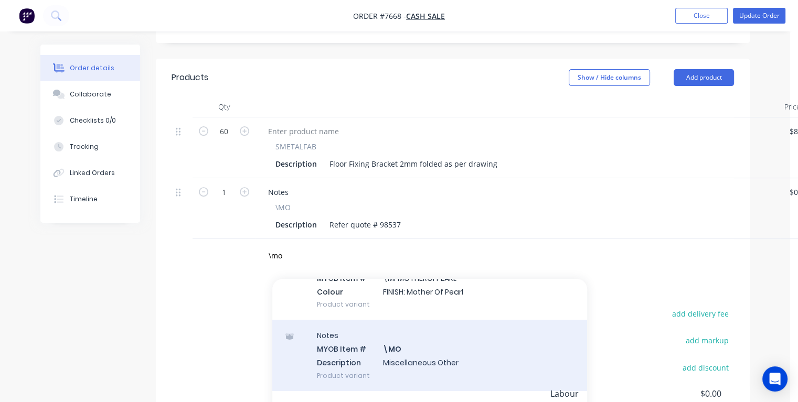
scroll to position [157, 0]
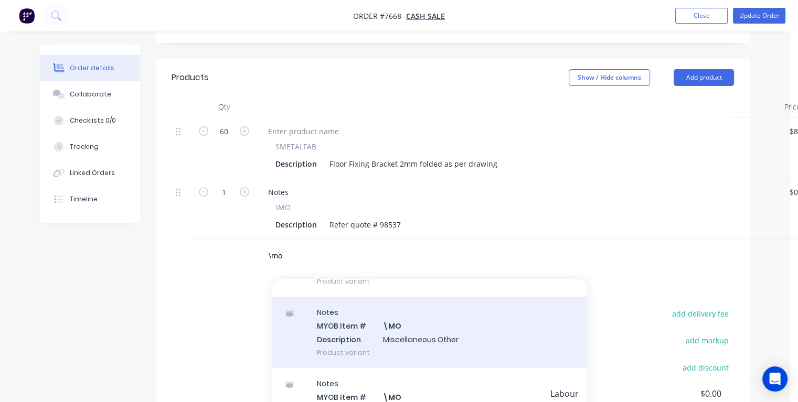
click at [369, 324] on div "Notes MYOB Item # \MO Description Miscellaneous Other Product variant" at bounding box center [429, 332] width 315 height 71
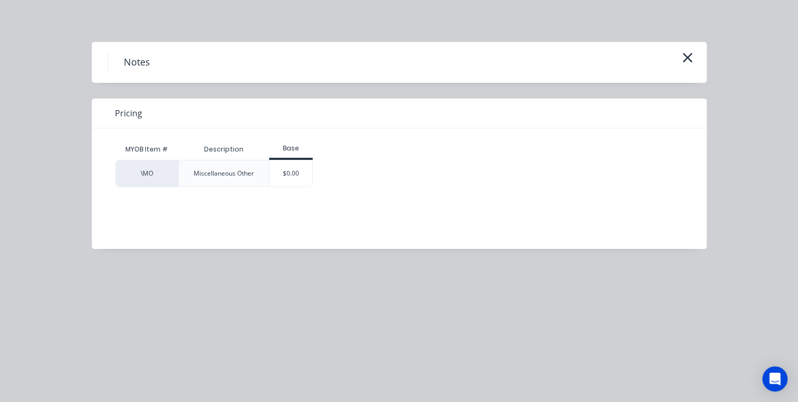
click at [285, 170] on div "$0.00" at bounding box center [291, 174] width 42 height 26
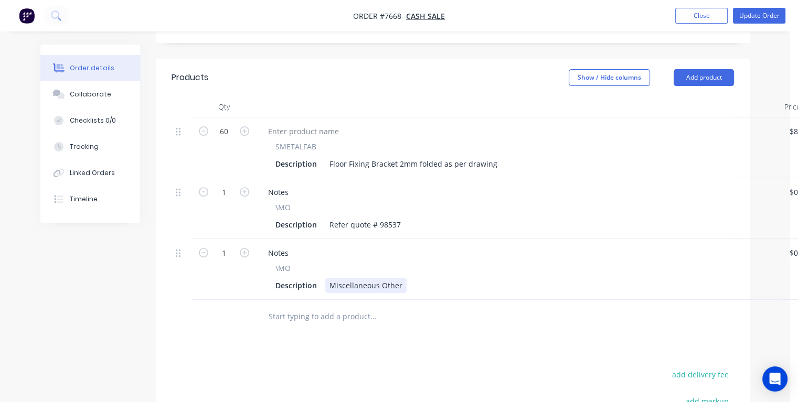
click at [328, 278] on div "Miscellaneous Other" at bounding box center [365, 285] width 81 height 15
drag, startPoint x: 329, startPoint y: 268, endPoint x: 421, endPoint y: 265, distance: 92.4
click at [421, 278] on div "Description Miscellaneous Other" at bounding box center [515, 285] width 489 height 15
paste div
click at [662, 278] on div "Drawing needs to be clarified I think it is 22mm, 8mm slot 22mm, ?? No Powderco…" at bounding box center [499, 285] width 348 height 15
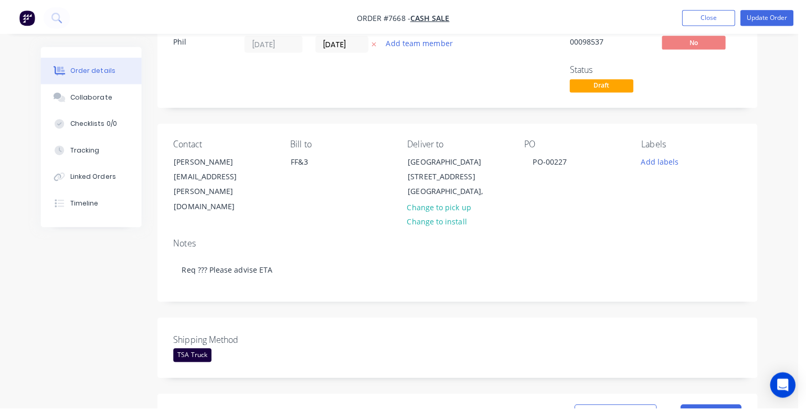
scroll to position [0, 0]
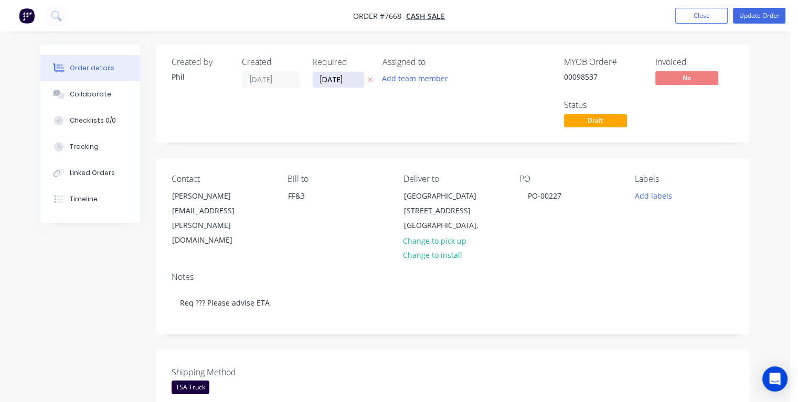
drag, startPoint x: 348, startPoint y: 77, endPoint x: 318, endPoint y: 81, distance: 30.3
click at [318, 81] on input "31/12/25" at bounding box center [338, 80] width 51 height 16
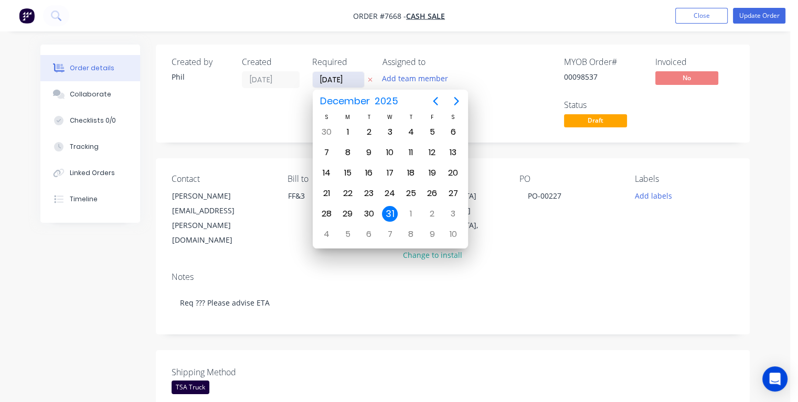
type input "[DATE]"
click at [432, 190] on div "22" at bounding box center [432, 194] width 16 height 16
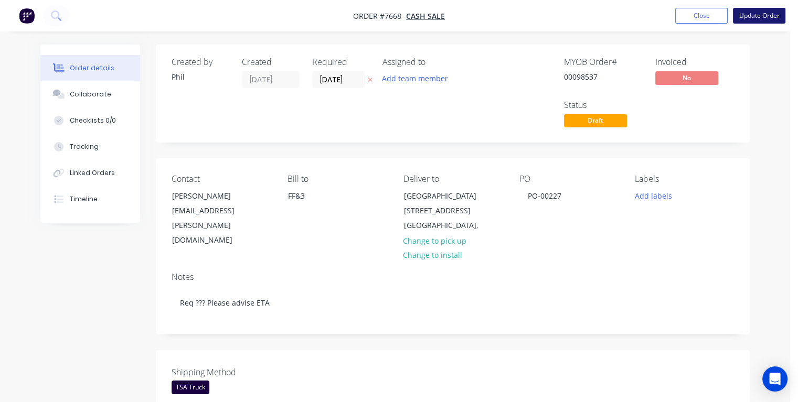
click at [761, 16] on button "Update Order" at bounding box center [759, 16] width 52 height 16
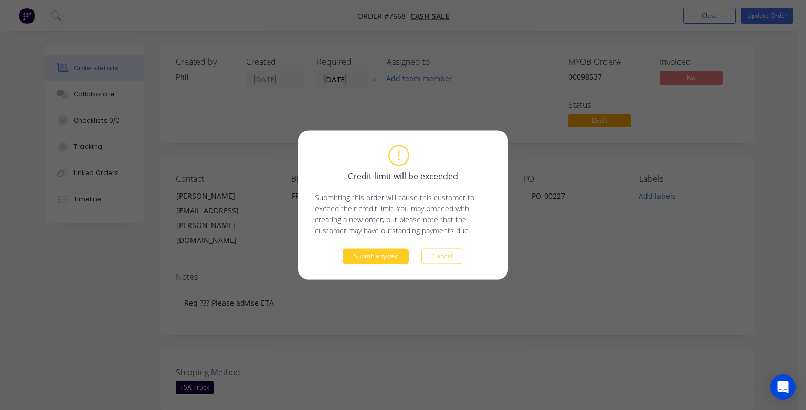
click at [371, 260] on button "Submit anyway" at bounding box center [376, 257] width 66 height 16
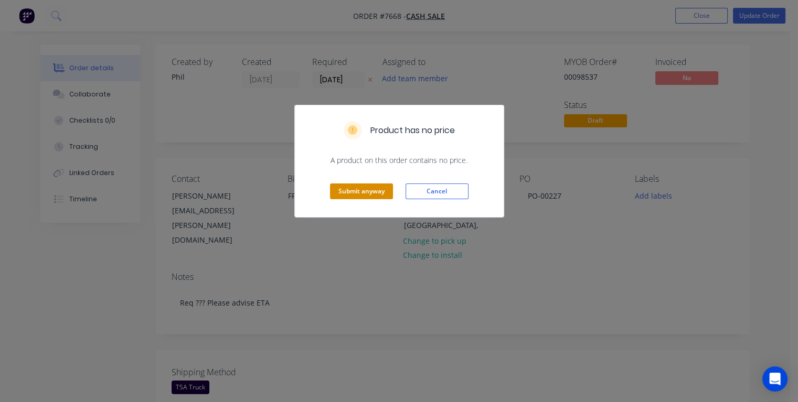
click at [353, 192] on button "Submit anyway" at bounding box center [361, 192] width 63 height 16
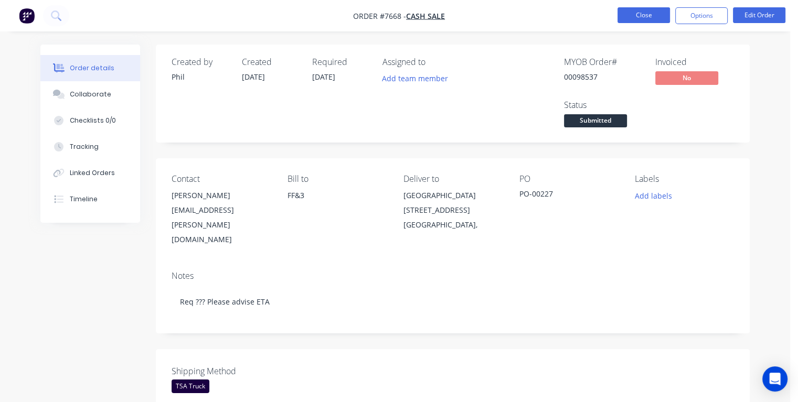
click at [634, 16] on button "Close" at bounding box center [644, 15] width 52 height 16
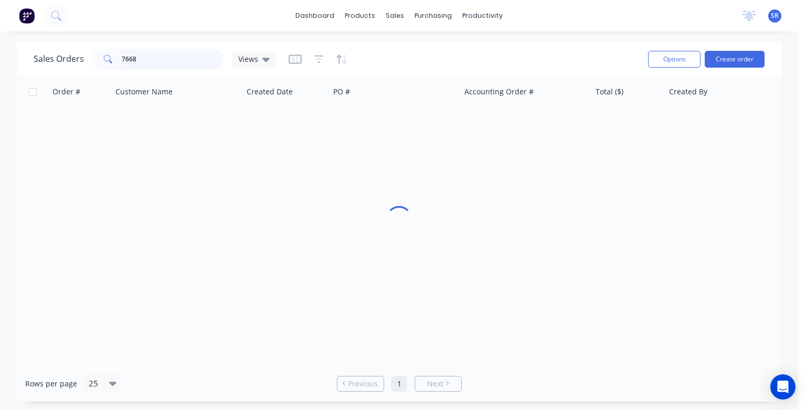
click at [146, 60] on input "7668" at bounding box center [173, 59] width 102 height 21
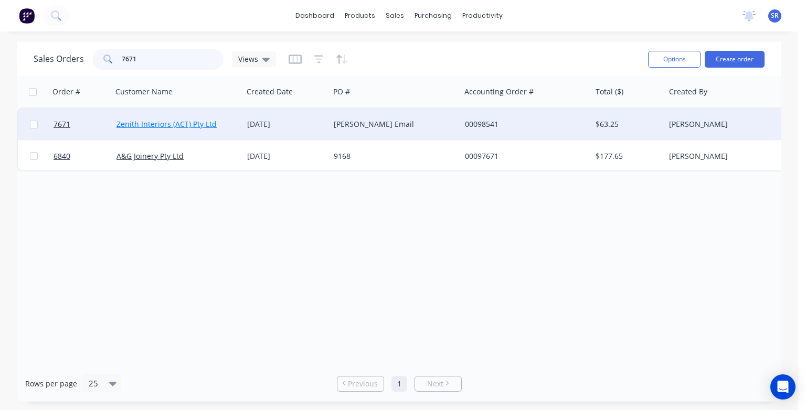
type input "7671"
click at [190, 129] on div "Zenith Interiors (ACT) Pty Ltd" at bounding box center [174, 124] width 116 height 10
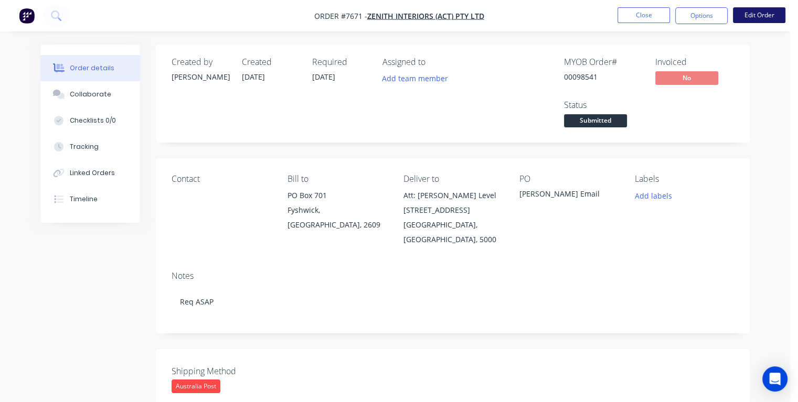
click at [769, 14] on button "Edit Order" at bounding box center [759, 15] width 52 height 16
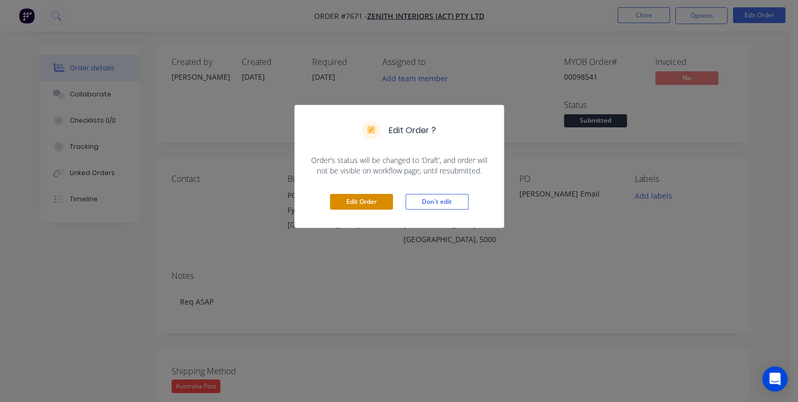
click at [343, 201] on button "Edit Order" at bounding box center [361, 202] width 63 height 16
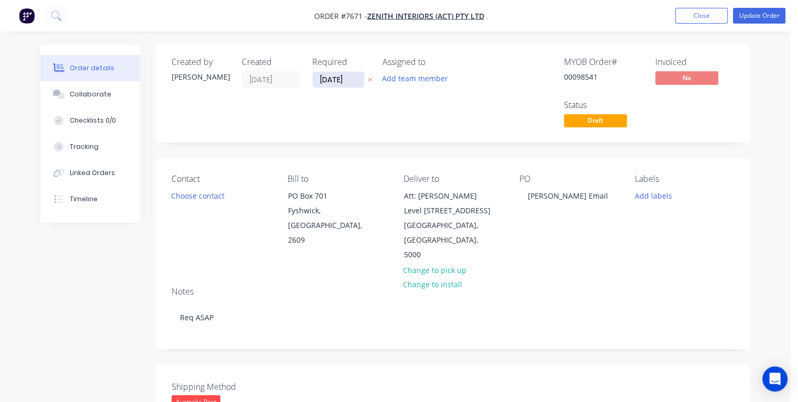
drag, startPoint x: 348, startPoint y: 77, endPoint x: 316, endPoint y: 81, distance: 31.8
click at [316, 81] on input "31/12/25" at bounding box center [338, 80] width 51 height 16
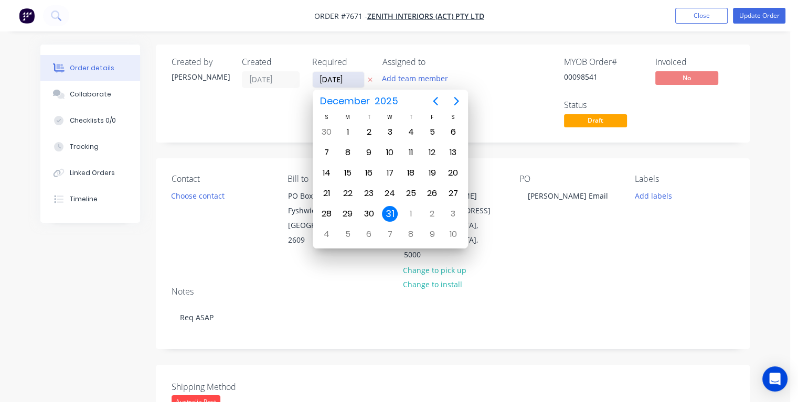
type input "15/08/25"
click at [430, 173] on div "15" at bounding box center [432, 173] width 16 height 16
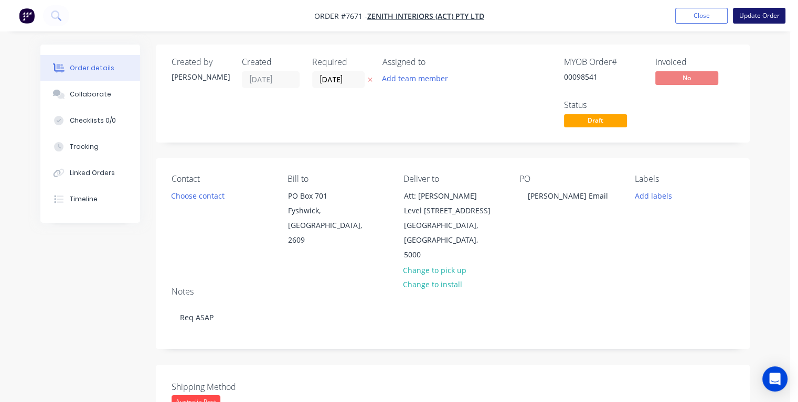
click at [742, 14] on button "Update Order" at bounding box center [759, 16] width 52 height 16
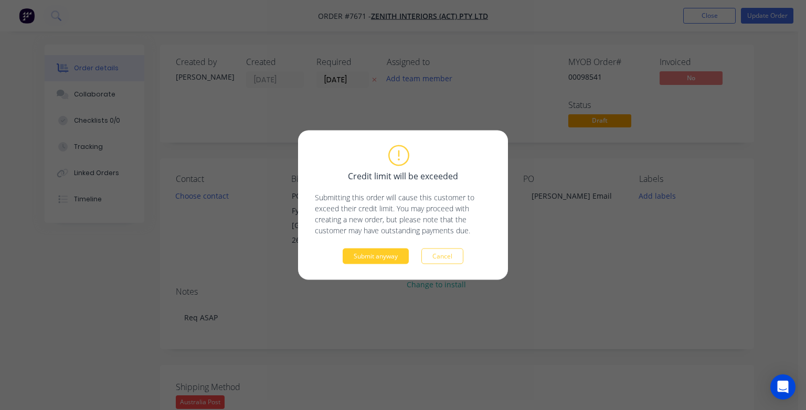
click at [367, 257] on button "Submit anyway" at bounding box center [376, 257] width 66 height 16
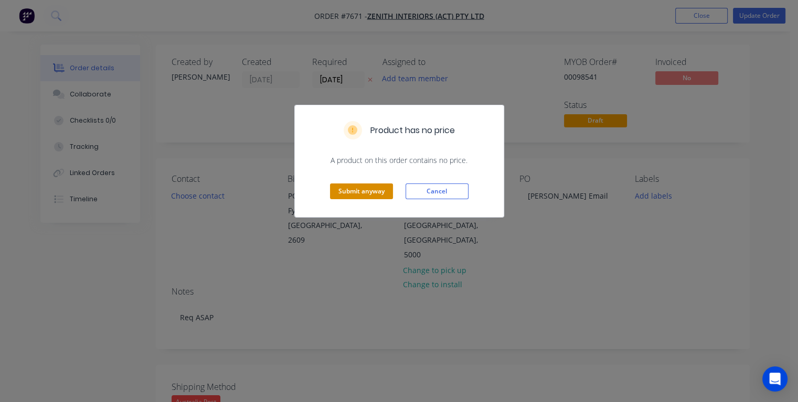
click at [358, 192] on button "Submit anyway" at bounding box center [361, 192] width 63 height 16
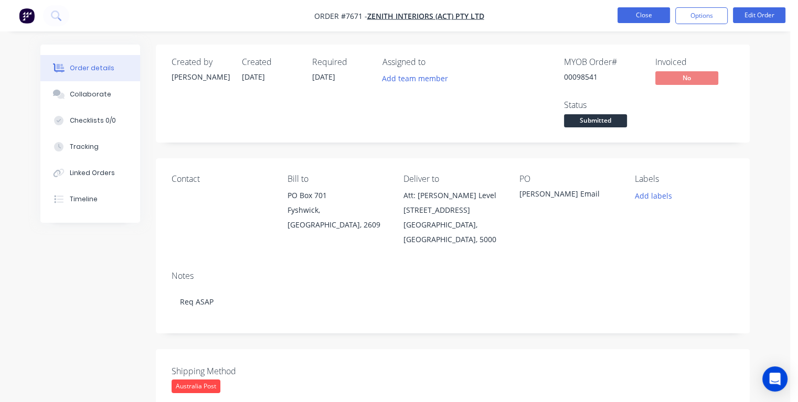
click at [653, 16] on button "Close" at bounding box center [644, 15] width 52 height 16
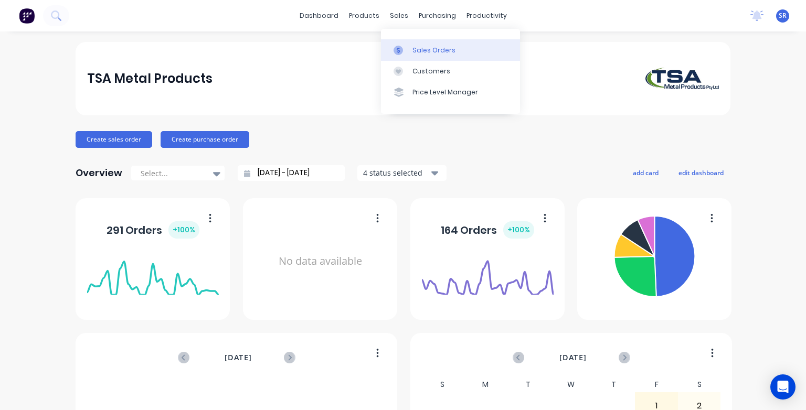
click at [416, 48] on div "Sales Orders" at bounding box center [433, 50] width 43 height 9
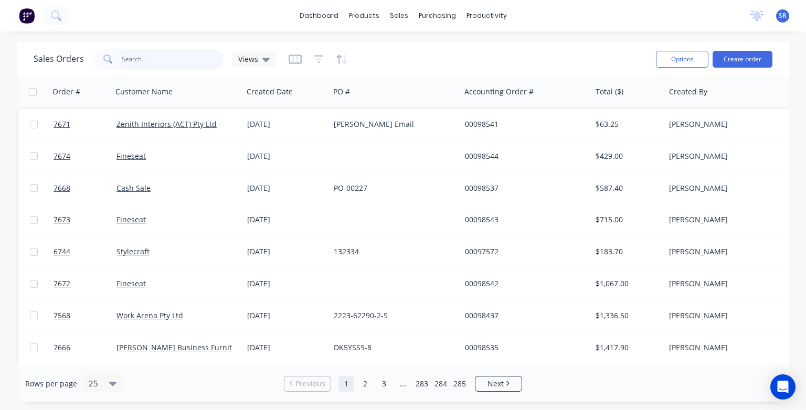
click at [146, 62] on input "text" at bounding box center [173, 59] width 102 height 21
type input "7668"
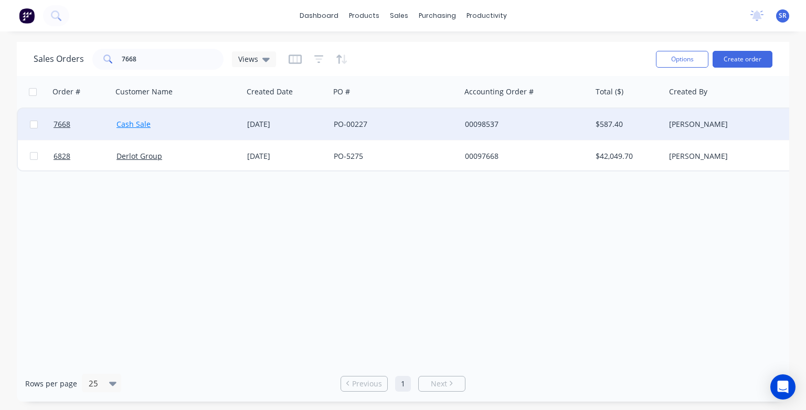
click at [137, 128] on link "Cash Sale" at bounding box center [133, 124] width 34 height 10
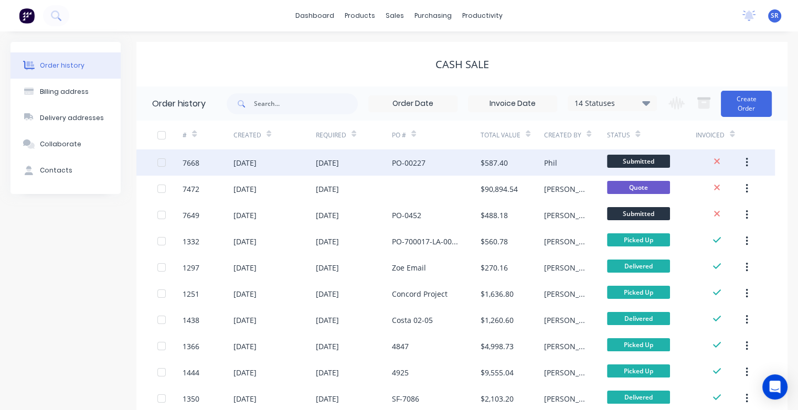
click at [246, 164] on div "[DATE]" at bounding box center [244, 162] width 23 height 11
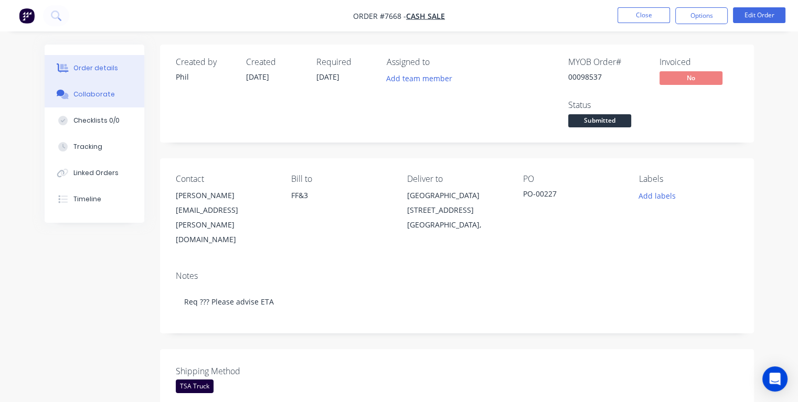
click at [91, 98] on div "Collaborate" at bounding box center [93, 94] width 41 height 9
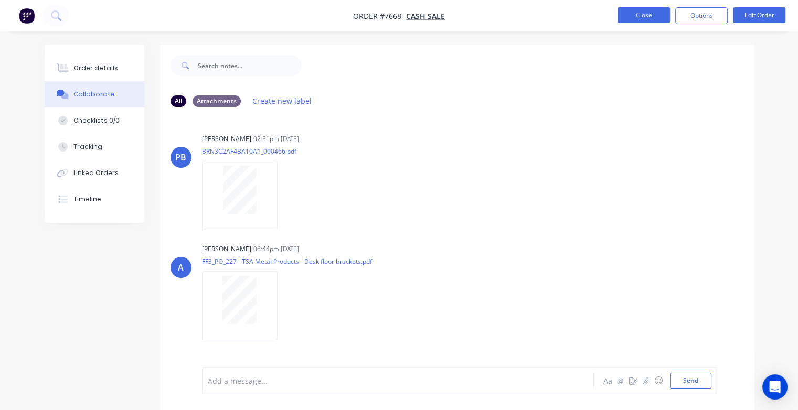
click at [634, 16] on button "Close" at bounding box center [644, 15] width 52 height 16
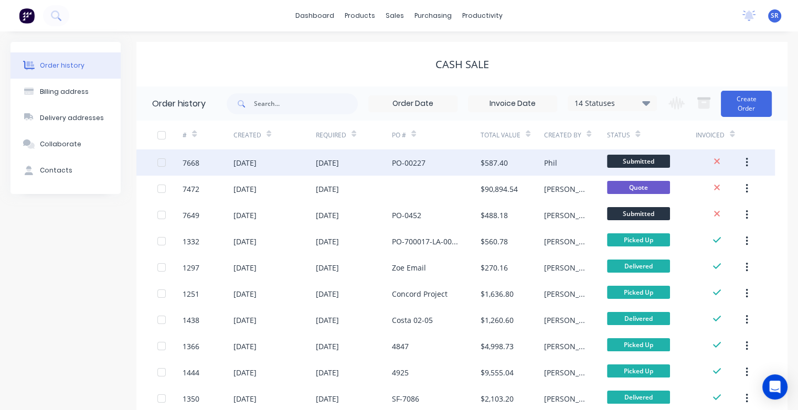
click at [558, 163] on div "Phil" at bounding box center [575, 163] width 63 height 26
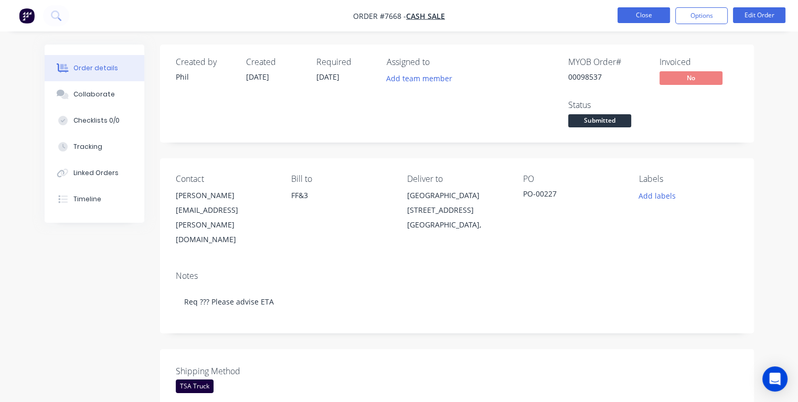
click at [643, 17] on button "Close" at bounding box center [644, 15] width 52 height 16
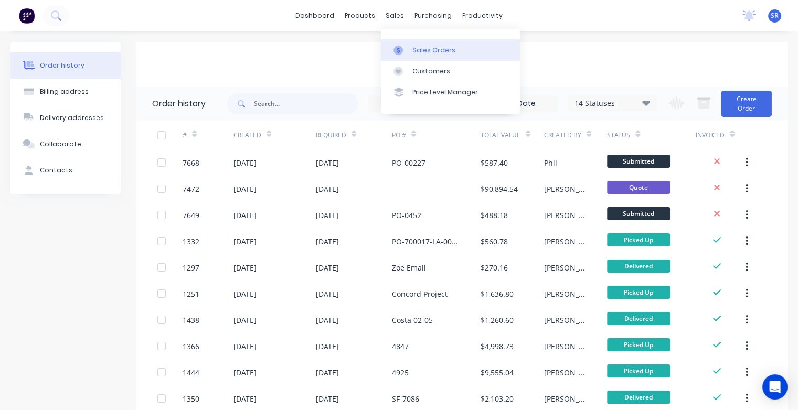
click at [424, 43] on link "Sales Orders" at bounding box center [450, 49] width 139 height 21
